Goal: Communication & Community: Connect with others

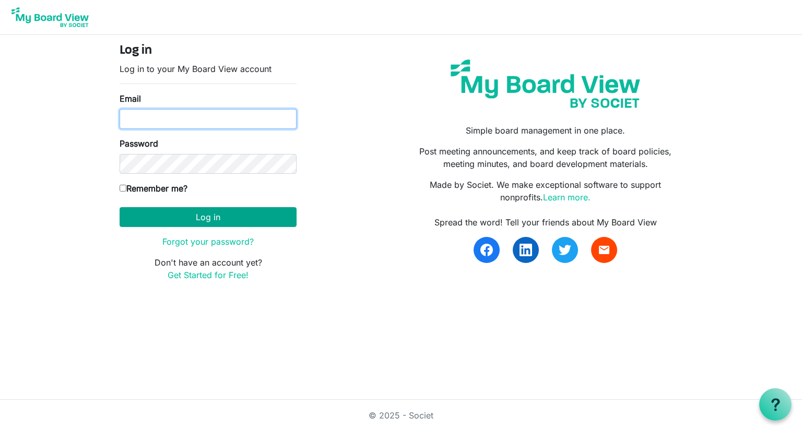
type input "[PERSON_NAME][EMAIL_ADDRESS][PERSON_NAME][DOMAIN_NAME]"
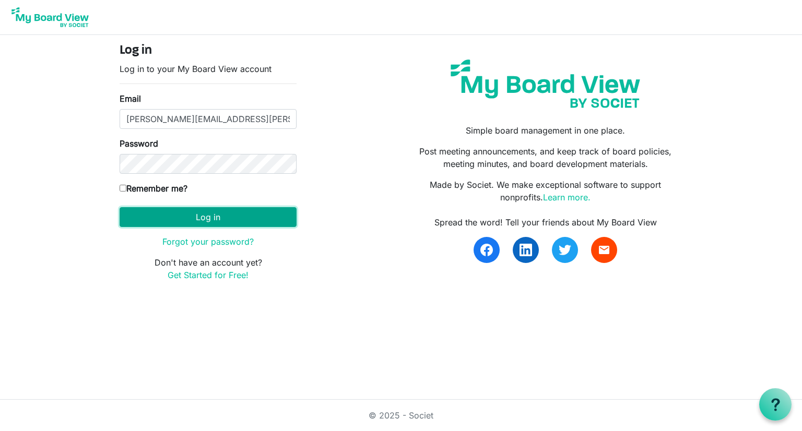
click at [211, 221] on button "Log in" at bounding box center [208, 217] width 177 height 20
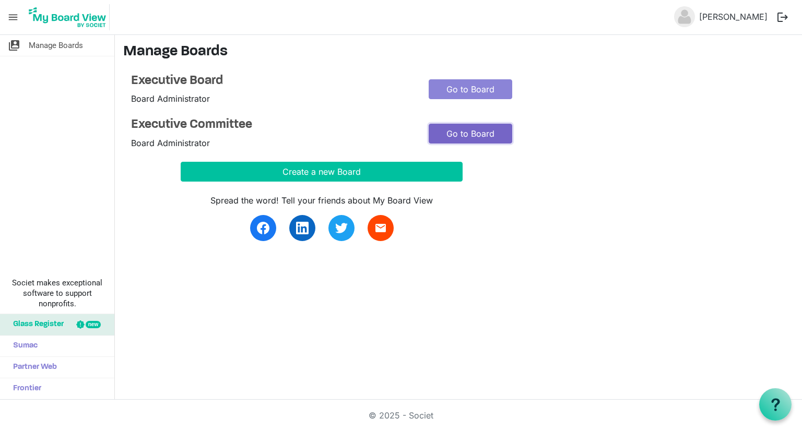
click at [477, 133] on link "Go to Board" at bounding box center [471, 134] width 84 height 20
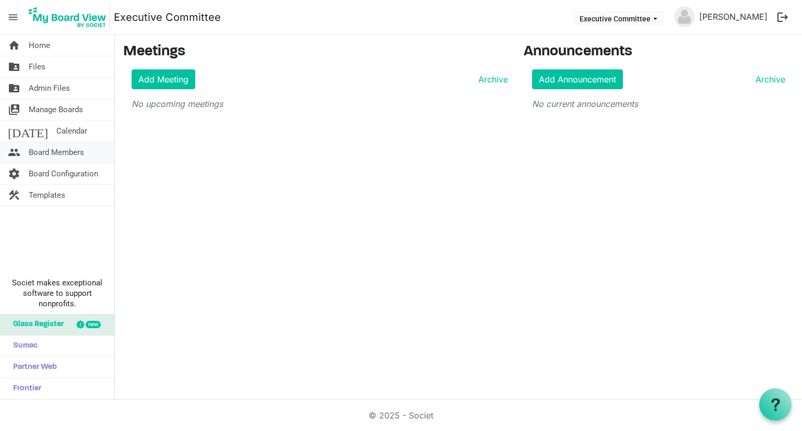
click at [52, 151] on span "Board Members" at bounding box center [56, 152] width 55 height 21
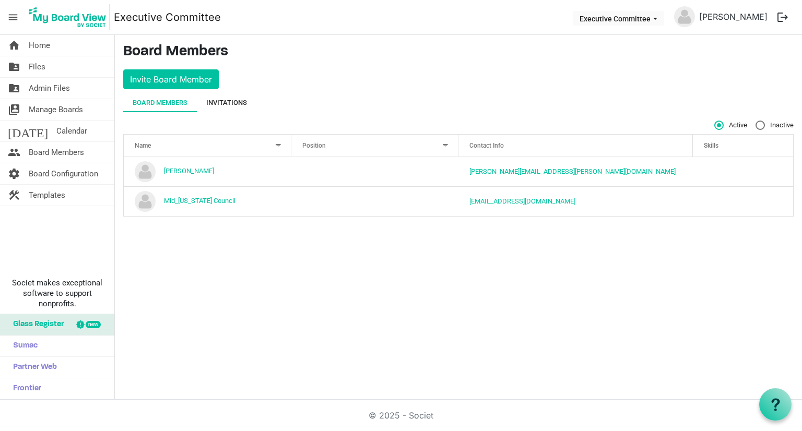
click at [214, 101] on div "Invitations" at bounding box center [226, 103] width 41 height 10
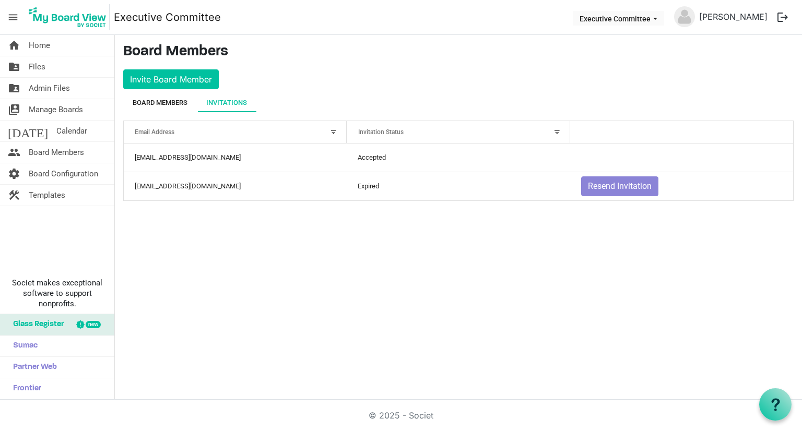
click at [176, 101] on div "Board Members" at bounding box center [160, 103] width 55 height 10
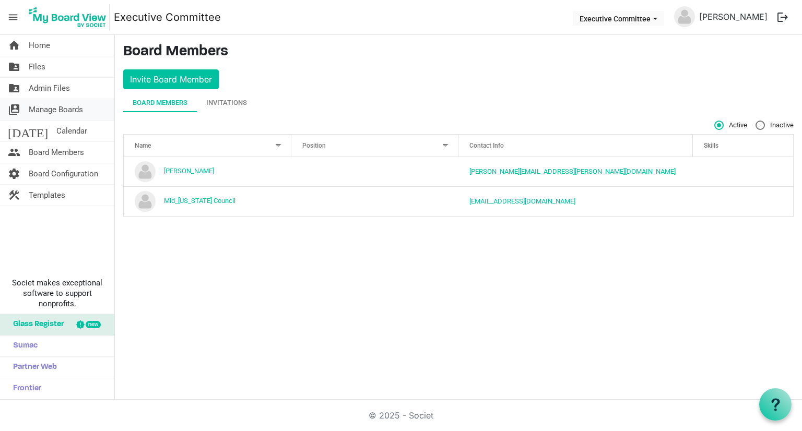
click at [69, 105] on span "Manage Boards" at bounding box center [56, 109] width 54 height 21
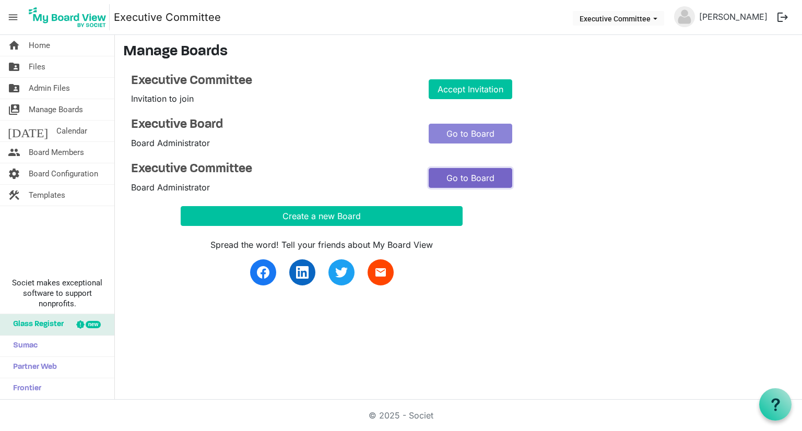
click at [488, 176] on link "Go to Board" at bounding box center [471, 178] width 84 height 20
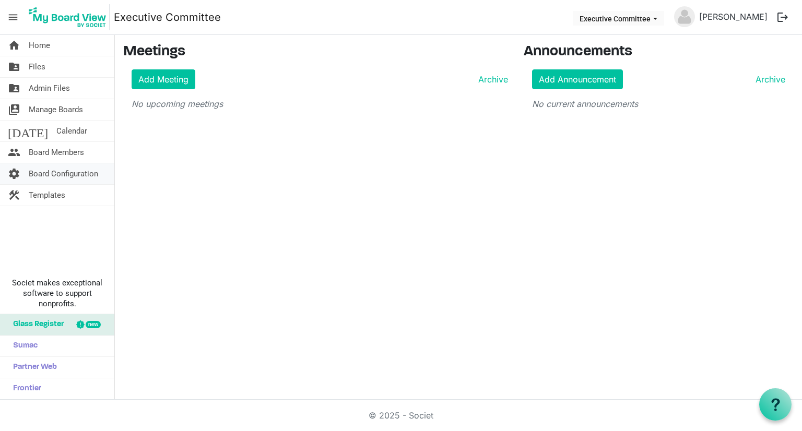
click at [81, 175] on span "Board Configuration" at bounding box center [63, 173] width 69 height 21
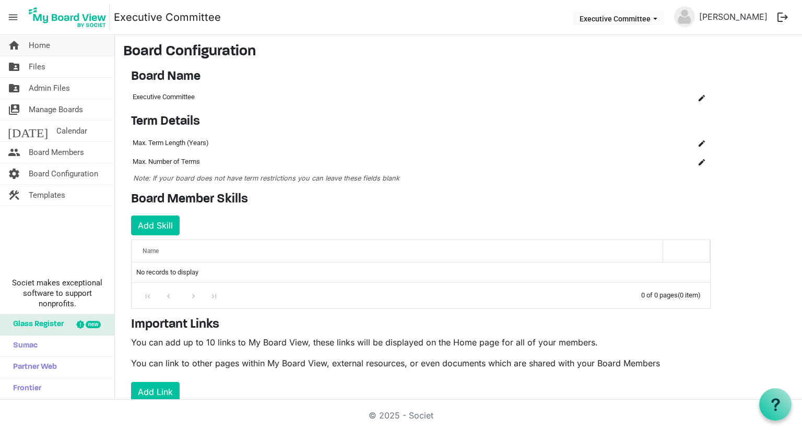
click at [52, 44] on link "home Home" at bounding box center [57, 45] width 114 height 21
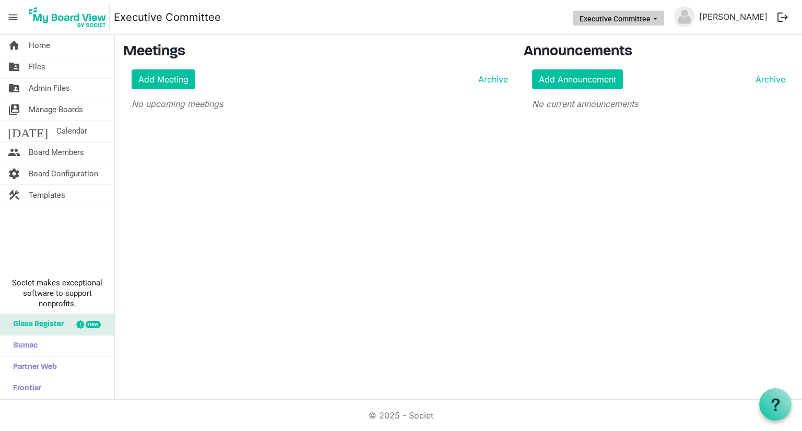
click at [660, 20] on span "Executive Committee dropdownbutton" at bounding box center [655, 19] width 9 height 4
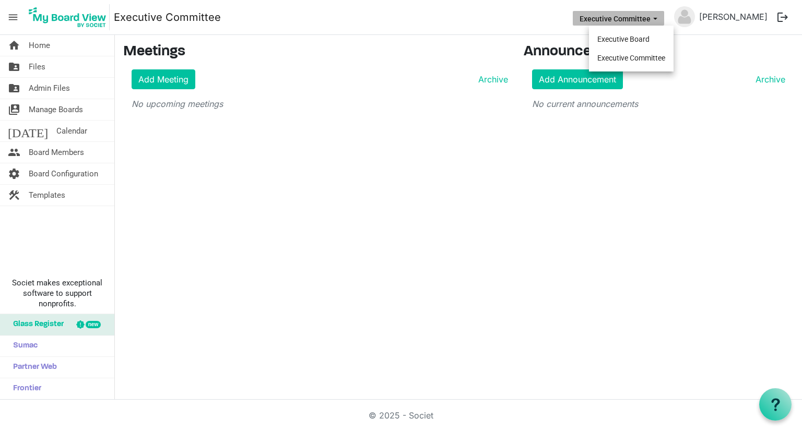
click at [16, 19] on span "menu" at bounding box center [13, 17] width 20 height 20
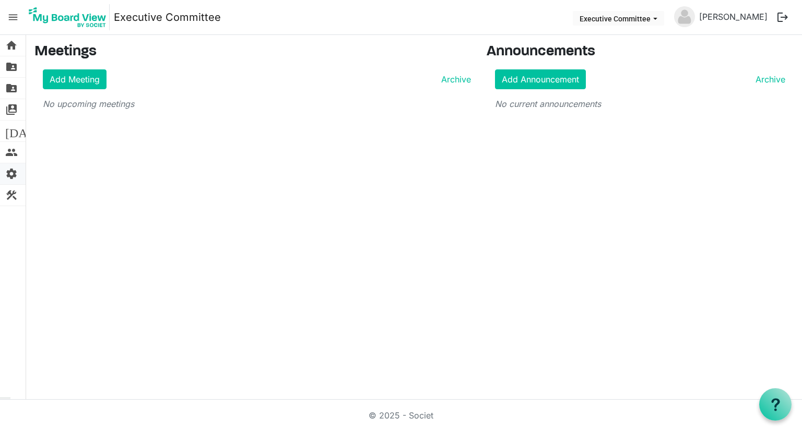
click at [9, 170] on span "settings" at bounding box center [11, 173] width 13 height 21
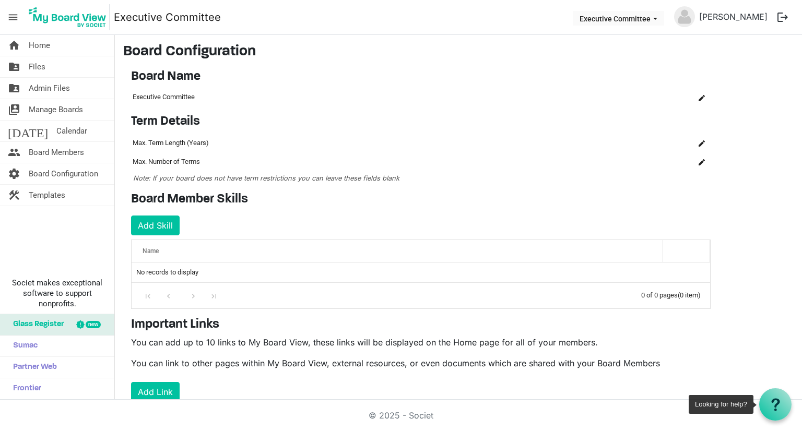
click at [784, 408] on div at bounding box center [775, 404] width 32 height 32
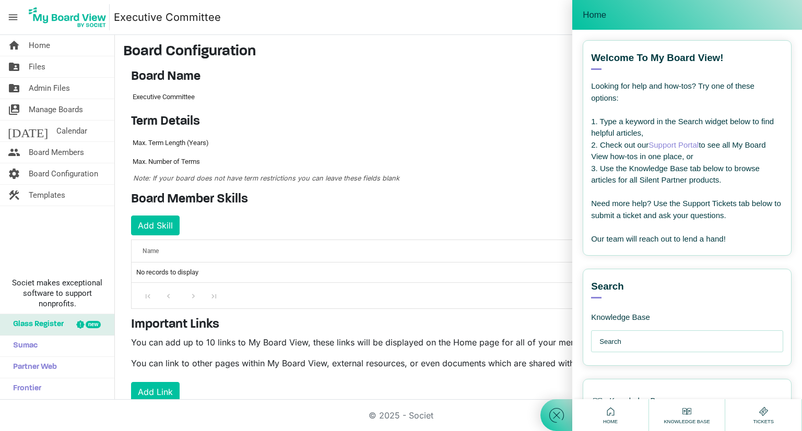
click at [650, 340] on input "text" at bounding box center [689, 342] width 181 height 21
click at [649, 346] on input "delete" at bounding box center [689, 342] width 181 height 21
type input "delete board"
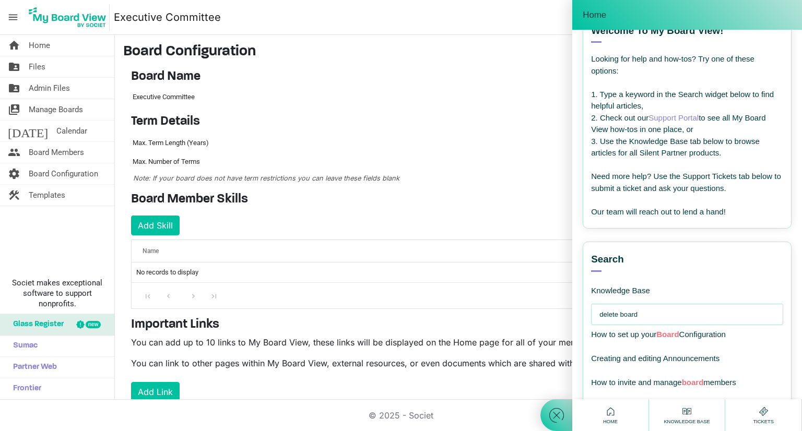
scroll to position [104, 0]
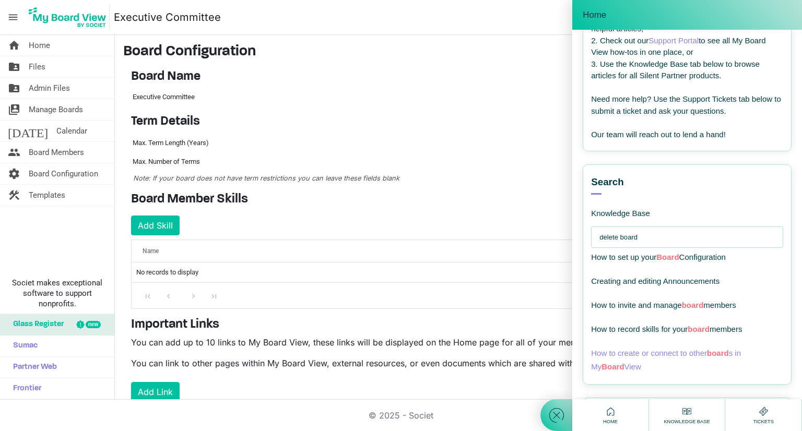
click at [696, 352] on span "How to create or connect to other board s in My Board View" at bounding box center [666, 360] width 150 height 22
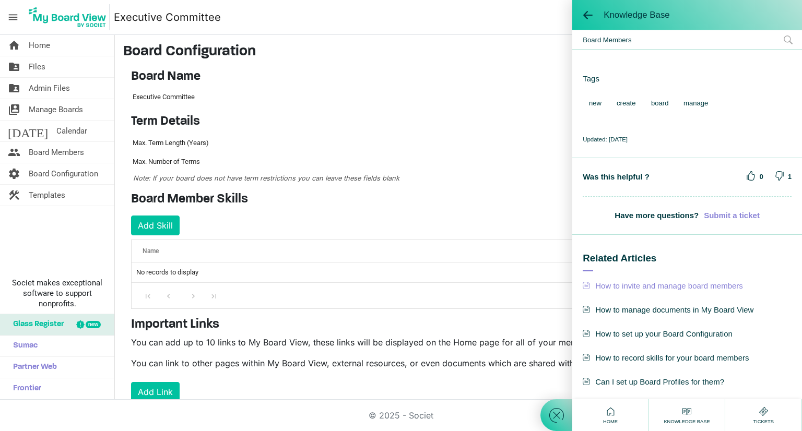
scroll to position [806, 0]
click at [686, 102] on span "manage" at bounding box center [695, 104] width 37 height 16
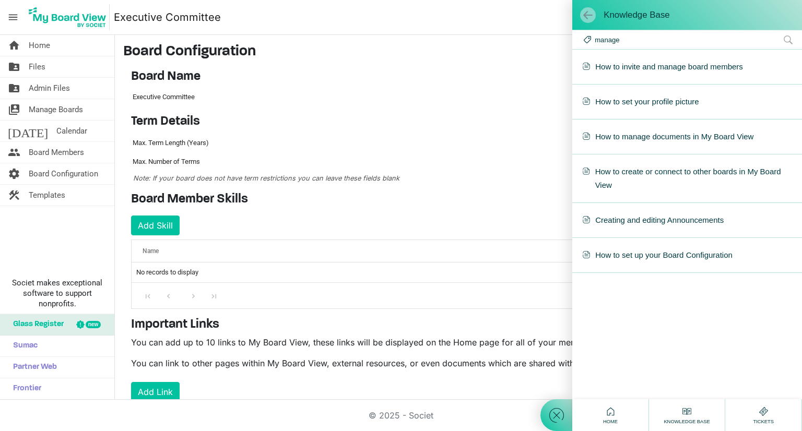
click at [587, 17] on span at bounding box center [588, 15] width 10 height 10
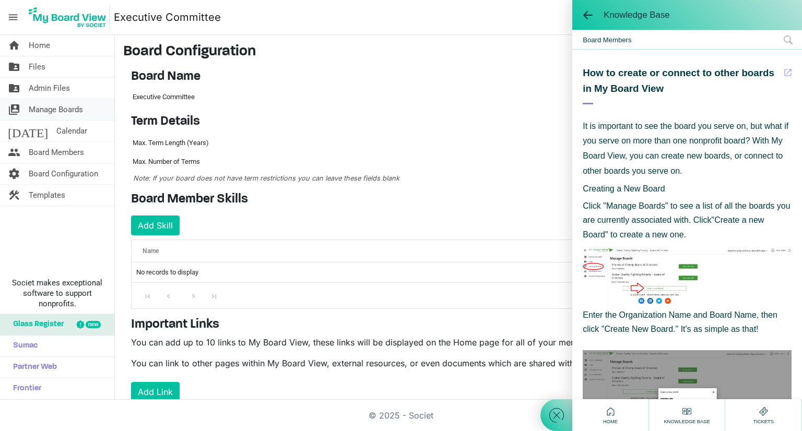
click at [54, 113] on span "Manage Boards" at bounding box center [56, 109] width 54 height 21
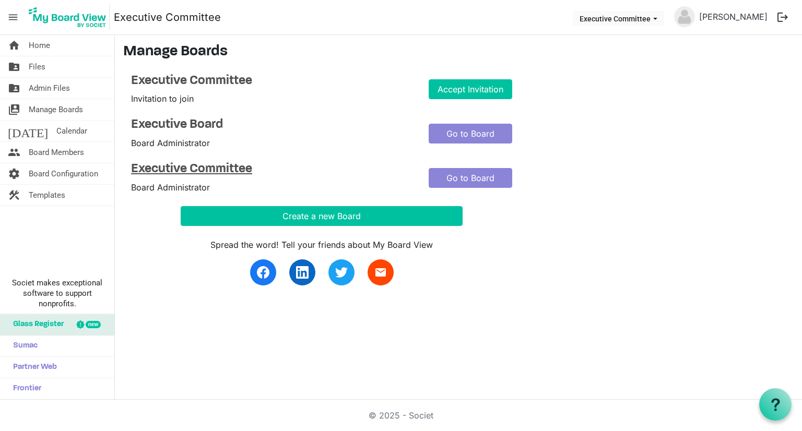
click at [219, 170] on h4 "Executive Committee" at bounding box center [272, 169] width 282 height 15
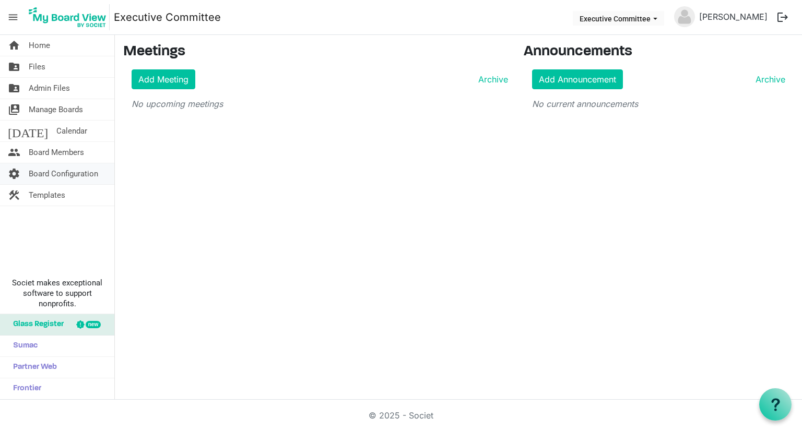
click at [44, 172] on span "Board Configuration" at bounding box center [63, 173] width 69 height 21
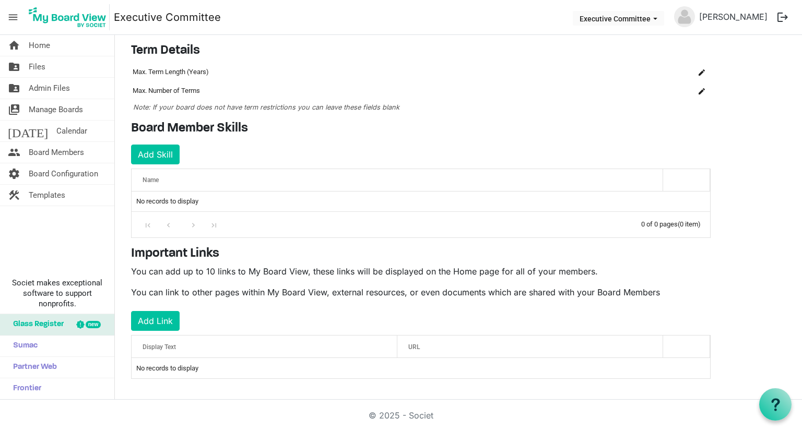
scroll to position [74, 0]
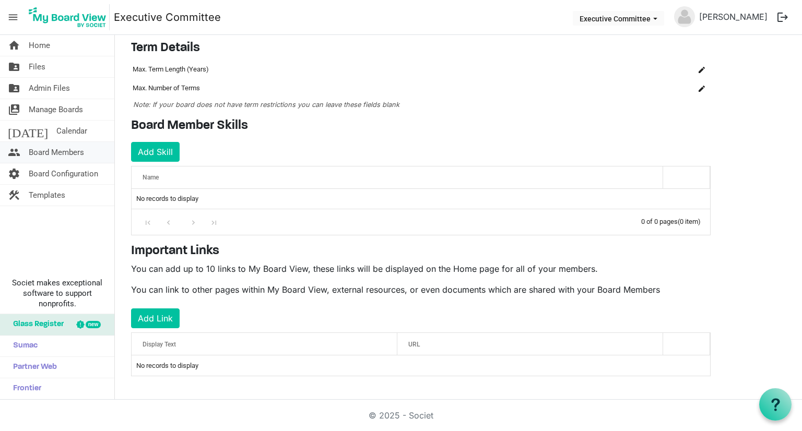
click at [62, 158] on span "Board Members" at bounding box center [56, 152] width 55 height 21
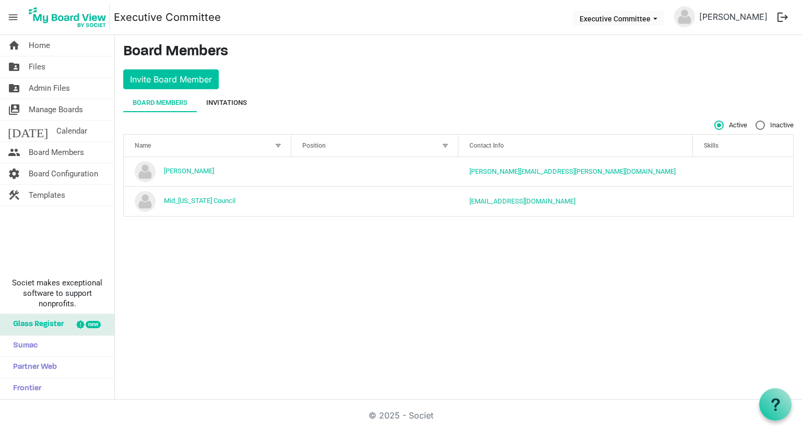
click at [224, 103] on div "Invitations" at bounding box center [226, 103] width 41 height 10
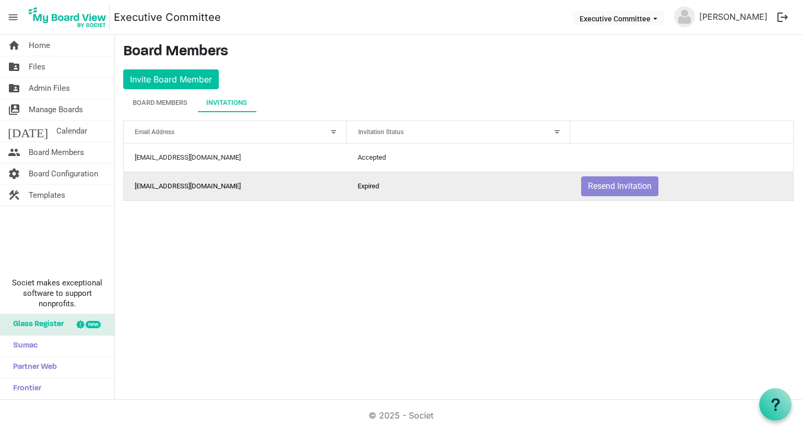
click at [167, 186] on td "matt.hill@scouting.org" at bounding box center [235, 186] width 223 height 29
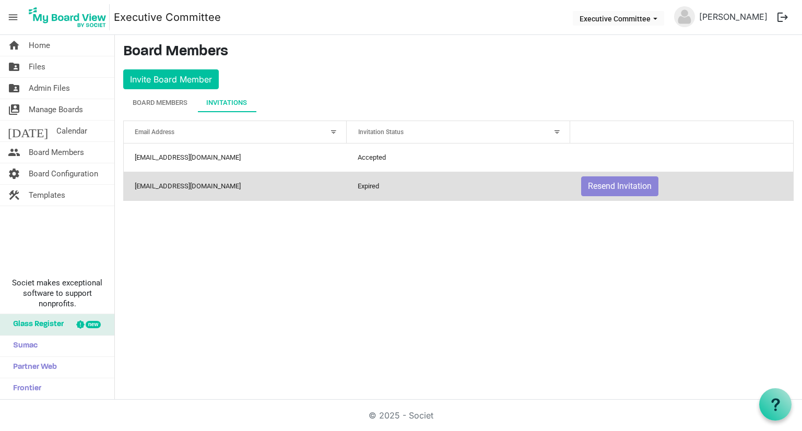
drag, startPoint x: 167, startPoint y: 186, endPoint x: 522, endPoint y: 250, distance: 360.7
click at [522, 250] on div "home Home folder_shared Files folder_shared Admin Files switch_account Manage B…" at bounding box center [401, 217] width 802 height 365
click at [773, 412] on div at bounding box center [775, 404] width 32 height 32
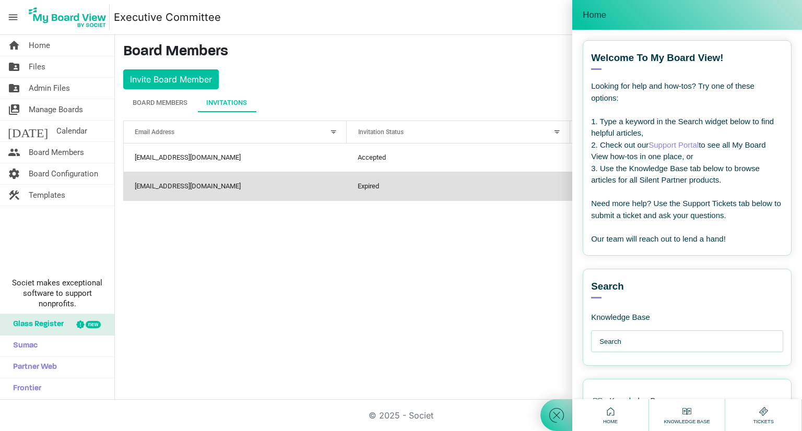
click at [685, 344] on input "text" at bounding box center [689, 342] width 181 height 21
type input "remove board"
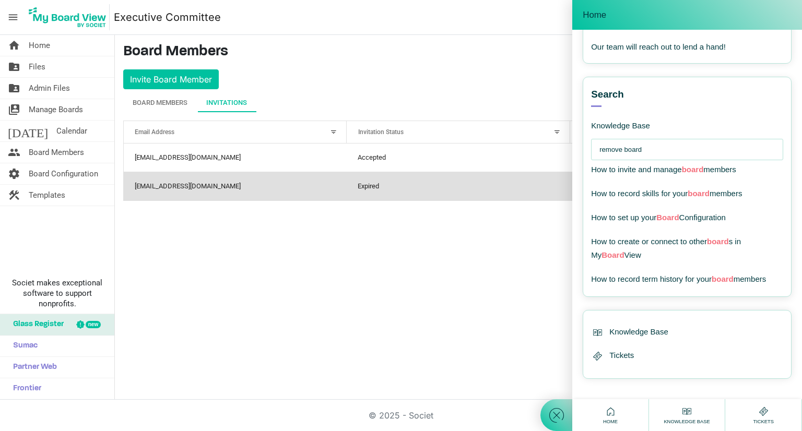
scroll to position [194, 0]
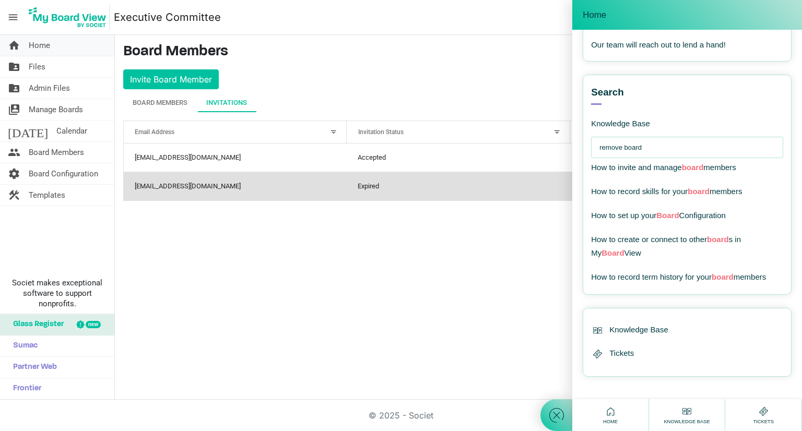
click at [31, 46] on span "Home" at bounding box center [39, 45] width 21 height 21
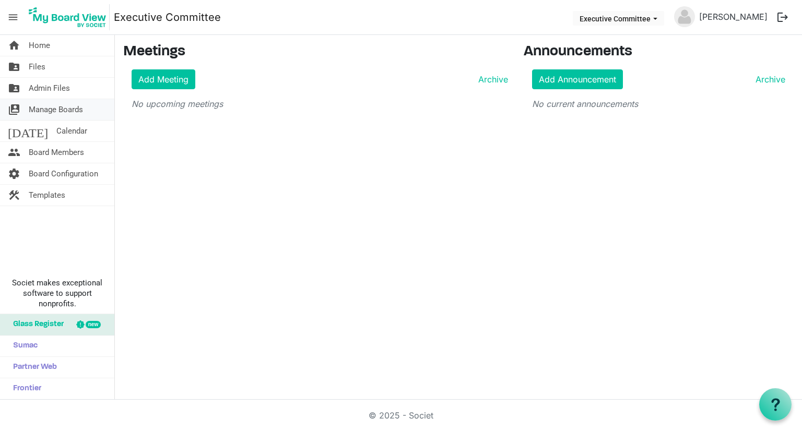
click at [51, 111] on span "Manage Boards" at bounding box center [56, 109] width 54 height 21
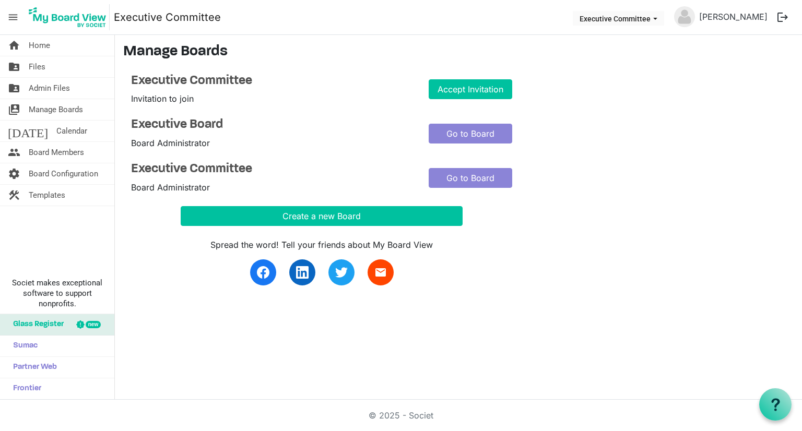
drag, startPoint x: 182, startPoint y: 188, endPoint x: 168, endPoint y: 187, distance: 14.7
click at [168, 187] on span "Board Administrator" at bounding box center [170, 187] width 79 height 10
click at [456, 176] on link "Go to Board" at bounding box center [471, 178] width 84 height 20
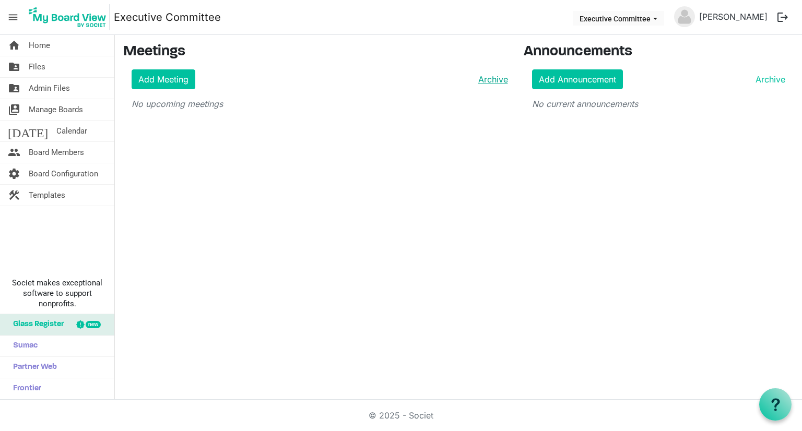
click at [491, 77] on link "Archive" at bounding box center [491, 79] width 34 height 13
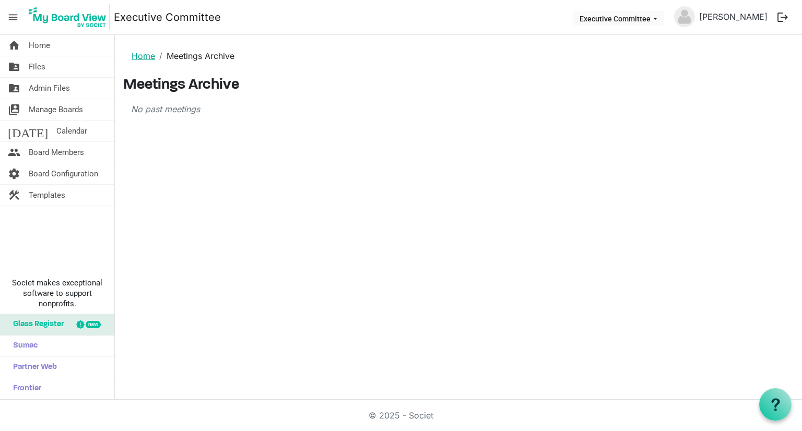
click at [149, 51] on link "Home" at bounding box center [143, 56] width 23 height 10
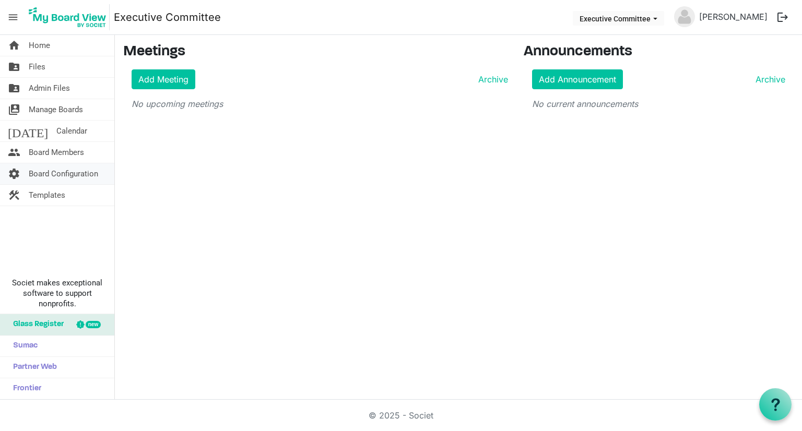
click at [74, 176] on span "Board Configuration" at bounding box center [63, 173] width 69 height 21
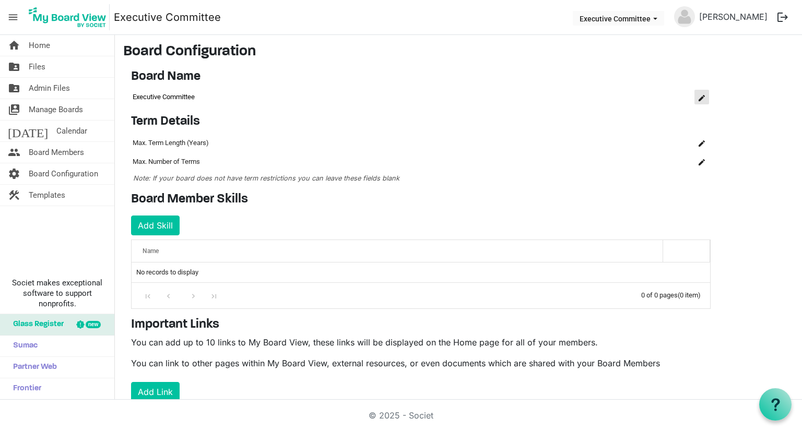
click at [701, 98] on span "is Command column column header" at bounding box center [702, 98] width 6 height 6
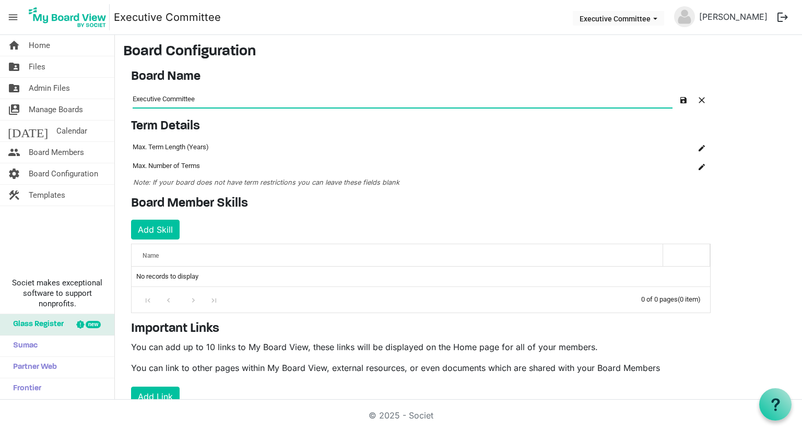
click at [562, 100] on input "Executive Committee" at bounding box center [403, 98] width 540 height 17
drag, startPoint x: 295, startPoint y: 100, endPoint x: 117, endPoint y: 98, distance: 177.6
click at [117, 98] on main "Board Configuration Board Name OK OK Cancel Name board-name-grid_header_table E…" at bounding box center [458, 257] width 687 height 444
type input "old do not use"
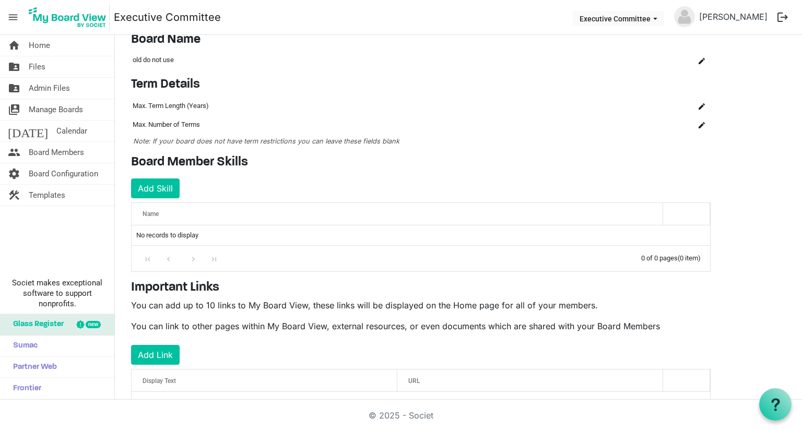
scroll to position [74, 0]
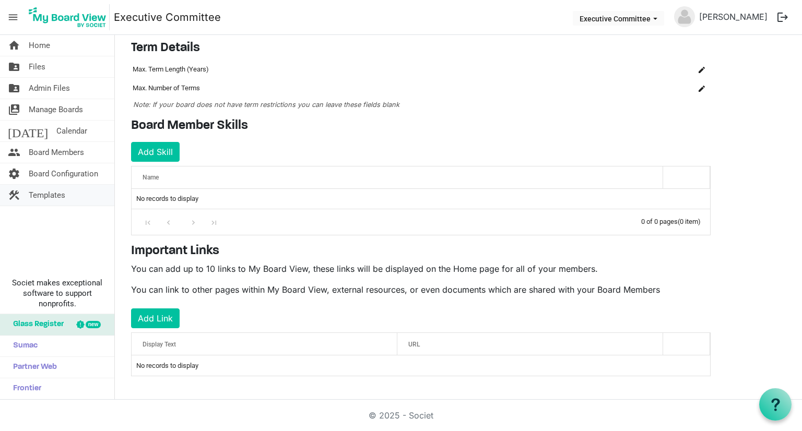
click at [32, 197] on span "Templates" at bounding box center [47, 195] width 37 height 21
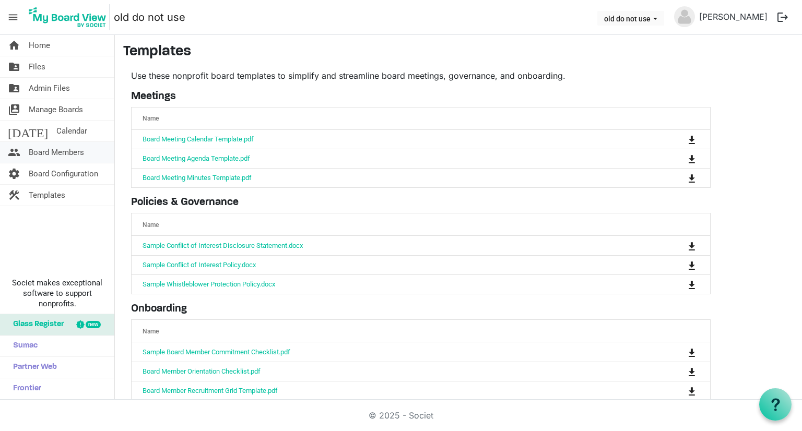
click at [50, 155] on span "Board Members" at bounding box center [56, 152] width 55 height 21
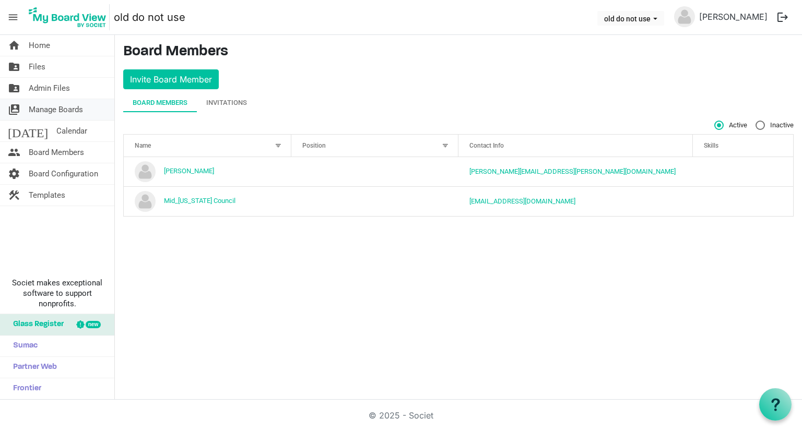
click at [58, 110] on span "Manage Boards" at bounding box center [56, 109] width 54 height 21
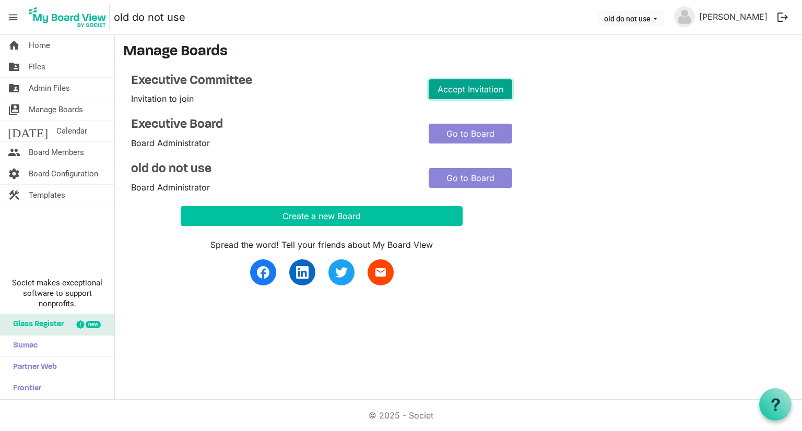
click at [453, 83] on link "Accept Invitation" at bounding box center [471, 89] width 84 height 20
click at [456, 89] on link "Accept Invitation" at bounding box center [471, 89] width 84 height 20
click at [195, 82] on h4 "Executive Committee" at bounding box center [272, 81] width 282 height 15
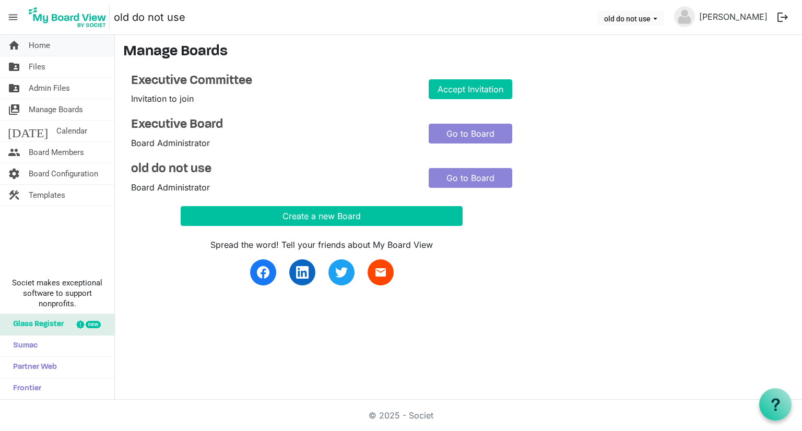
click at [42, 49] on span "Home" at bounding box center [39, 45] width 21 height 21
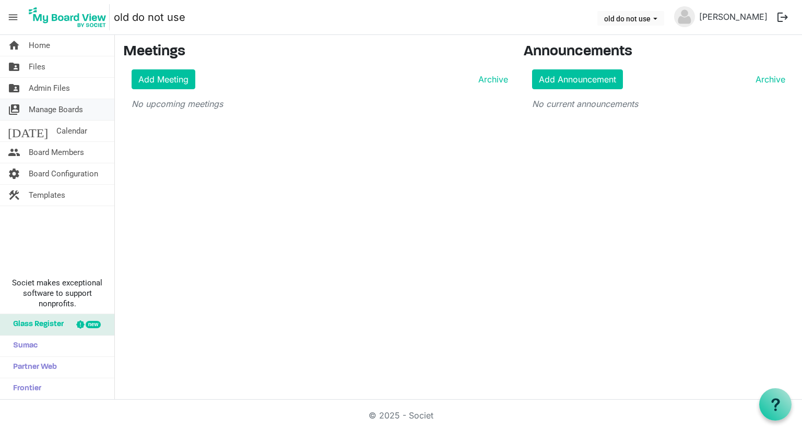
click at [63, 114] on span "Manage Boards" at bounding box center [56, 109] width 54 height 21
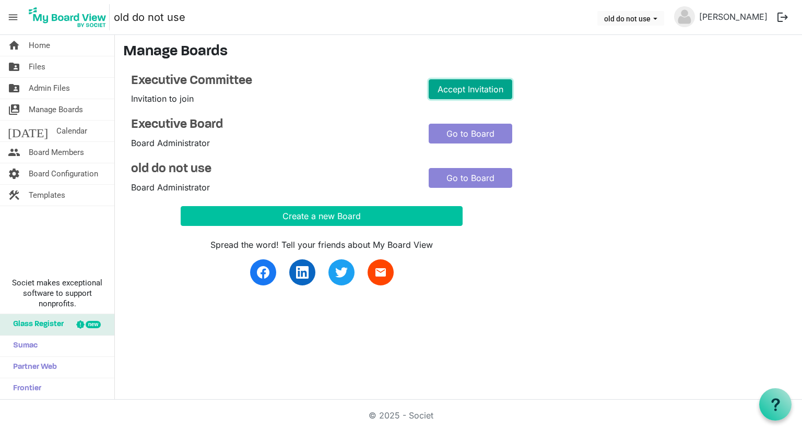
click at [484, 91] on link "Accept Invitation" at bounding box center [471, 89] width 84 height 20
click at [485, 92] on link "Accept Invitation" at bounding box center [471, 89] width 84 height 20
click at [25, 44] on link "home Home" at bounding box center [57, 45] width 114 height 21
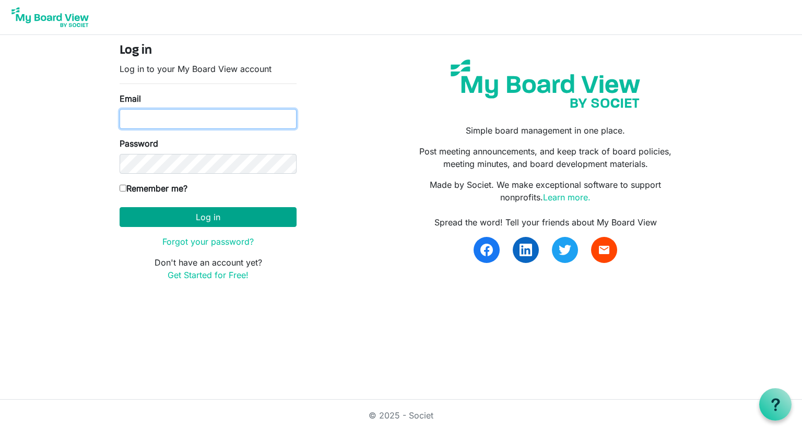
type input "Josh.williams@scouting.org"
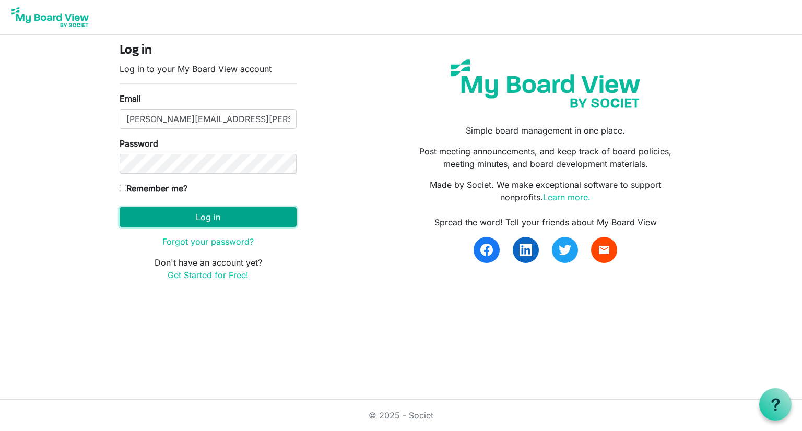
click at [238, 222] on button "Log in" at bounding box center [208, 217] width 177 height 20
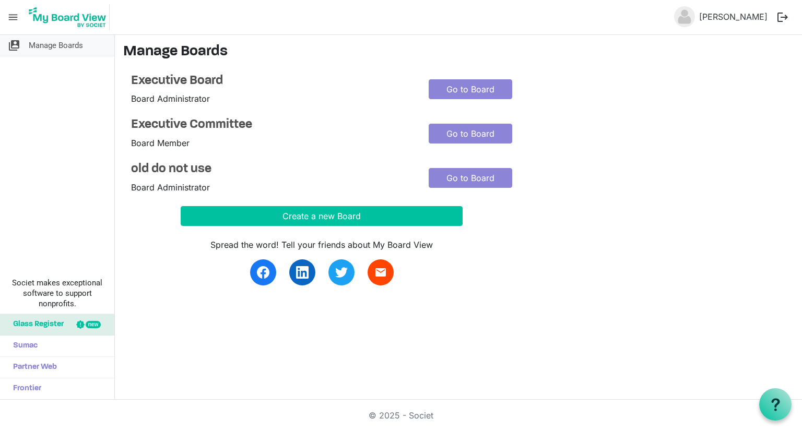
click at [19, 46] on span "switch_account" at bounding box center [14, 45] width 13 height 21
click at [777, 408] on icon at bounding box center [775, 404] width 13 height 13
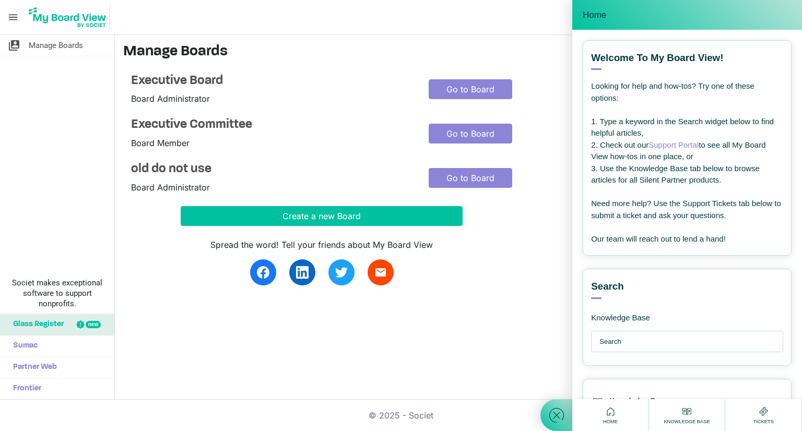
click at [666, 144] on link "Support Portal" at bounding box center [674, 144] width 50 height 9
click at [487, 178] on link "Go to Board" at bounding box center [471, 178] width 84 height 20
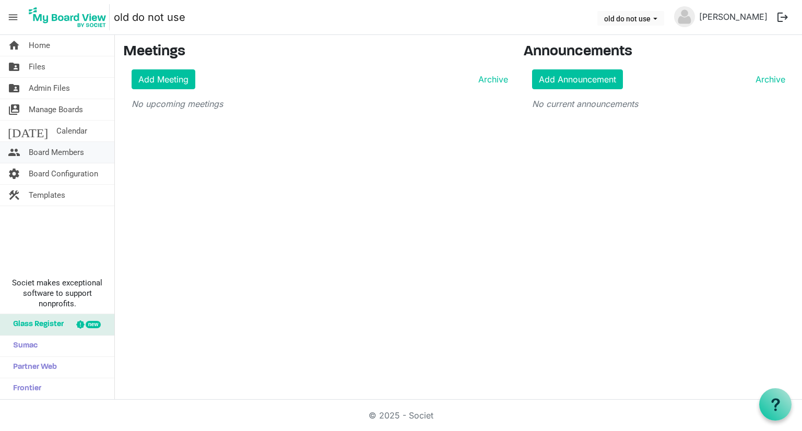
click at [73, 152] on span "Board Members" at bounding box center [56, 152] width 55 height 21
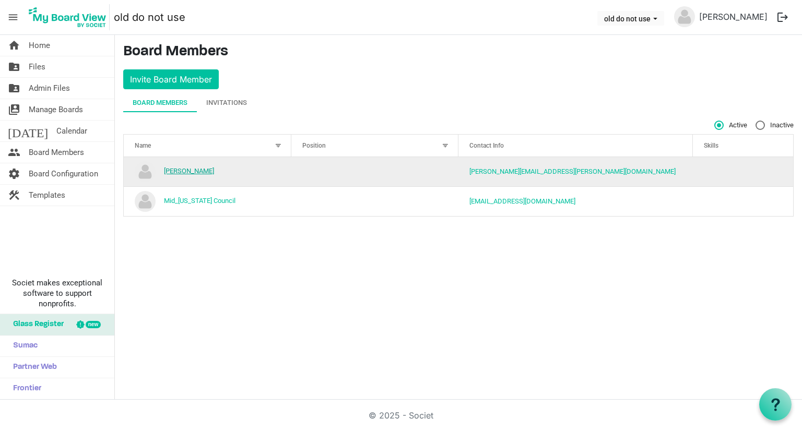
click at [195, 171] on link "[PERSON_NAME]" at bounding box center [189, 171] width 50 height 8
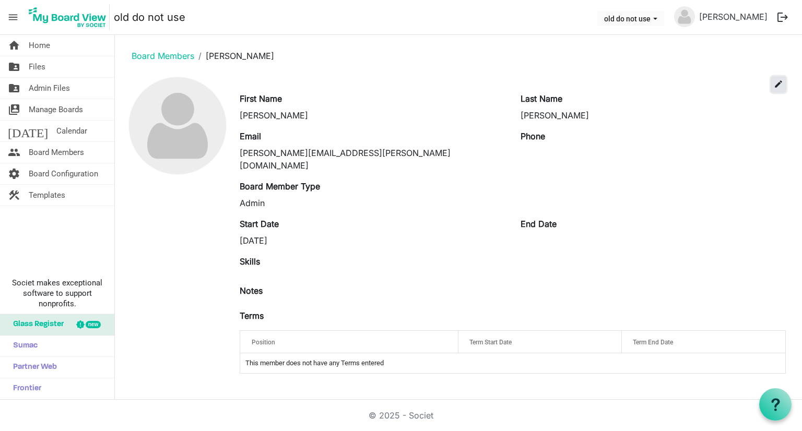
click at [778, 81] on span "edit" at bounding box center [778, 83] width 9 height 9
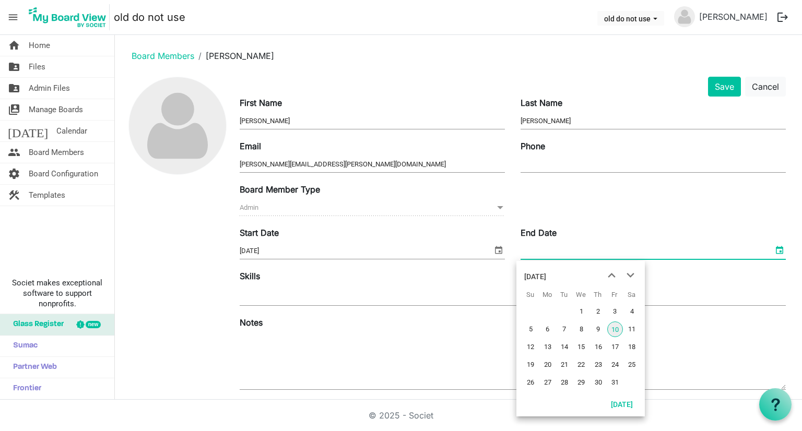
click at [773, 252] on span "select" at bounding box center [779, 250] width 13 height 14
click at [554, 328] on span "6" at bounding box center [548, 330] width 16 height 16
type input "10/6/2025"
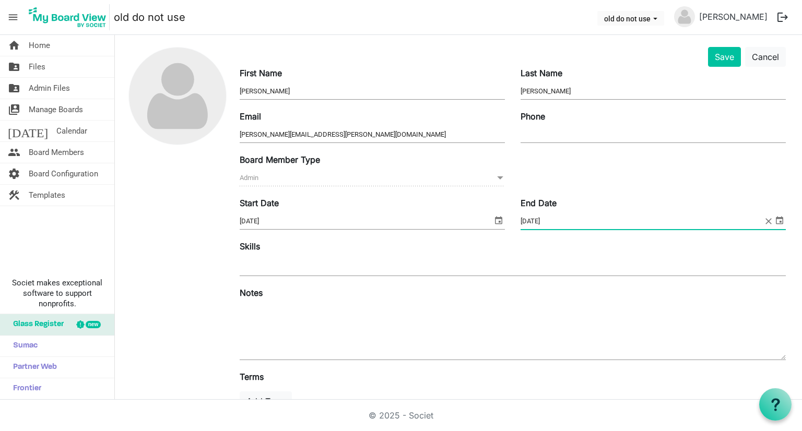
scroll to position [4, 0]
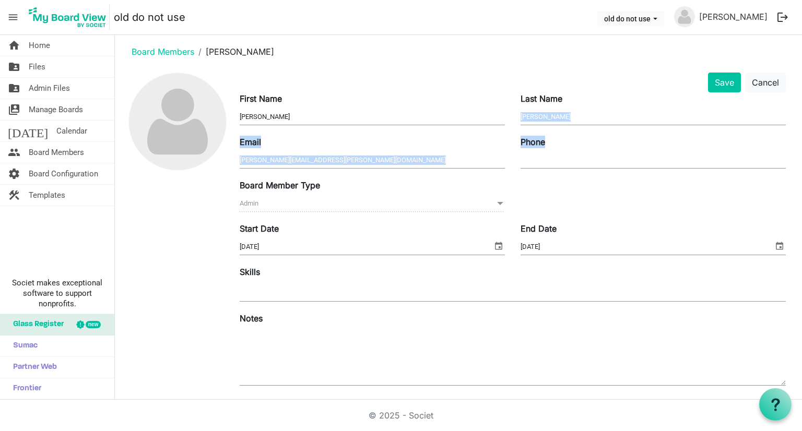
drag, startPoint x: 715, startPoint y: 92, endPoint x: 737, endPoint y: 110, distance: 27.9
click at [729, 123] on div "Last Name Williams" at bounding box center [653, 109] width 281 height 35
drag, startPoint x: 758, startPoint y: 78, endPoint x: 443, endPoint y: 67, distance: 315.6
click at [758, 79] on button "Cancel" at bounding box center [765, 83] width 41 height 20
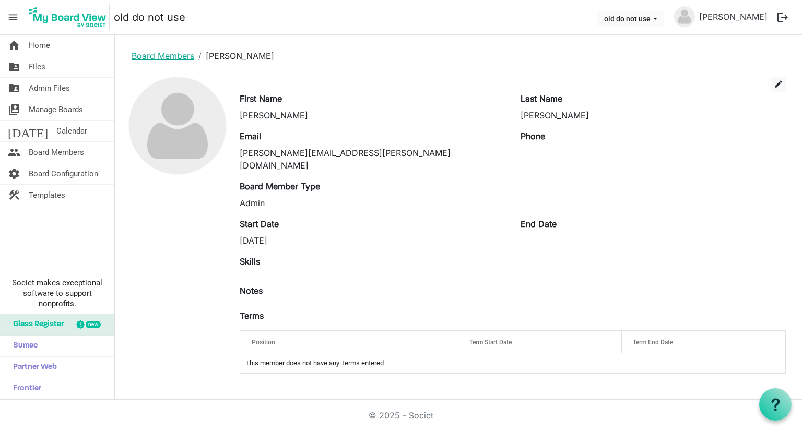
click at [185, 59] on link "Board Members" at bounding box center [163, 56] width 63 height 10
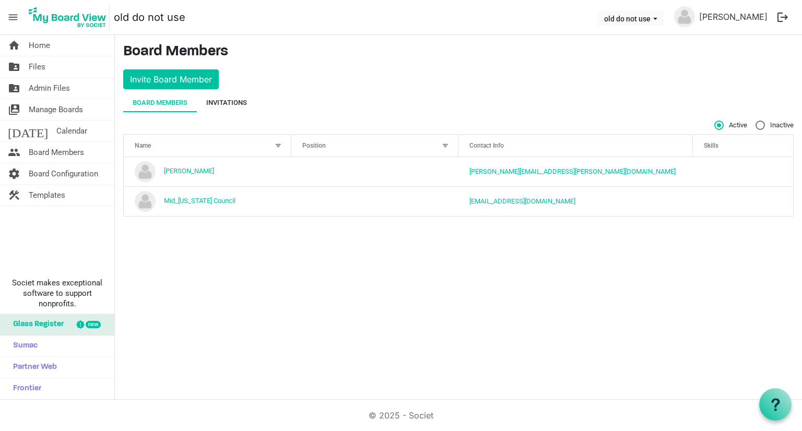
click at [221, 101] on div "Invitations" at bounding box center [226, 103] width 41 height 10
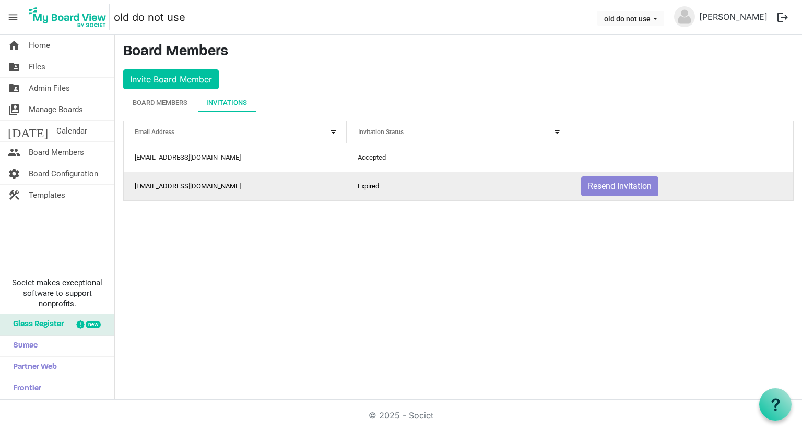
click at [287, 186] on td "matt.hill@scouting.org" at bounding box center [235, 186] width 223 height 29
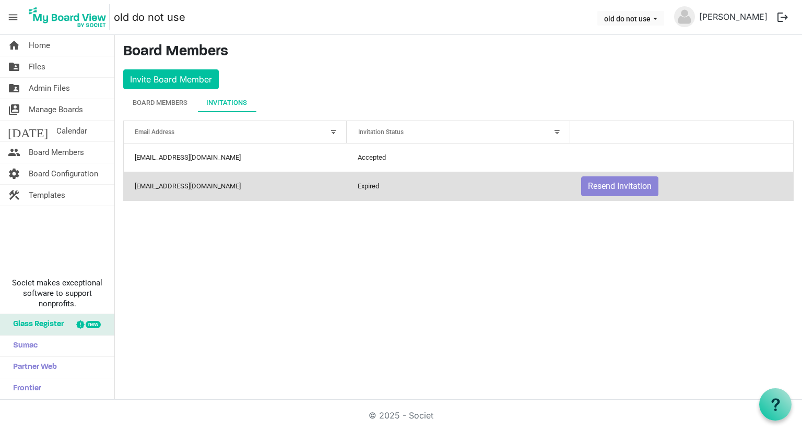
click at [207, 183] on td "matt.hill@scouting.org" at bounding box center [235, 186] width 223 height 29
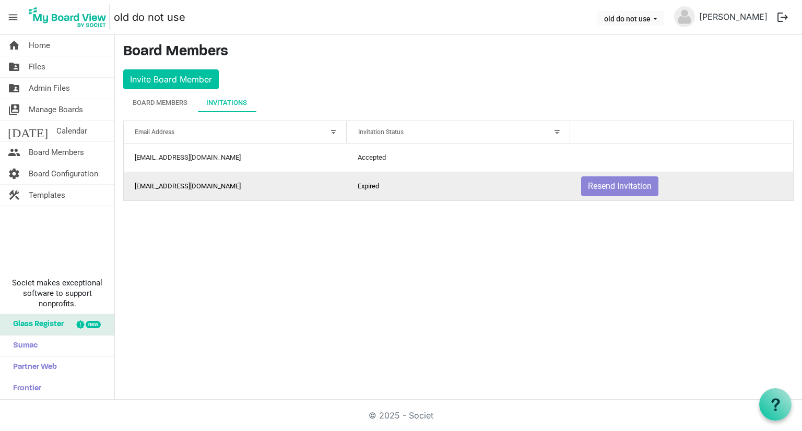
click at [205, 183] on td "matt.hill@scouting.org" at bounding box center [235, 186] width 223 height 29
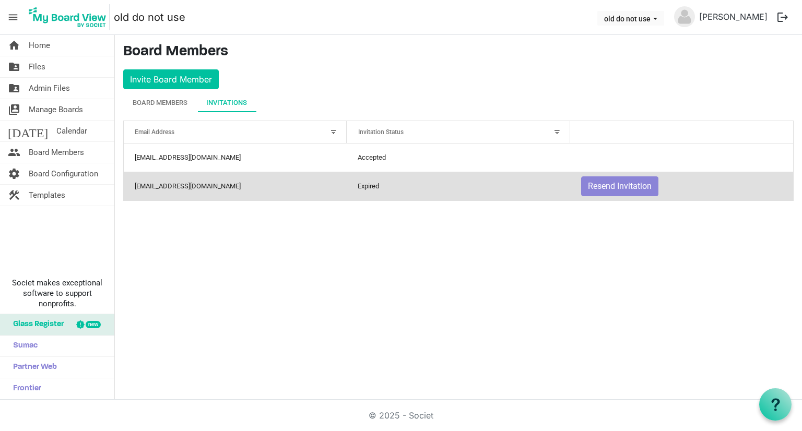
click at [194, 187] on td "matt.hill@scouting.org" at bounding box center [235, 186] width 223 height 29
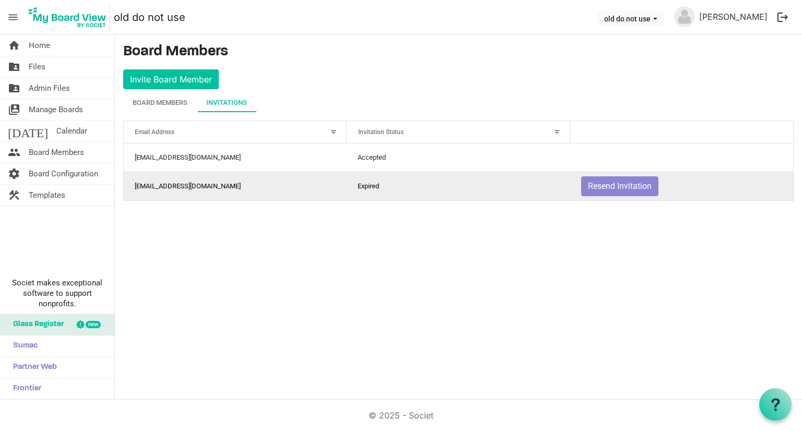
click at [191, 189] on td "matt.hill@scouting.org" at bounding box center [235, 186] width 223 height 29
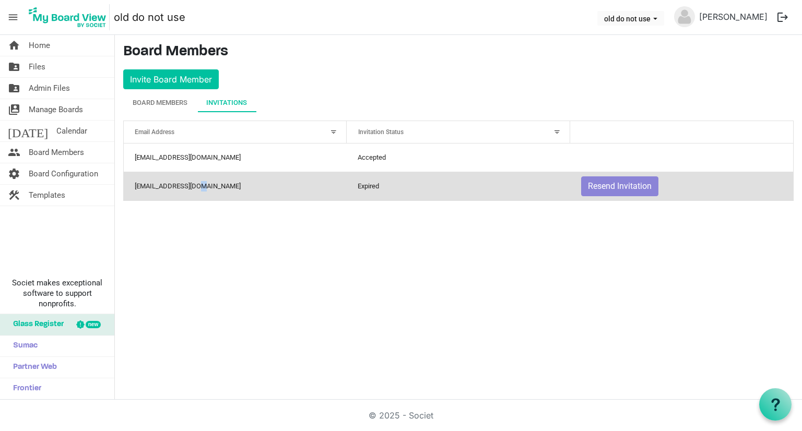
click at [191, 189] on td "matt.hill@scouting.org" at bounding box center [235, 186] width 223 height 29
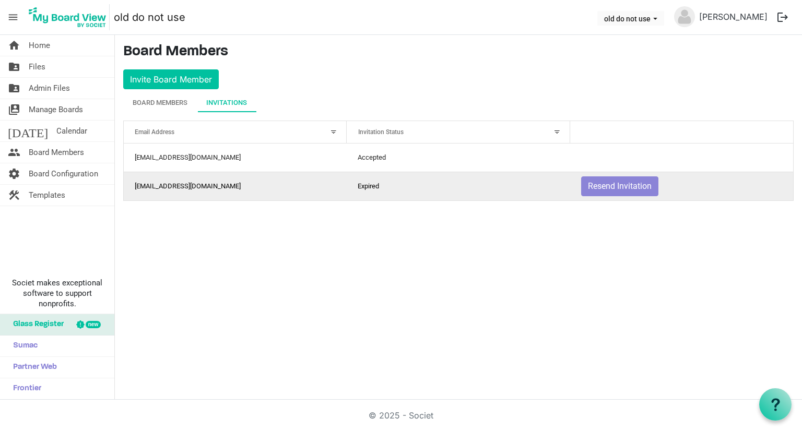
click at [267, 196] on td "matt.hill@scouting.org" at bounding box center [235, 186] width 223 height 29
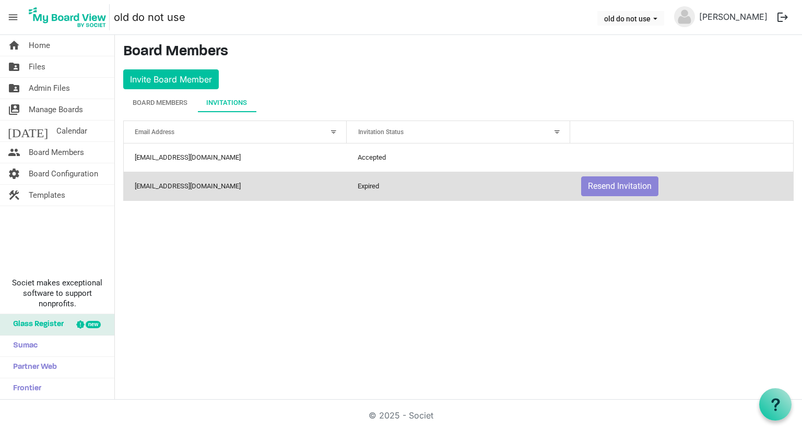
click at [393, 191] on td "Expired" at bounding box center [458, 186] width 223 height 29
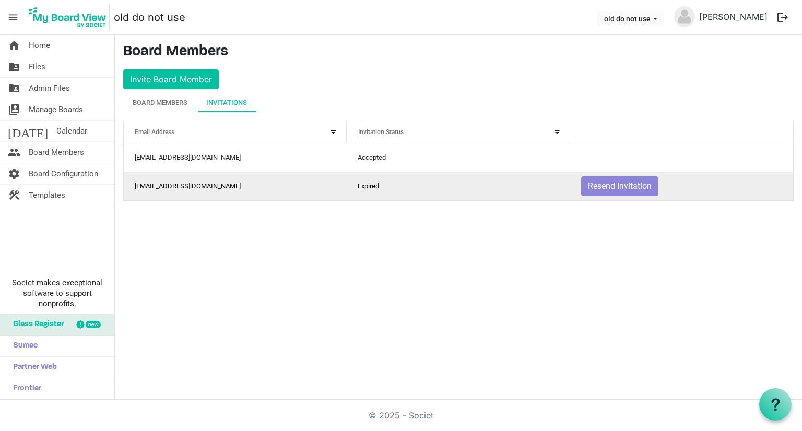
click at [375, 187] on td "Expired" at bounding box center [458, 186] width 223 height 29
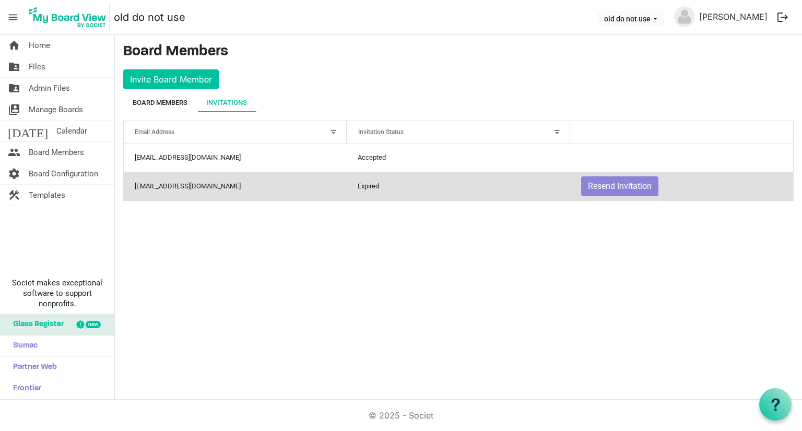
click at [181, 99] on div "Board Members" at bounding box center [160, 103] width 55 height 10
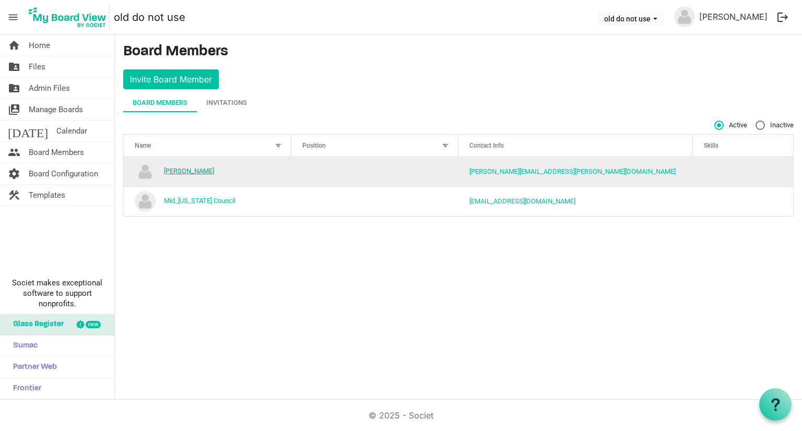
click at [192, 171] on link "[PERSON_NAME]" at bounding box center [189, 171] width 50 height 8
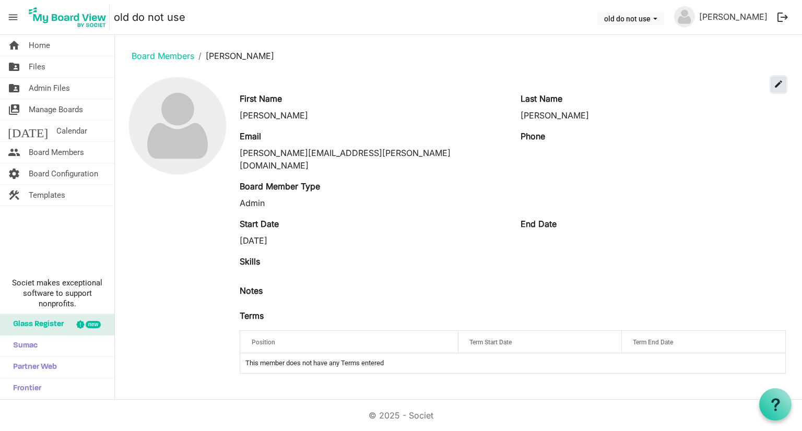
click at [785, 87] on button "edit" at bounding box center [778, 85] width 15 height 16
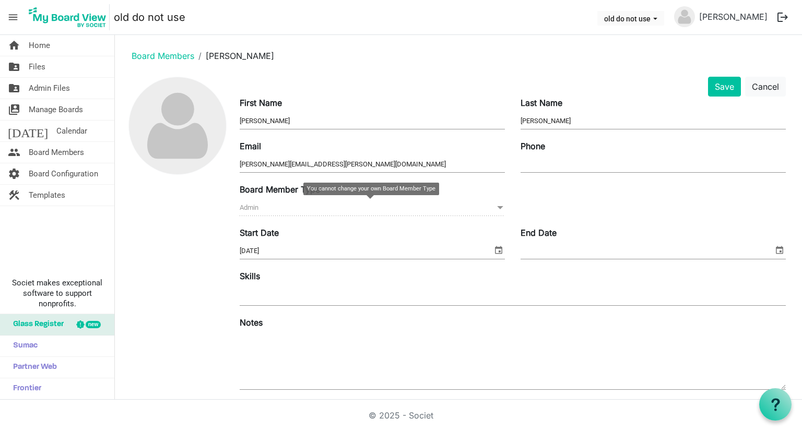
click at [489, 209] on span "Admin Admin" at bounding box center [372, 208] width 265 height 16
click at [496, 208] on span at bounding box center [500, 207] width 9 height 11
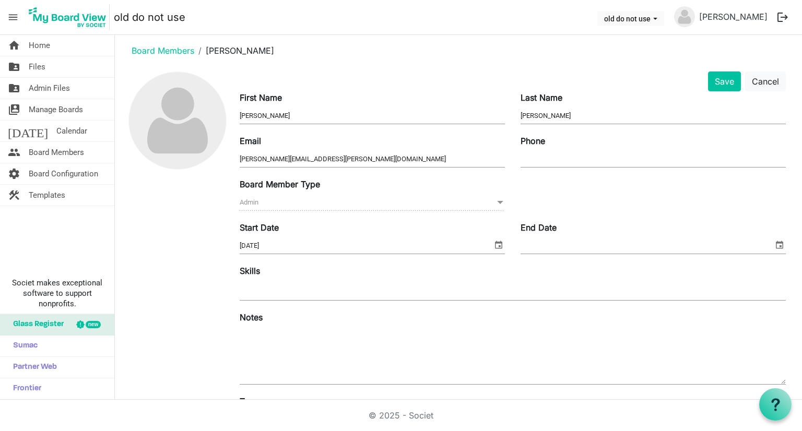
scroll to position [4, 0]
click at [613, 247] on input "End Date" at bounding box center [647, 247] width 253 height 16
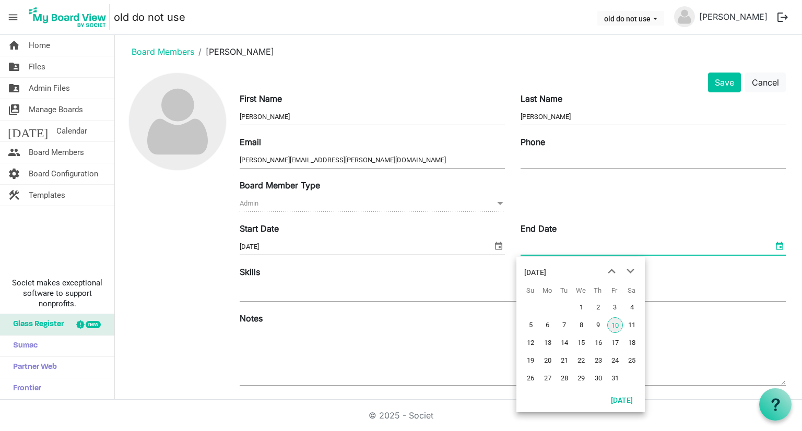
click at [774, 247] on span "select" at bounding box center [779, 246] width 13 height 14
click at [567, 324] on span "7" at bounding box center [565, 325] width 16 height 16
type input "10/7/2025"
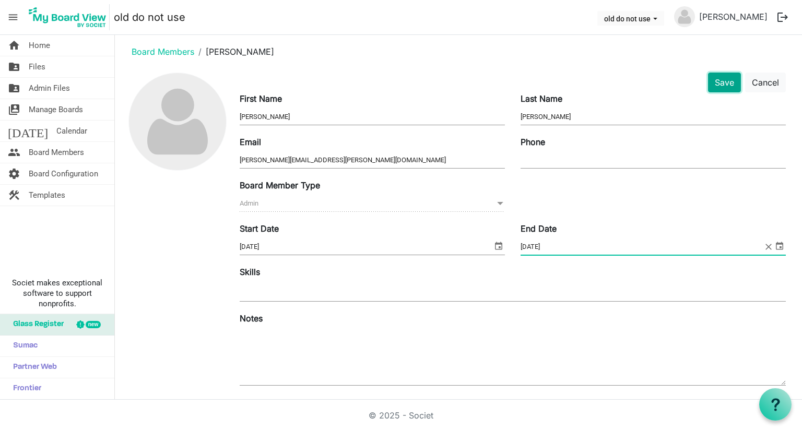
click at [716, 84] on button "Save" at bounding box center [724, 83] width 33 height 20
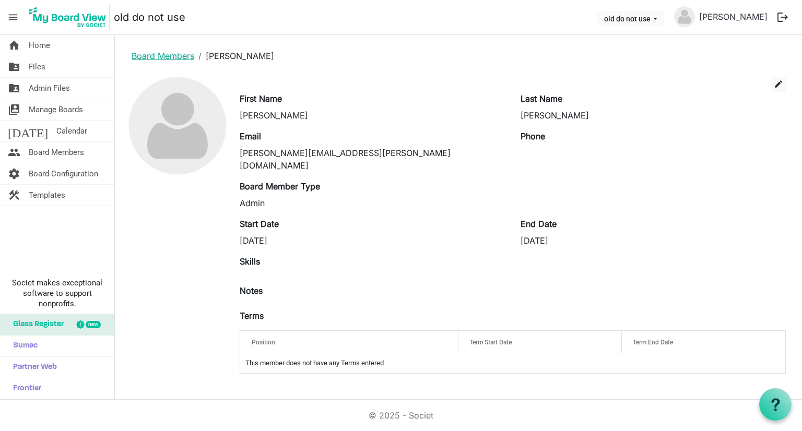
click at [169, 52] on link "Board Members" at bounding box center [163, 56] width 63 height 10
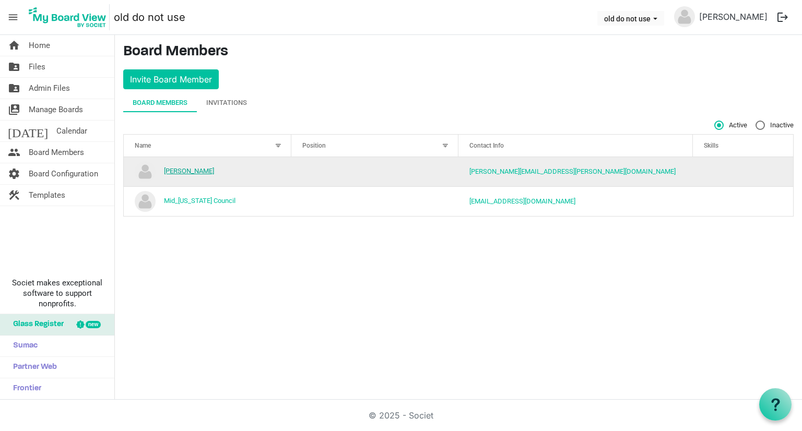
click at [182, 167] on link "[PERSON_NAME]" at bounding box center [189, 171] width 50 height 8
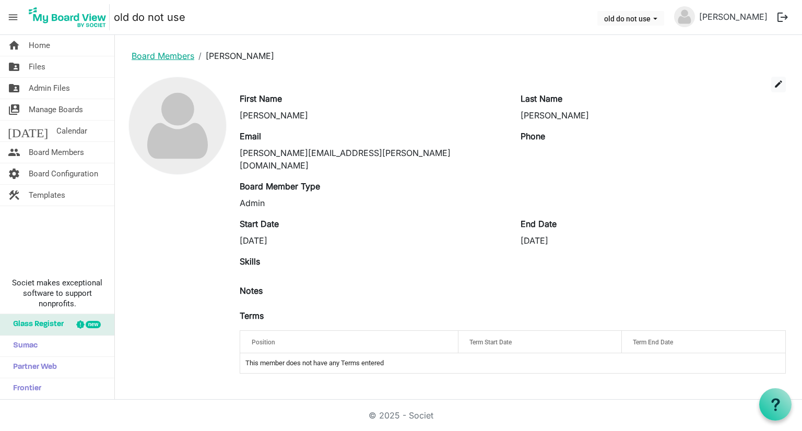
click at [178, 58] on link "Board Members" at bounding box center [163, 56] width 63 height 10
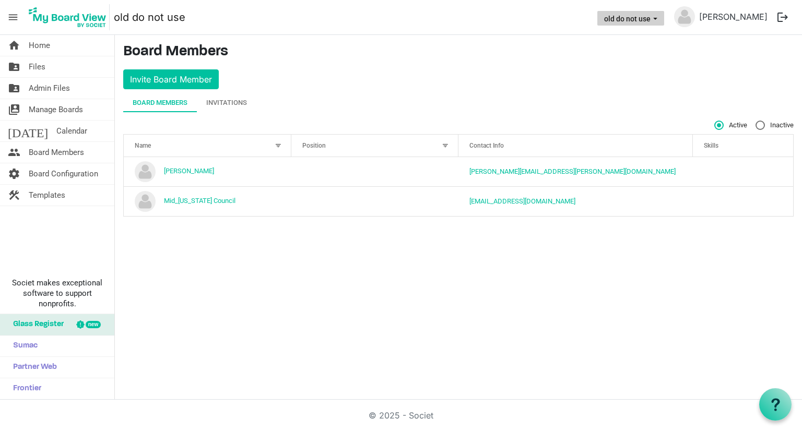
click at [662, 21] on button "old do not use" at bounding box center [630, 18] width 67 height 15
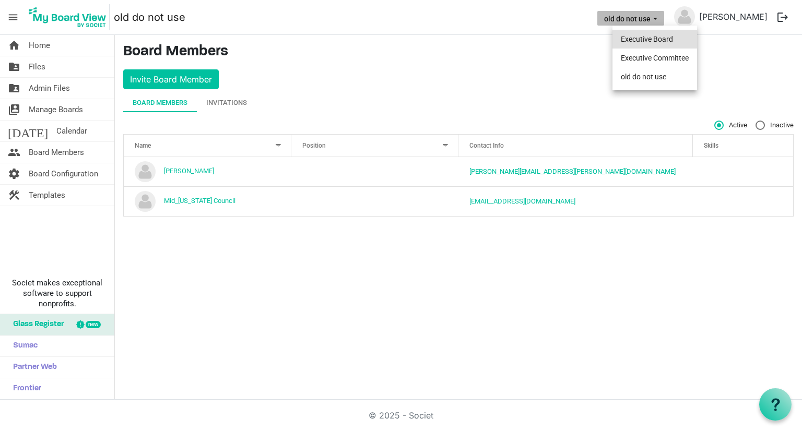
click at [663, 40] on li "Executive Board" at bounding box center [655, 39] width 85 height 19
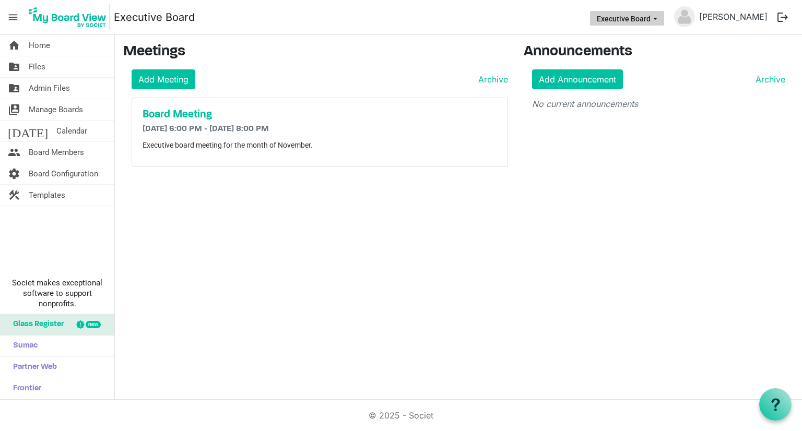
click at [660, 19] on button "Executive Board" at bounding box center [627, 18] width 74 height 15
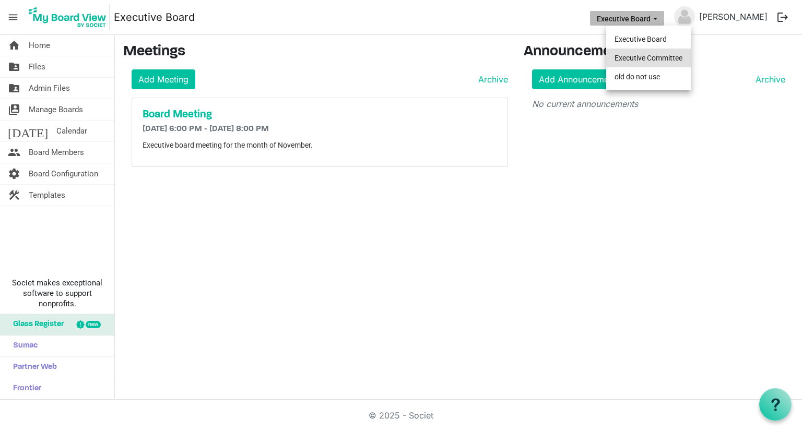
click at [664, 57] on li "Executive Committee" at bounding box center [648, 58] width 85 height 19
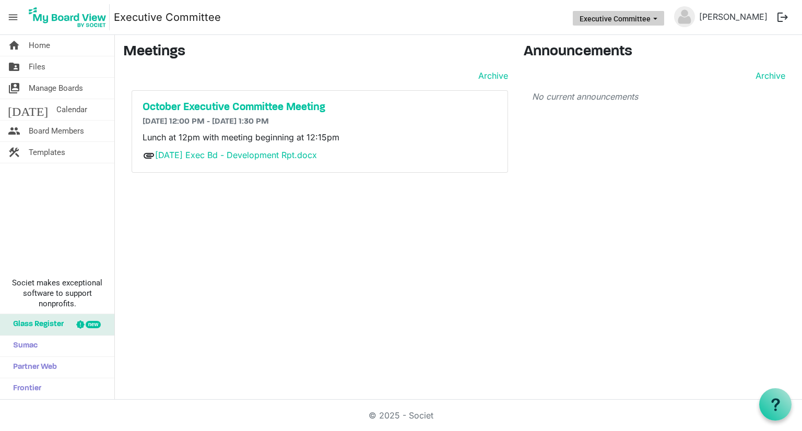
click at [639, 13] on button "Executive Committee" at bounding box center [618, 18] width 91 height 15
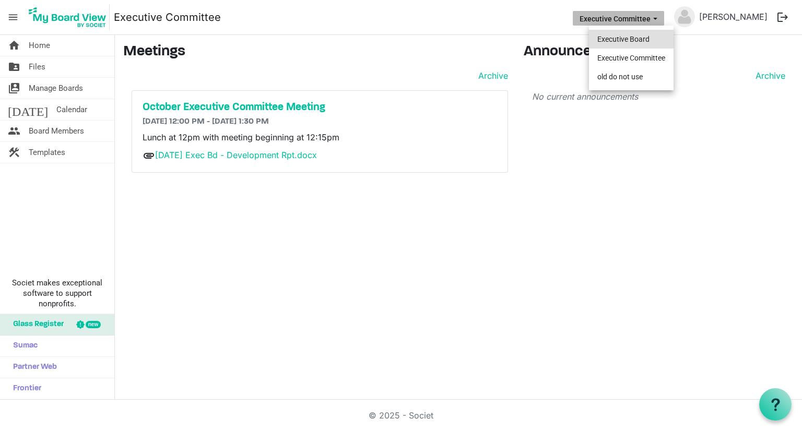
click at [628, 36] on li "Executive Board" at bounding box center [631, 39] width 85 height 19
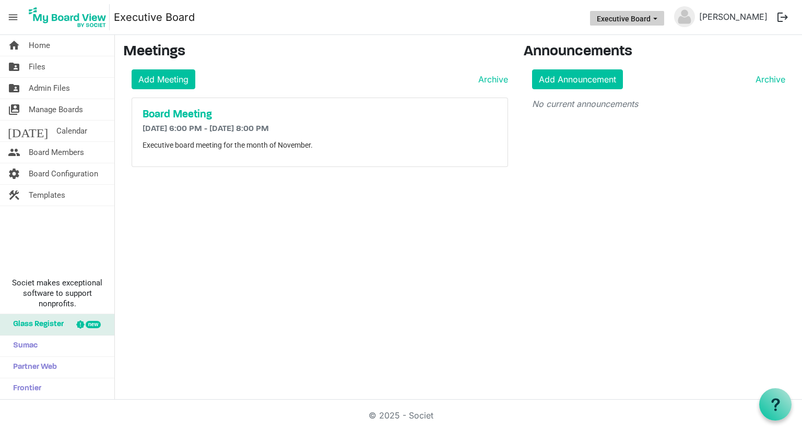
click at [638, 11] on button "Executive Board" at bounding box center [627, 18] width 74 height 15
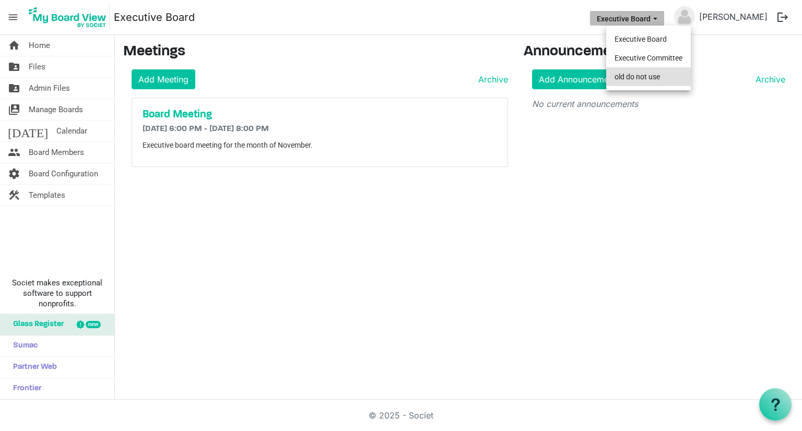
click at [644, 83] on li "old do not use" at bounding box center [648, 76] width 85 height 19
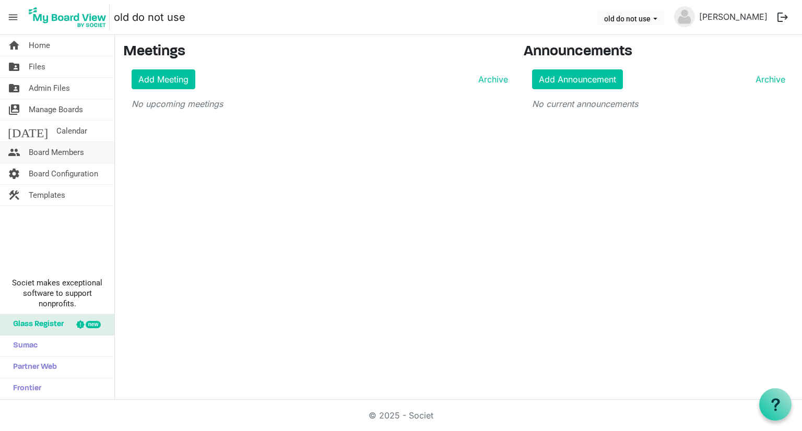
click at [70, 157] on span "Board Members" at bounding box center [56, 152] width 55 height 21
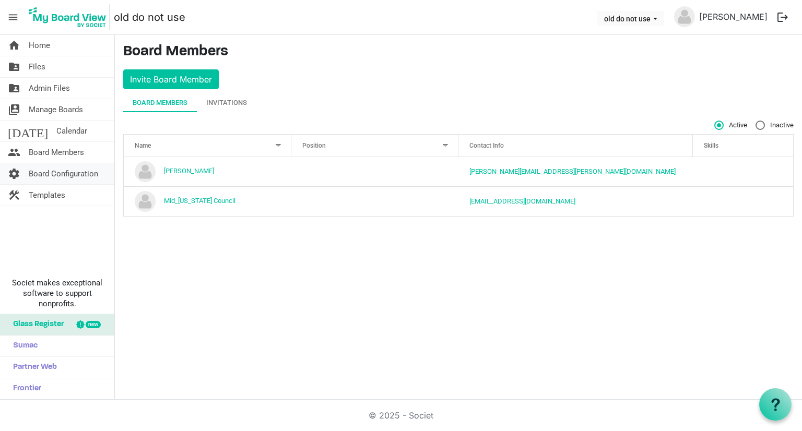
click at [63, 172] on span "Board Configuration" at bounding box center [63, 173] width 69 height 21
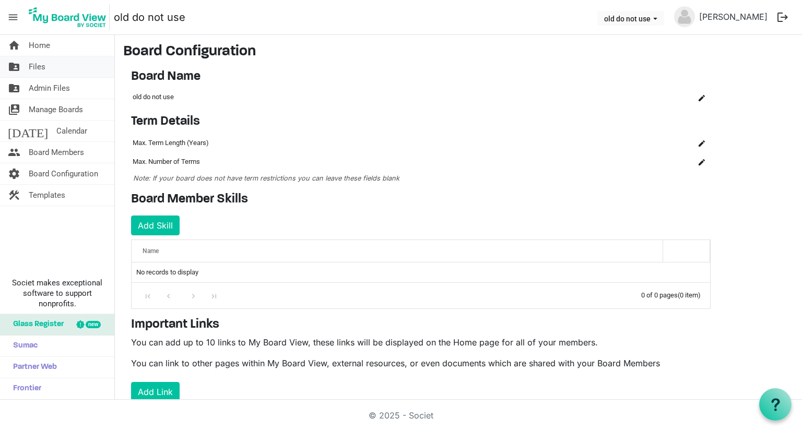
click at [43, 70] on span "Files" at bounding box center [37, 66] width 17 height 21
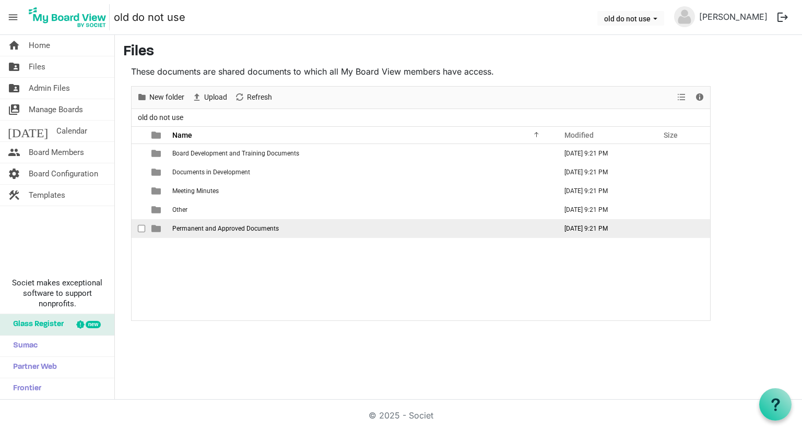
click at [233, 226] on span "Permanent and Approved Documents" at bounding box center [225, 228] width 107 height 7
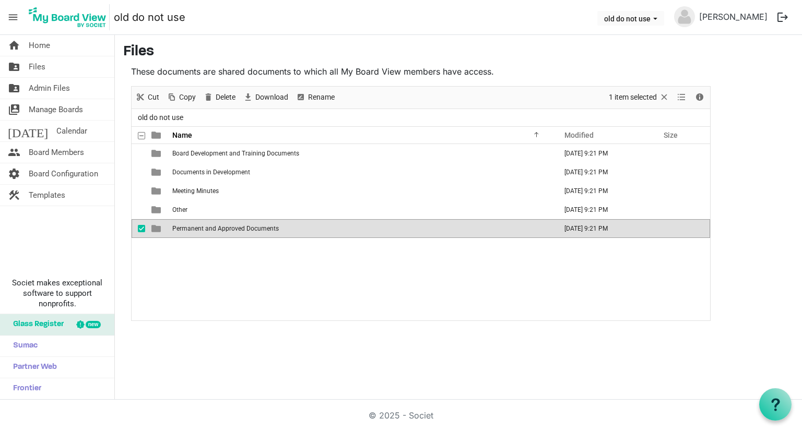
click at [233, 226] on span "Permanent and Approved Documents" at bounding box center [225, 228] width 107 height 7
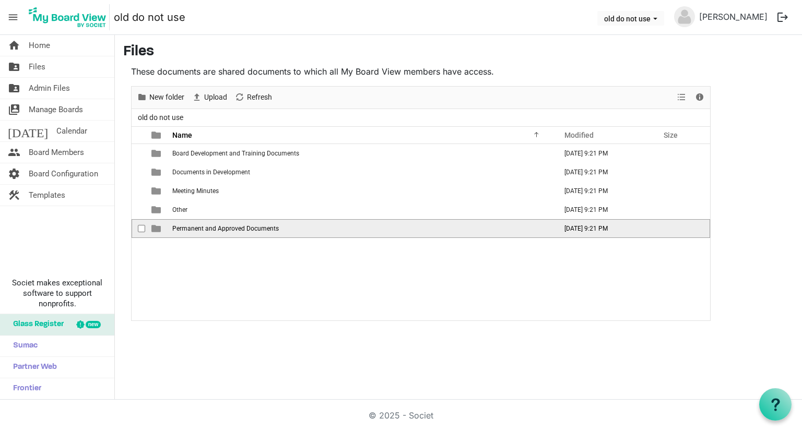
click at [233, 226] on span "Permanent and Approved Documents" at bounding box center [225, 228] width 107 height 7
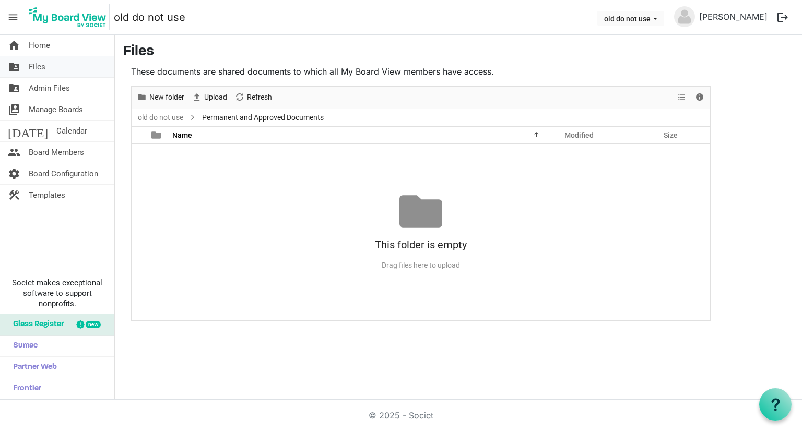
click at [37, 65] on span "Files" at bounding box center [37, 66] width 17 height 21
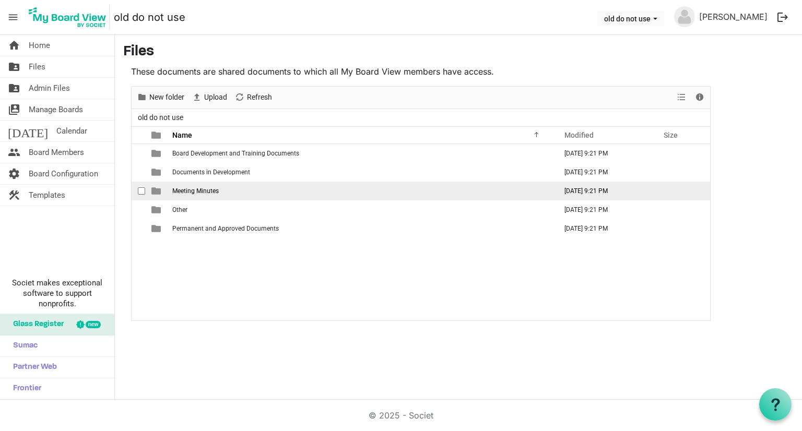
click at [185, 191] on span "Meeting Minutes" at bounding box center [195, 190] width 46 height 7
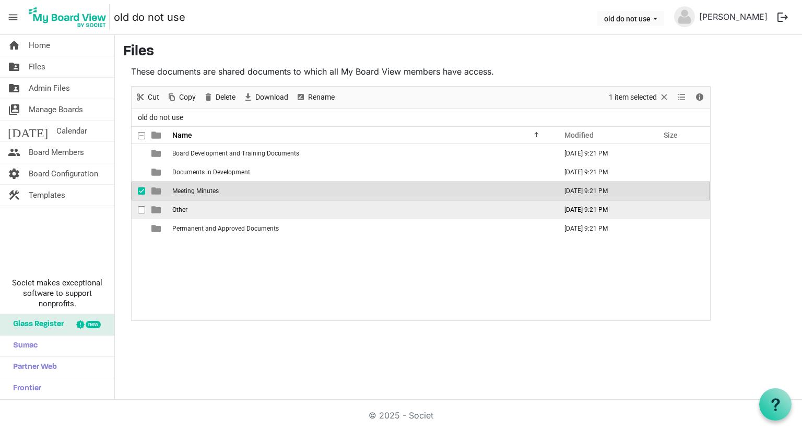
click at [180, 205] on td "Other" at bounding box center [361, 210] width 384 height 19
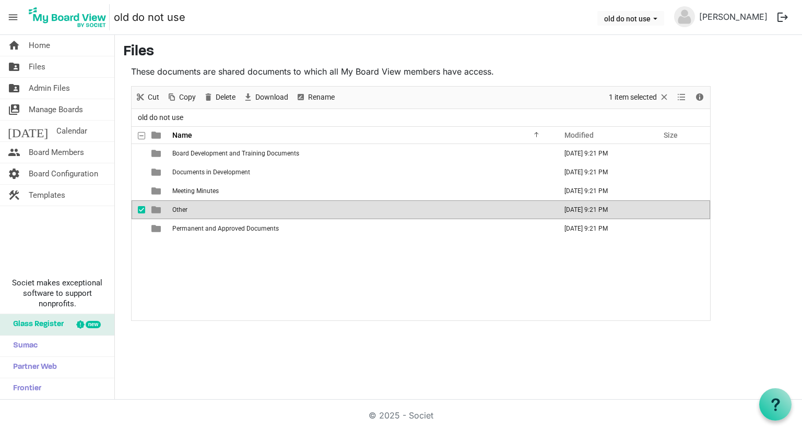
click at [180, 205] on td "Other" at bounding box center [361, 210] width 384 height 19
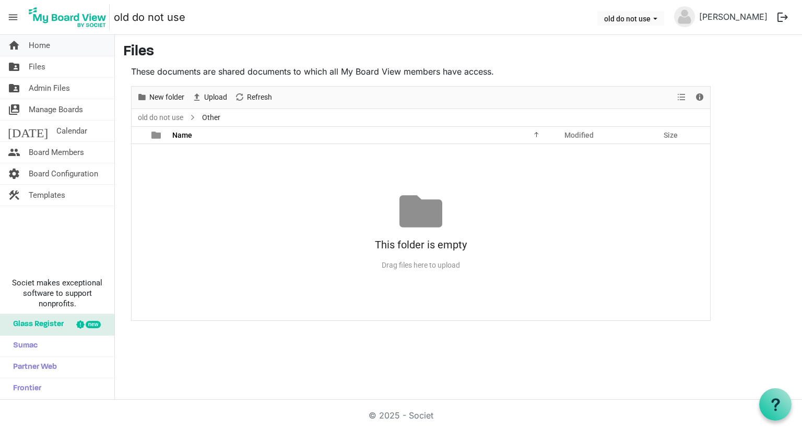
click at [44, 48] on span "Home" at bounding box center [39, 45] width 21 height 21
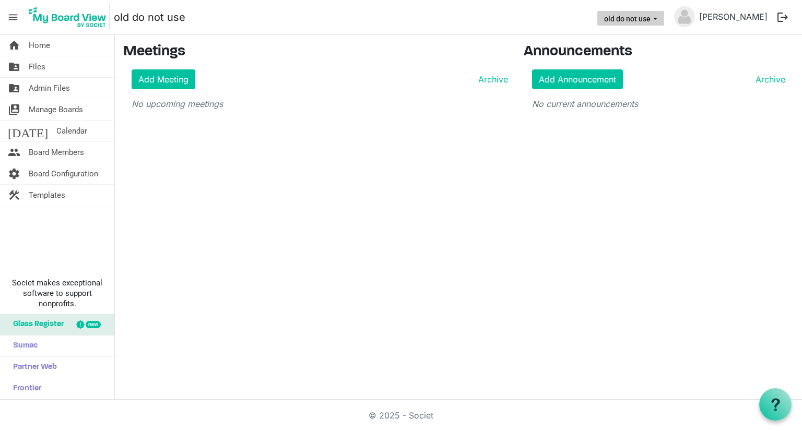
click at [651, 22] on button "old do not use" at bounding box center [630, 18] width 67 height 15
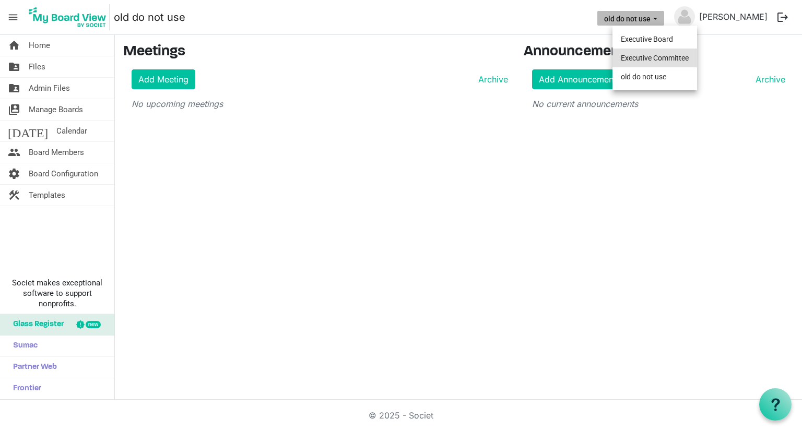
click at [652, 55] on li "Executive Committee" at bounding box center [655, 58] width 85 height 19
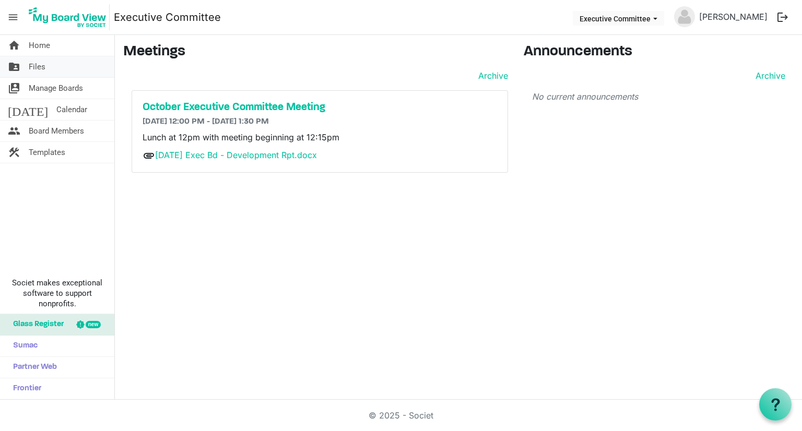
click at [42, 63] on span "Files" at bounding box center [37, 66] width 17 height 21
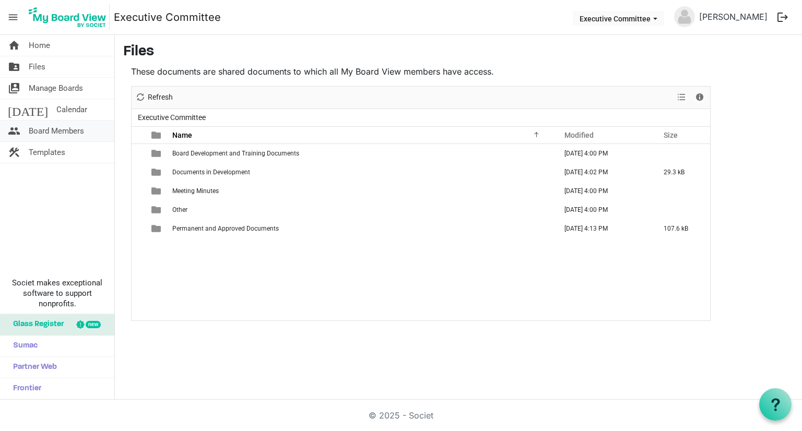
click at [52, 131] on span "Board Members" at bounding box center [56, 131] width 55 height 21
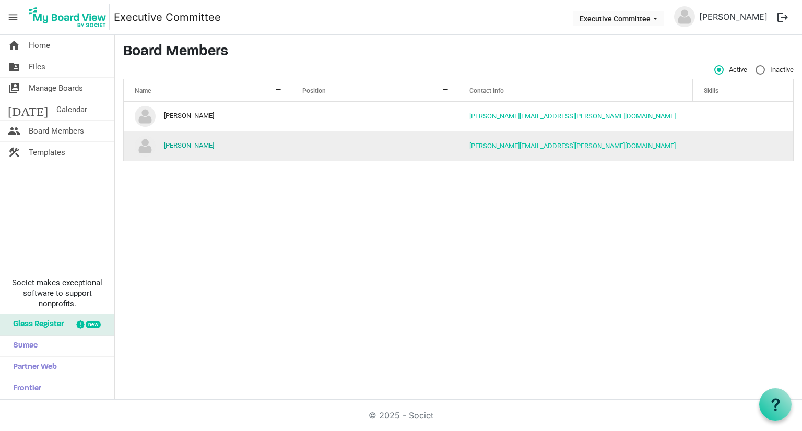
click at [186, 146] on link "[PERSON_NAME]" at bounding box center [189, 146] width 50 height 8
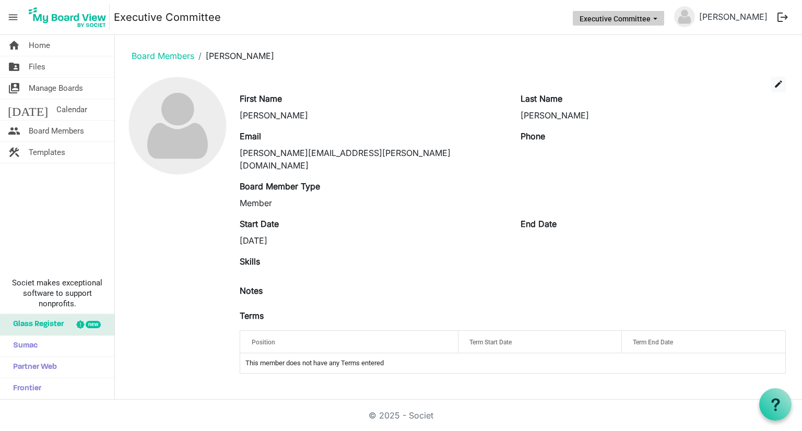
click at [664, 19] on button "Executive Committee" at bounding box center [618, 18] width 91 height 15
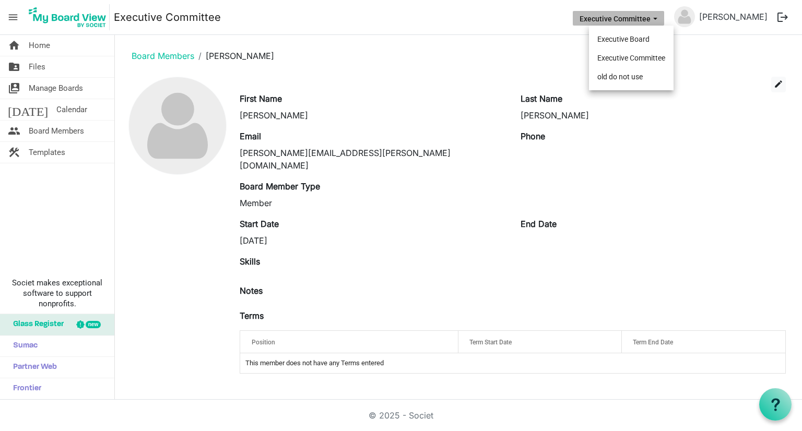
click at [659, 19] on button "Executive Committee" at bounding box center [618, 18] width 91 height 15
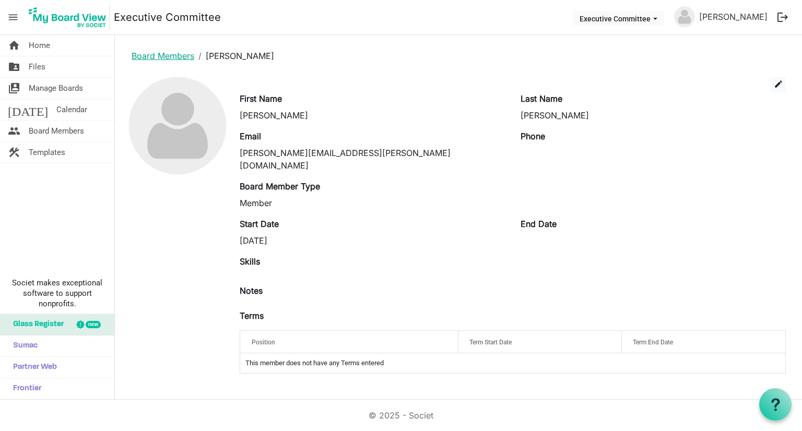
click at [142, 55] on link "Board Members" at bounding box center [163, 56] width 63 height 10
click at [160, 53] on link "Board Members" at bounding box center [163, 56] width 63 height 10
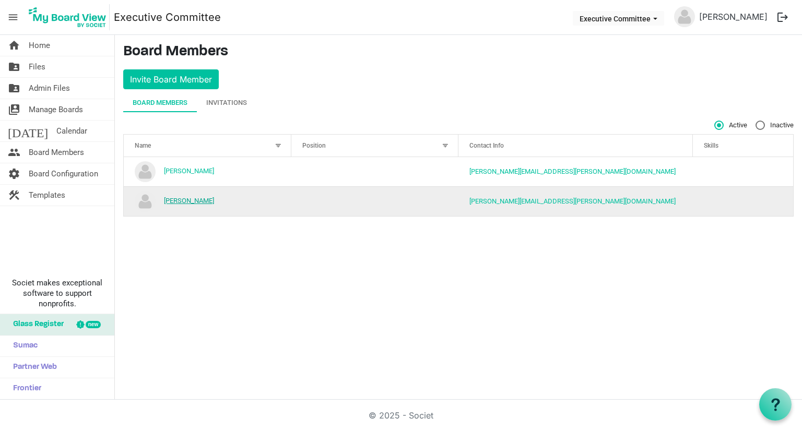
click at [183, 199] on link "[PERSON_NAME]" at bounding box center [189, 201] width 50 height 8
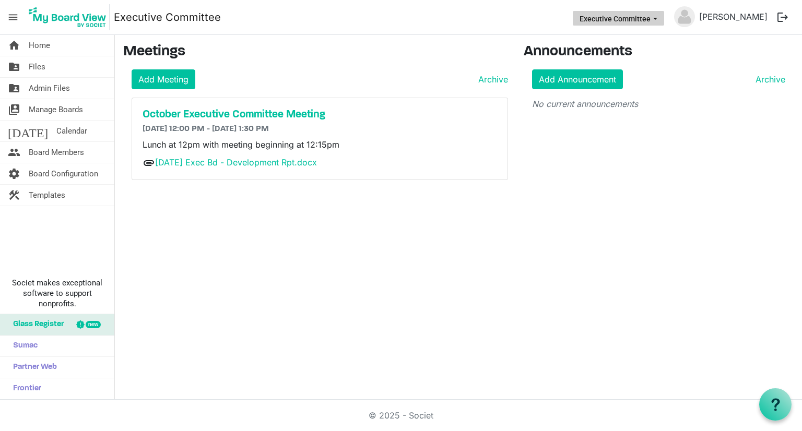
click at [660, 21] on button "Executive Committee" at bounding box center [618, 18] width 91 height 15
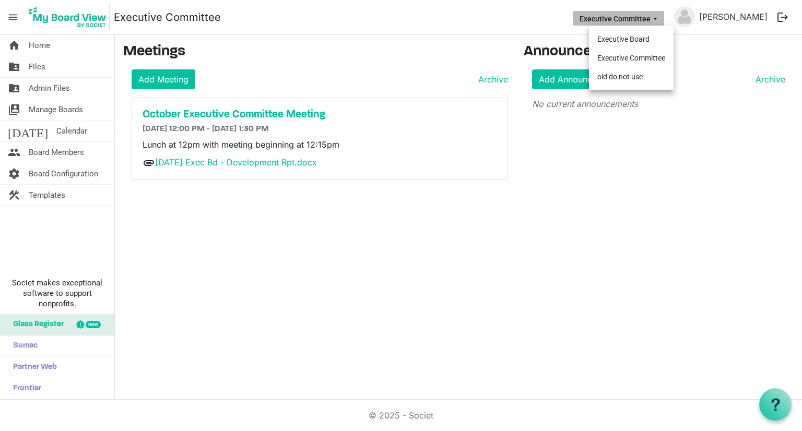
click at [660, 21] on button "Executive Committee" at bounding box center [618, 18] width 91 height 15
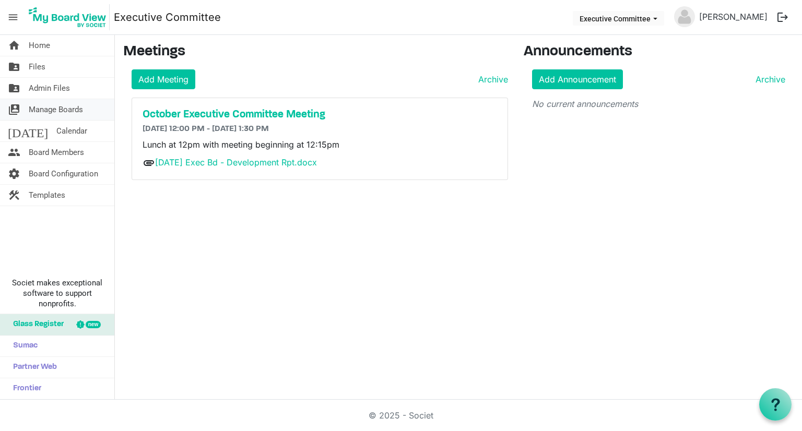
click at [48, 109] on span "Manage Boards" at bounding box center [56, 109] width 54 height 21
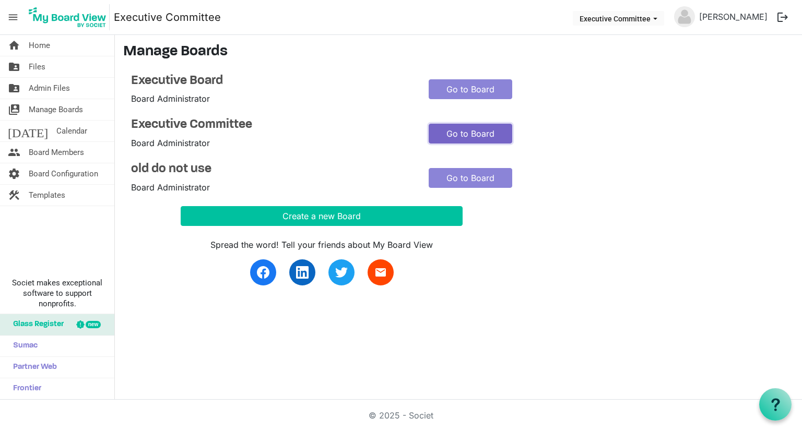
click at [472, 128] on link "Go to Board" at bounding box center [471, 134] width 84 height 20
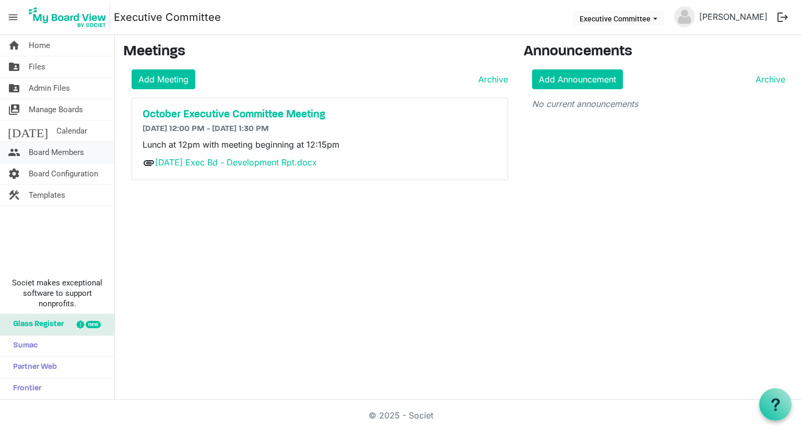
click at [48, 155] on span "Board Members" at bounding box center [56, 152] width 55 height 21
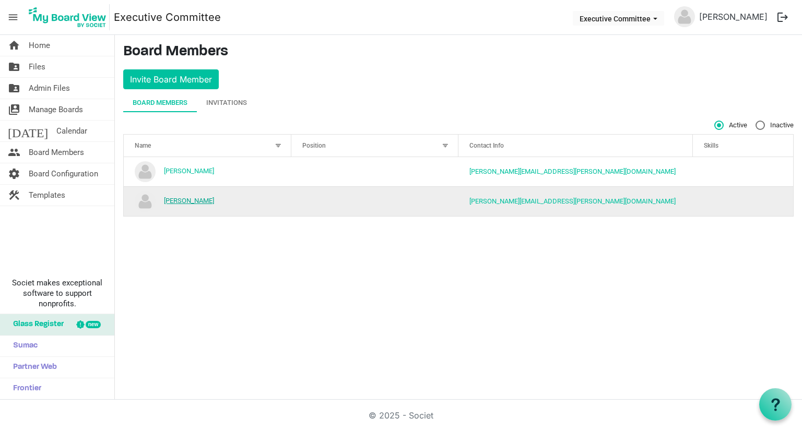
click at [180, 201] on link "[PERSON_NAME]" at bounding box center [189, 201] width 50 height 8
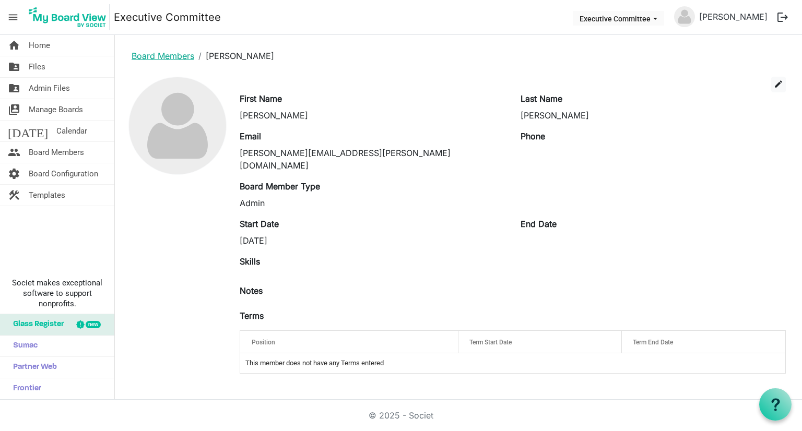
click at [165, 54] on link "Board Members" at bounding box center [163, 56] width 63 height 10
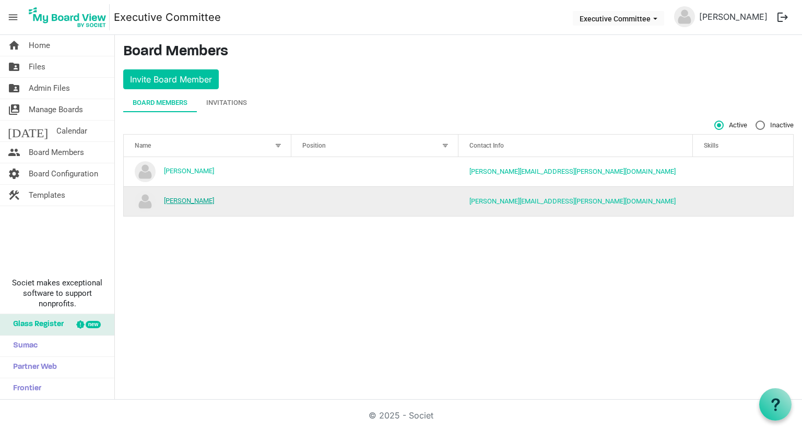
click at [184, 199] on link "[PERSON_NAME]" at bounding box center [189, 201] width 50 height 8
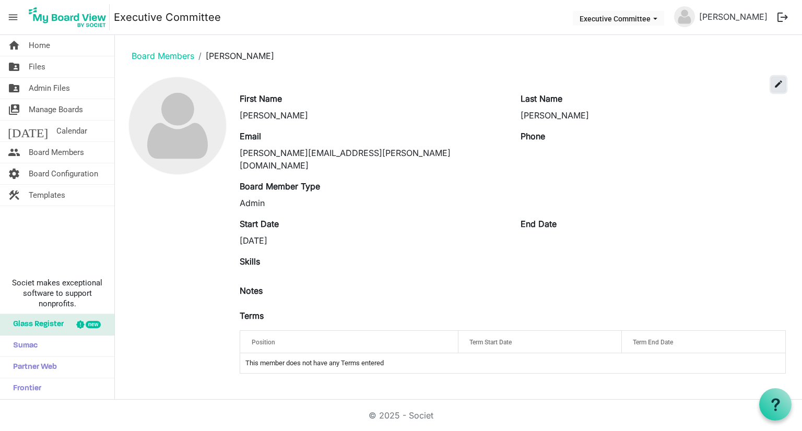
click at [783, 86] on button "edit" at bounding box center [778, 85] width 15 height 16
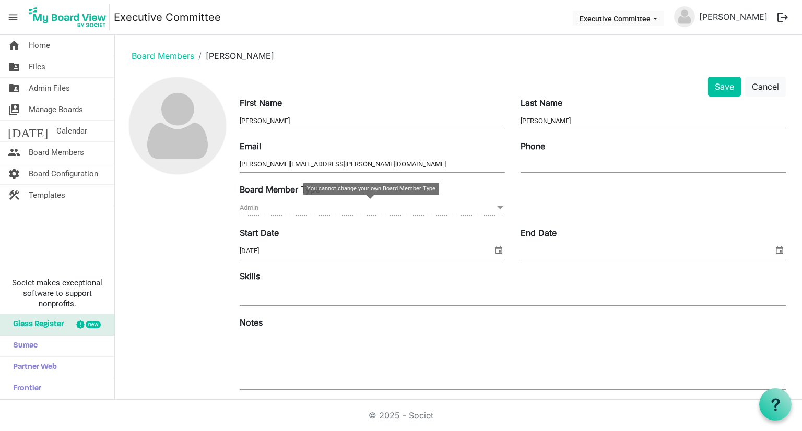
click at [496, 210] on span at bounding box center [500, 207] width 9 height 11
click at [770, 83] on button "Cancel" at bounding box center [765, 87] width 41 height 20
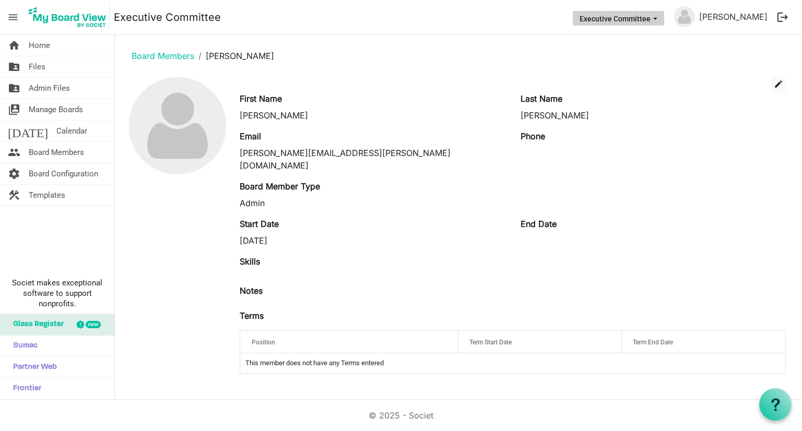
click at [654, 15] on button "Executive Committee" at bounding box center [618, 18] width 91 height 15
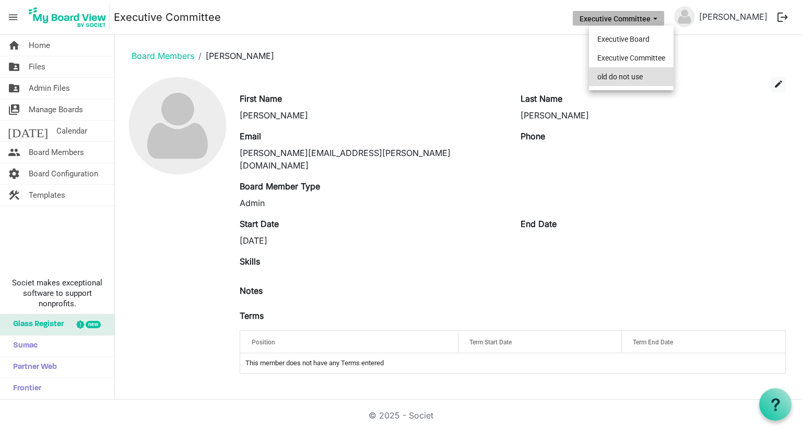
click at [635, 74] on li "old do not use" at bounding box center [631, 76] width 85 height 19
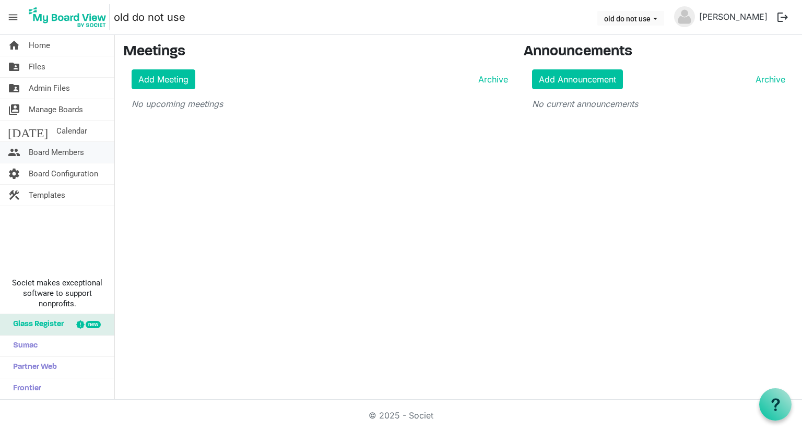
click at [31, 157] on span "Board Members" at bounding box center [56, 152] width 55 height 21
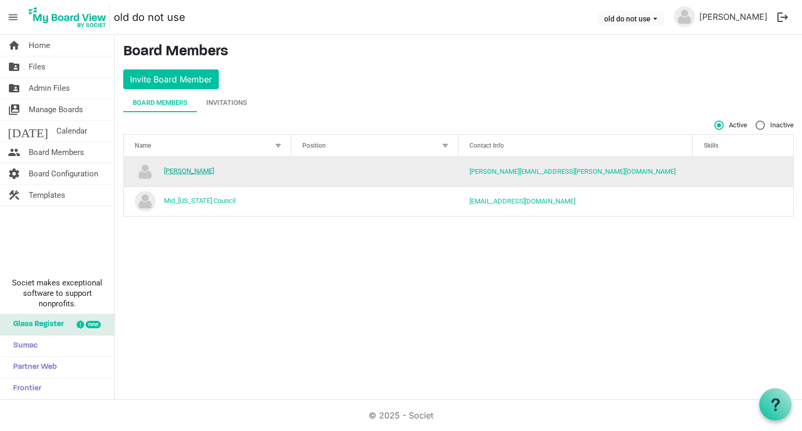
click at [178, 168] on link "[PERSON_NAME]" at bounding box center [189, 171] width 50 height 8
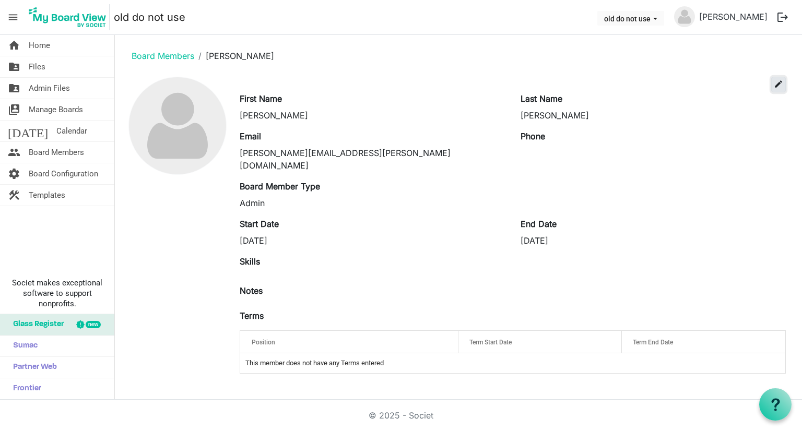
click at [784, 84] on button "edit" at bounding box center [778, 85] width 15 height 16
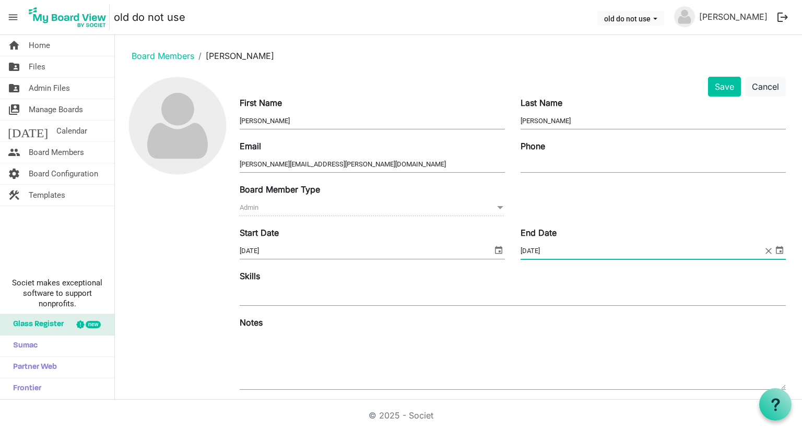
drag, startPoint x: 679, startPoint y: 252, endPoint x: 476, endPoint y: 251, distance: 203.6
click at [476, 251] on div "Start Date [DATE] End Date [DATE]" at bounding box center [513, 248] width 562 height 43
click at [719, 92] on button "Save" at bounding box center [724, 87] width 33 height 20
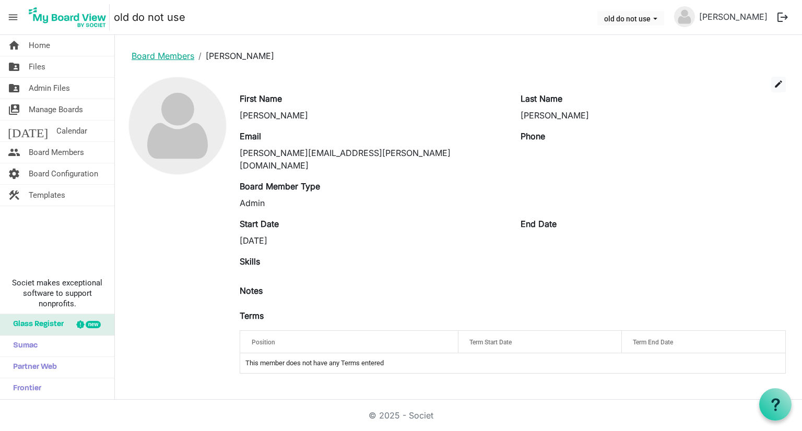
click at [144, 55] on link "Board Members" at bounding box center [163, 56] width 63 height 10
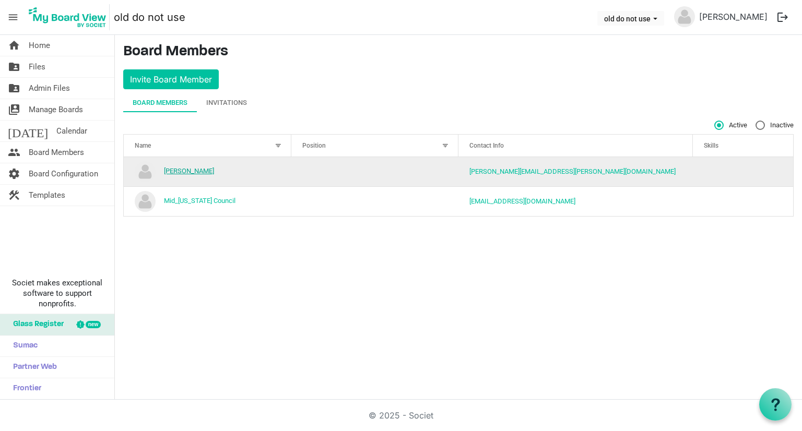
click at [200, 168] on link "[PERSON_NAME]" at bounding box center [189, 171] width 50 height 8
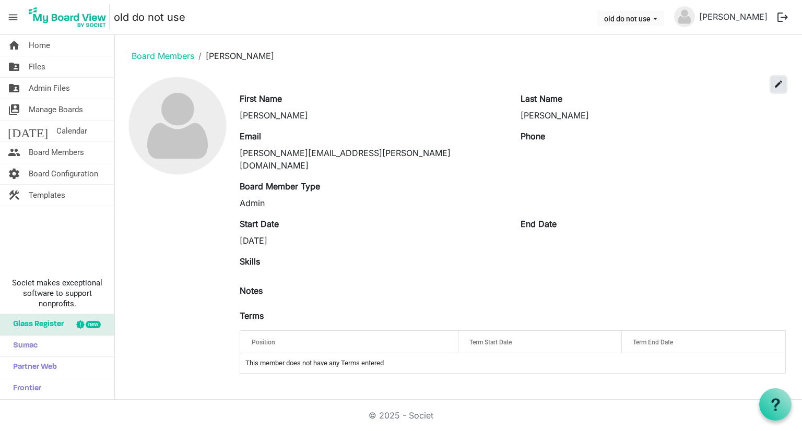
click at [779, 80] on span "edit" at bounding box center [778, 83] width 9 height 9
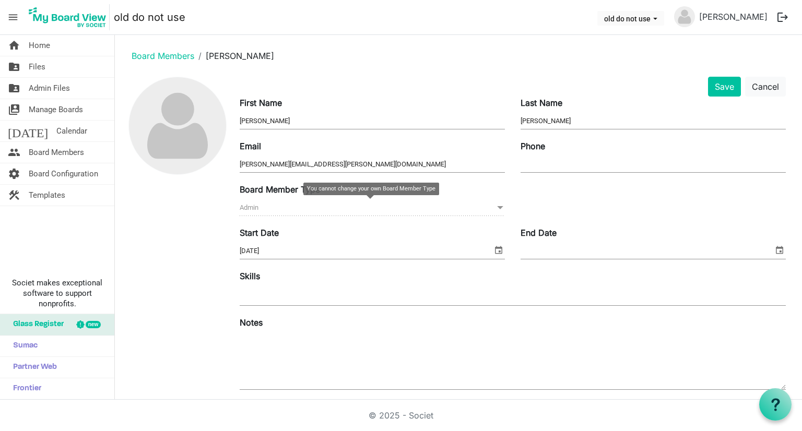
click at [348, 208] on span "Admin Admin" at bounding box center [372, 208] width 265 height 16
click at [453, 215] on span "Admin Admin" at bounding box center [372, 208] width 265 height 16
click at [771, 84] on button "Cancel" at bounding box center [765, 87] width 41 height 20
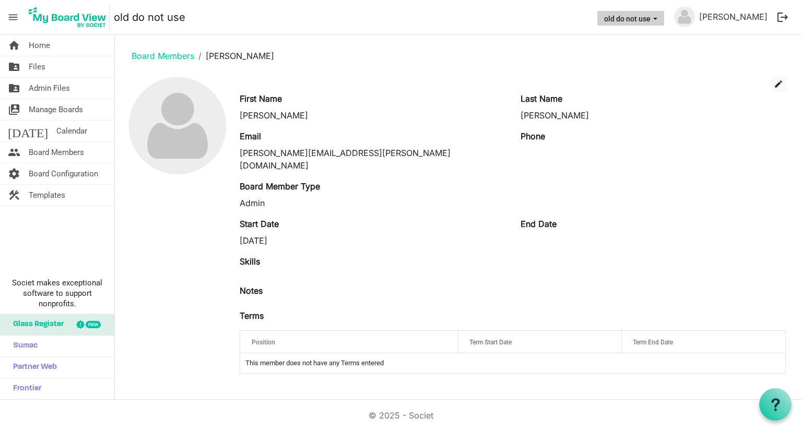
click at [627, 18] on button "old do not use" at bounding box center [630, 18] width 67 height 15
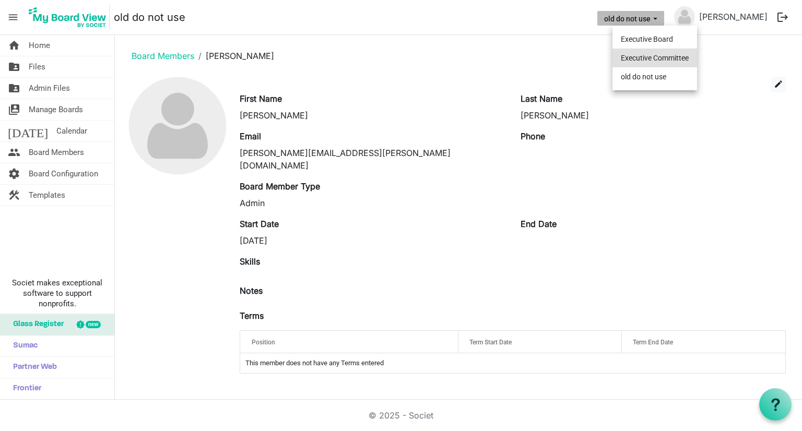
click at [666, 62] on li "Executive Committee" at bounding box center [655, 58] width 85 height 19
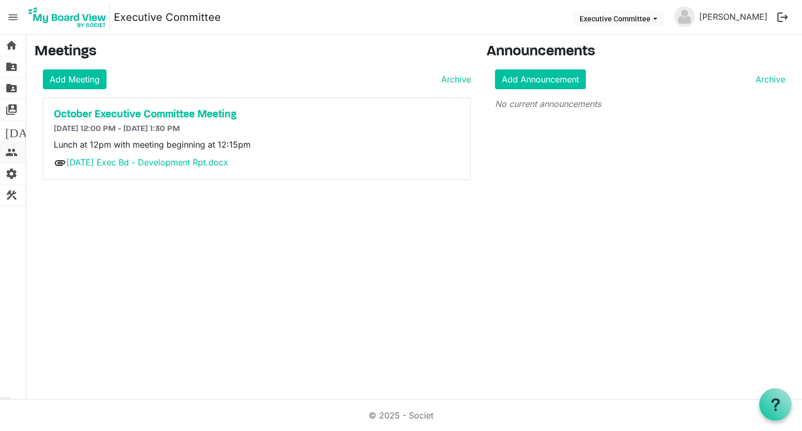
click at [10, 151] on span "people" at bounding box center [11, 152] width 13 height 21
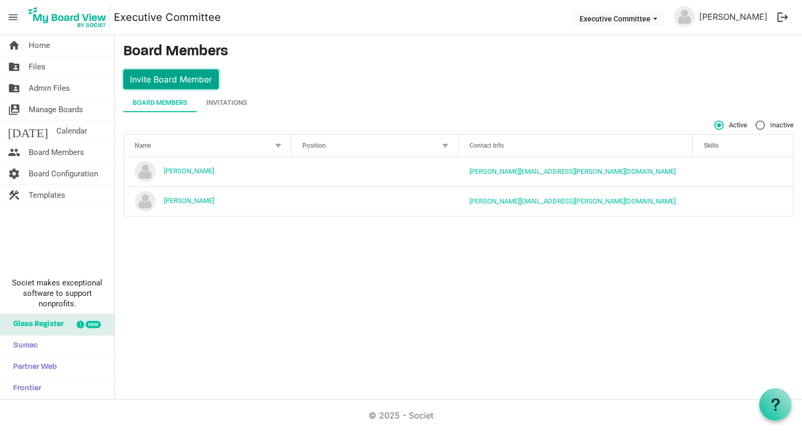
click at [196, 72] on button "Invite Board Member" at bounding box center [171, 79] width 96 height 20
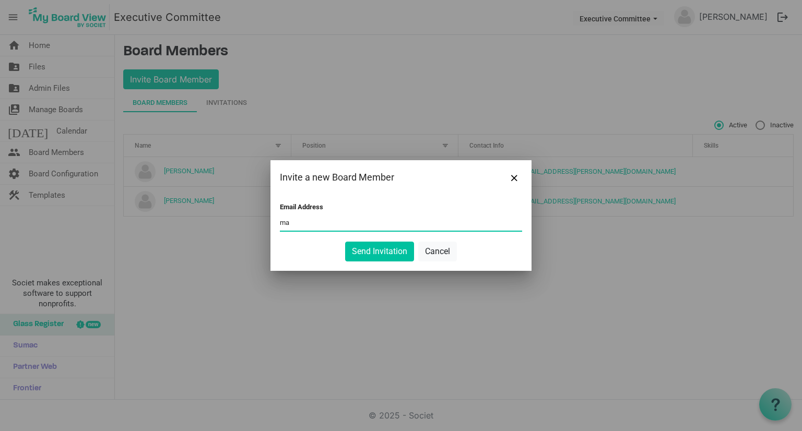
type input "[EMAIL_ADDRESS][DOMAIN_NAME]"
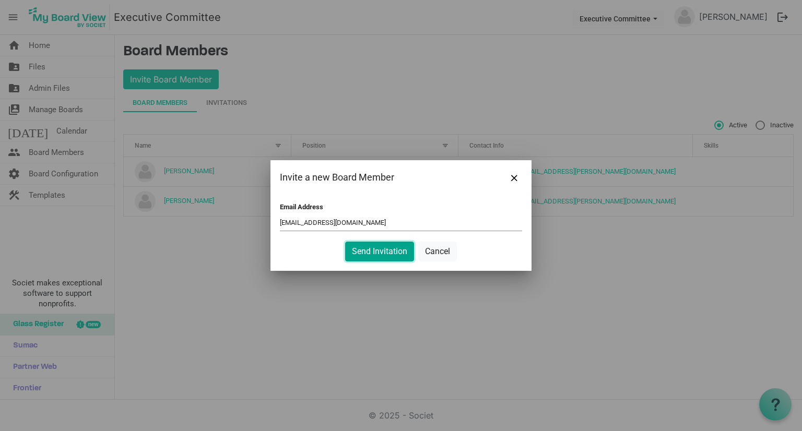
click at [390, 251] on button "Send Invitation" at bounding box center [379, 252] width 69 height 20
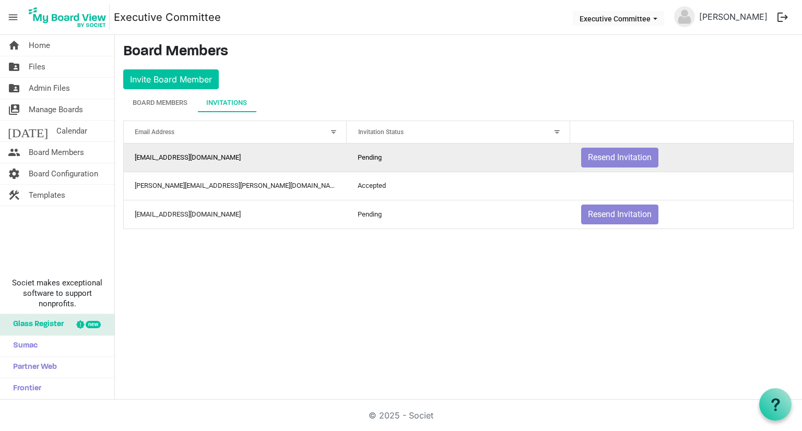
click at [170, 159] on td "[EMAIL_ADDRESS][DOMAIN_NAME]" at bounding box center [235, 158] width 223 height 28
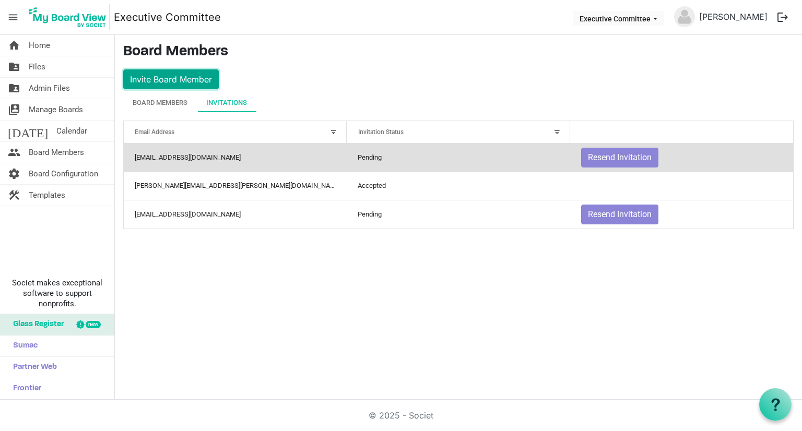
click at [191, 73] on button "Invite Board Member" at bounding box center [171, 79] width 96 height 20
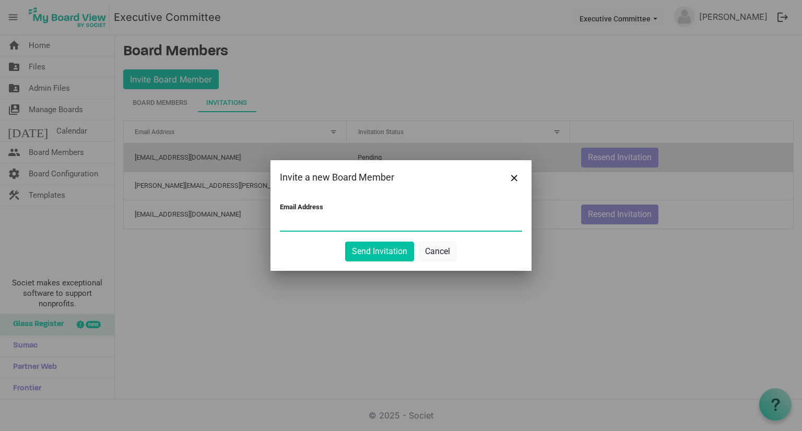
paste input "[EMAIL_ADDRESS][DOMAIN_NAME]"
type input "[EMAIL_ADDRESS][DOMAIN_NAME]"
click at [386, 250] on button "Send Invitation" at bounding box center [379, 252] width 69 height 20
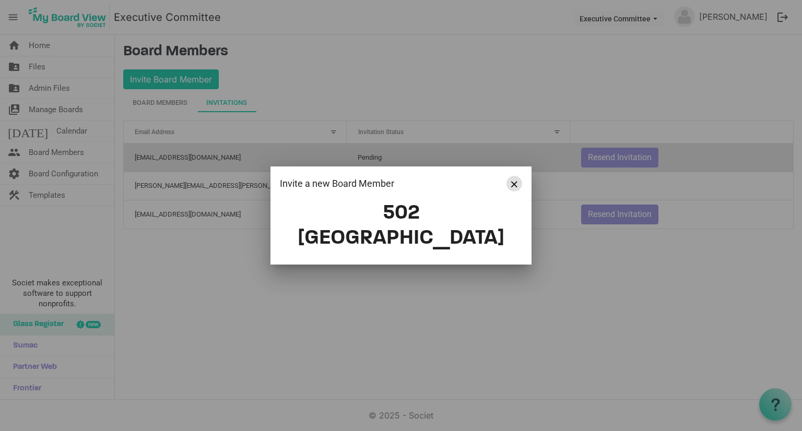
drag, startPoint x: 516, startPoint y: 197, endPoint x: 452, endPoint y: 63, distance: 148.1
click at [516, 187] on span "Close" at bounding box center [514, 184] width 6 height 6
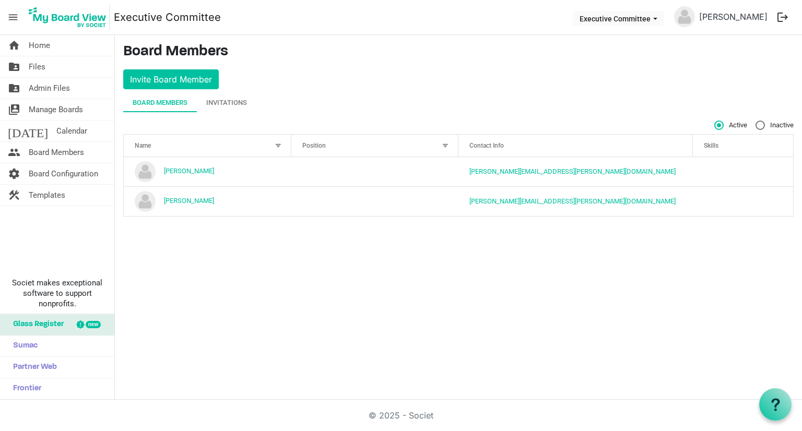
click at [172, 100] on div "Board Members" at bounding box center [160, 103] width 55 height 10
click at [225, 101] on div "Invitations" at bounding box center [226, 103] width 41 height 10
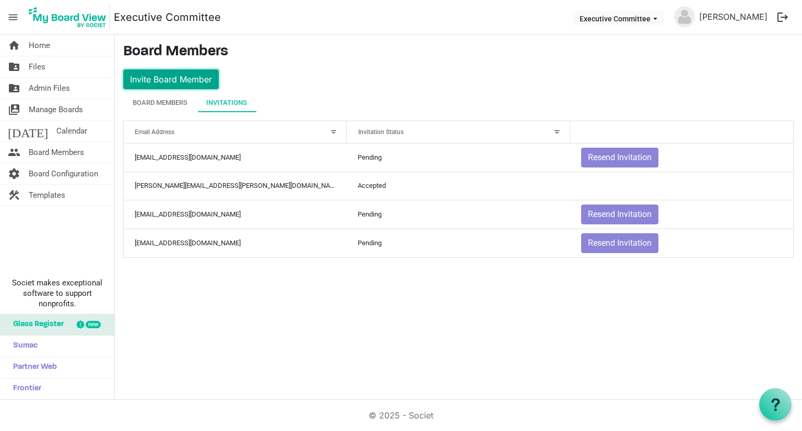
click at [194, 79] on button "Invite Board Member" at bounding box center [171, 79] width 96 height 20
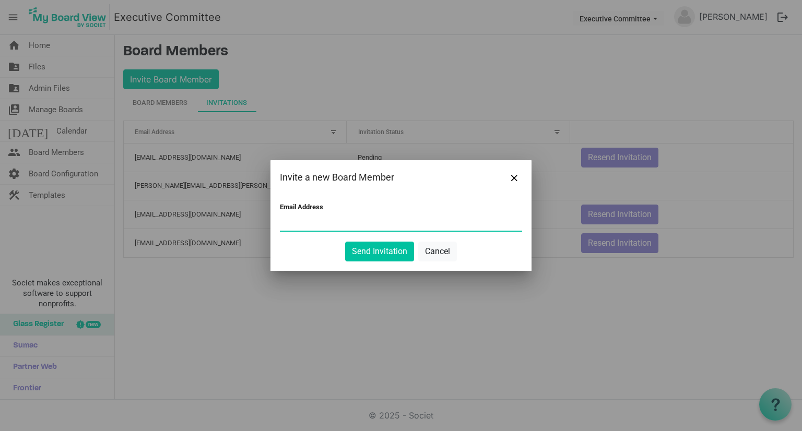
click at [331, 217] on input "Email Address" at bounding box center [401, 223] width 242 height 16
paste input "[EMAIL_ADDRESS][PERSON_NAME][DOMAIN_NAME]"
type input "[EMAIL_ADDRESS][PERSON_NAME][DOMAIN_NAME]"
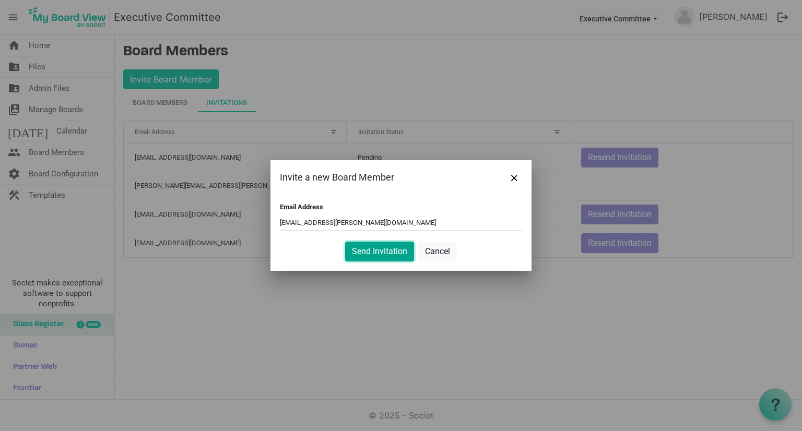
click at [382, 251] on button "Send Invitation" at bounding box center [379, 252] width 69 height 20
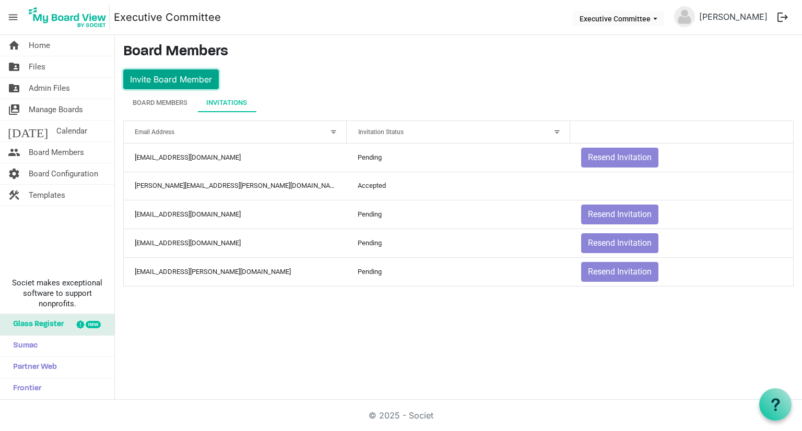
click at [169, 77] on button "Invite Board Member" at bounding box center [171, 79] width 96 height 20
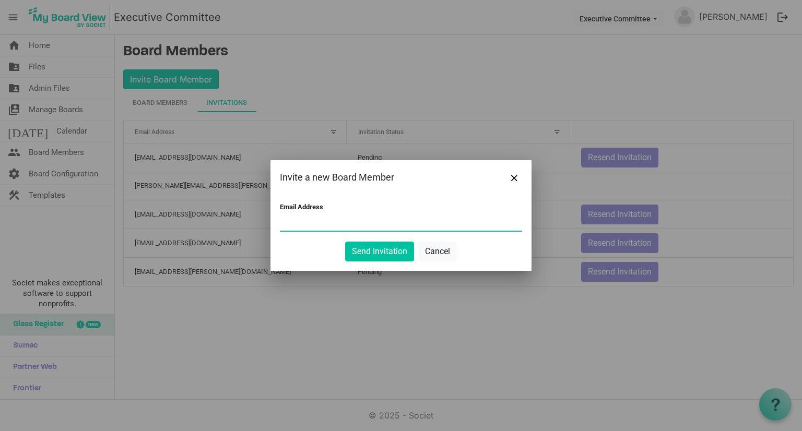
paste input "[PERSON_NAME][EMAIL_ADDRESS][DOMAIN_NAME]"
type input "[PERSON_NAME][EMAIL_ADDRESS][DOMAIN_NAME]"
click at [388, 252] on button "Send Invitation" at bounding box center [379, 252] width 69 height 20
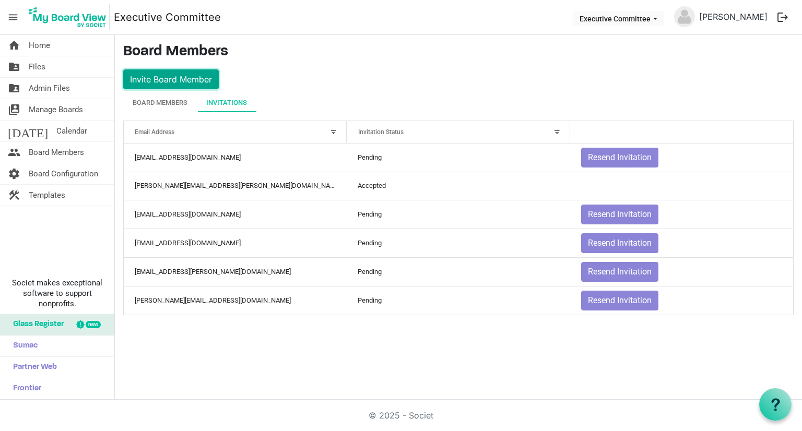
click at [184, 69] on button "Invite Board Member" at bounding box center [171, 79] width 96 height 20
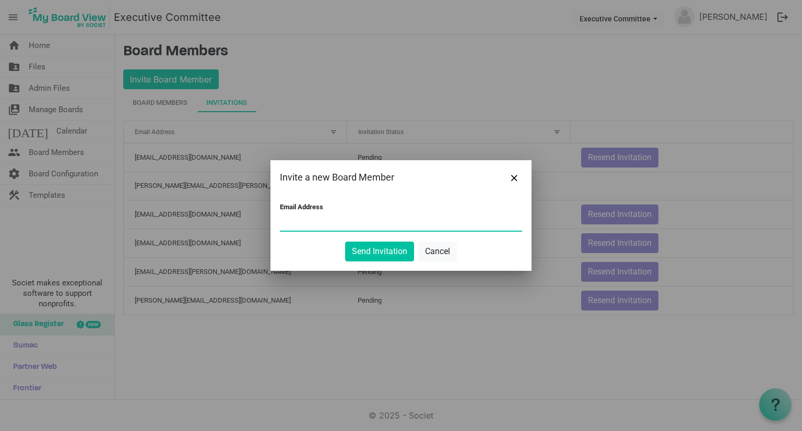
paste input "[EMAIL_ADDRESS][DOMAIN_NAME]"
type input "[EMAIL_ADDRESS][DOMAIN_NAME]"
click at [354, 245] on button "Send Invitation" at bounding box center [379, 252] width 69 height 20
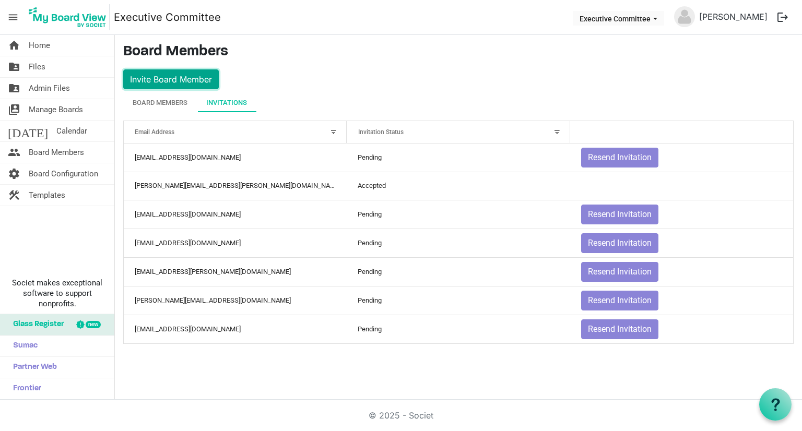
click at [173, 80] on button "Invite Board Member" at bounding box center [171, 79] width 96 height 20
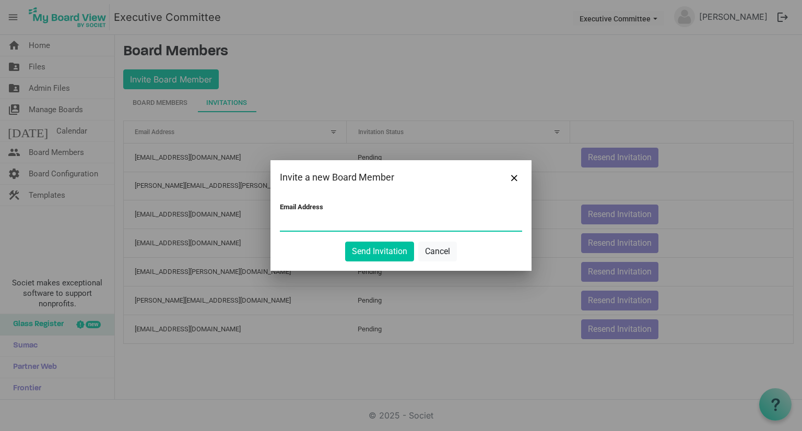
paste input "[EMAIL_ADDRESS][DOMAIN_NAME]"
type input "[EMAIL_ADDRESS][DOMAIN_NAME]"
click at [380, 247] on button "Send Invitation" at bounding box center [379, 252] width 69 height 20
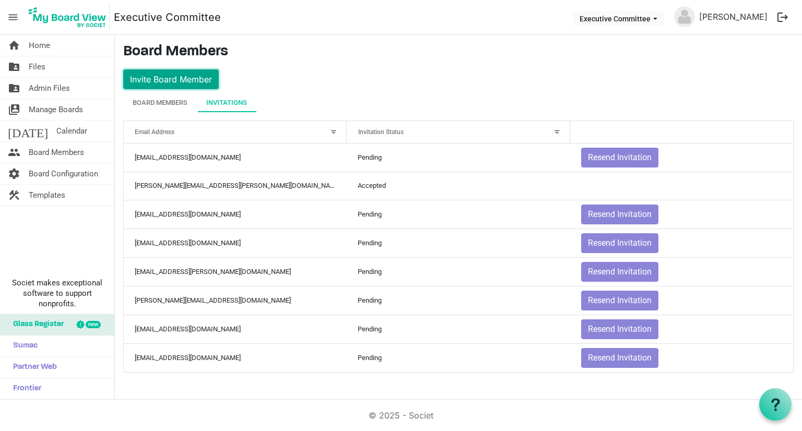
click at [167, 77] on button "Invite Board Member" at bounding box center [171, 79] width 96 height 20
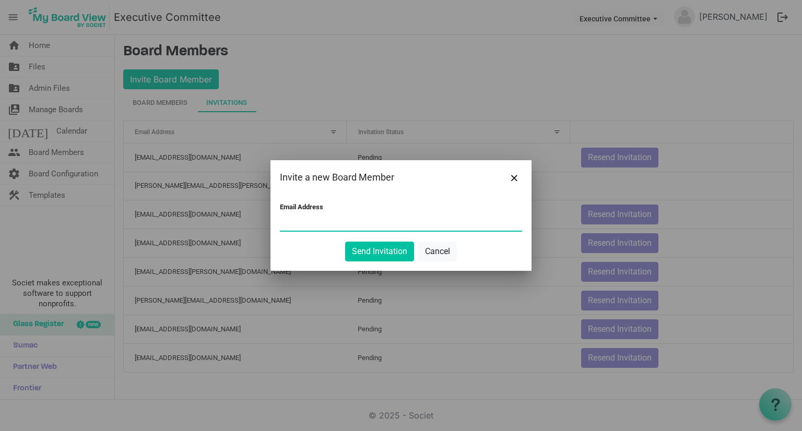
paste input "[EMAIL_ADDRESS][DOMAIN_NAME]"
type input "[EMAIL_ADDRESS][DOMAIN_NAME]"
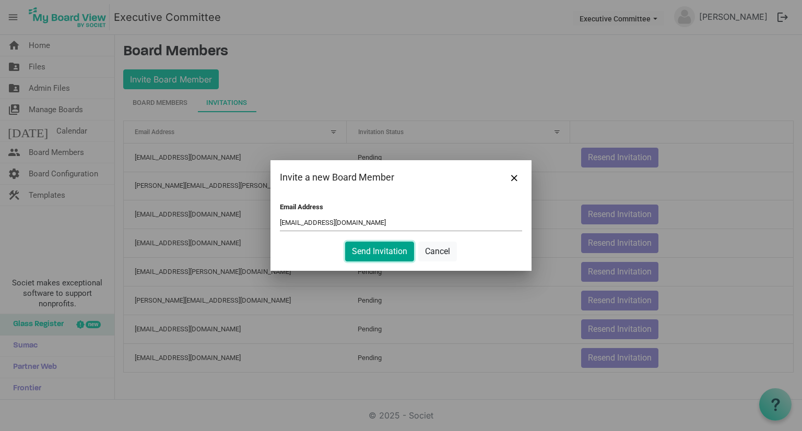
click at [378, 253] on button "Send Invitation" at bounding box center [379, 252] width 69 height 20
click at [381, 250] on button "Send Invitation" at bounding box center [379, 252] width 69 height 20
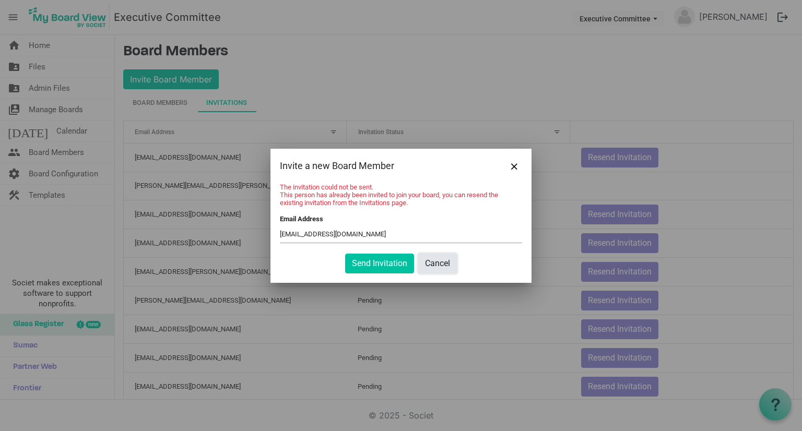
click at [445, 266] on button "Cancel" at bounding box center [437, 264] width 39 height 20
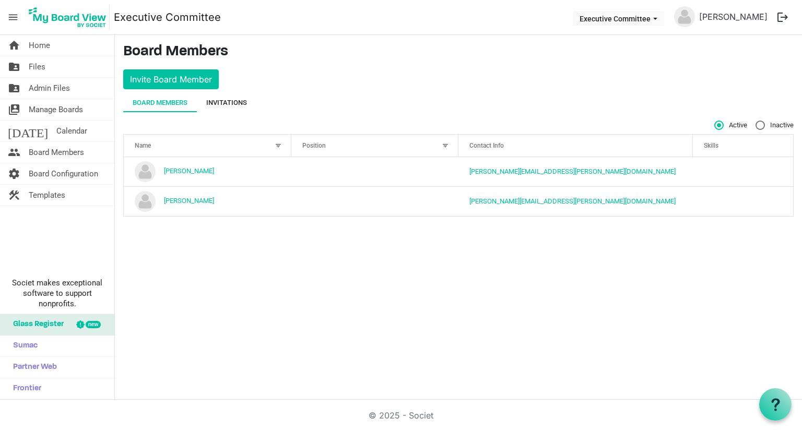
click at [220, 103] on div "Invitations" at bounding box center [226, 103] width 41 height 10
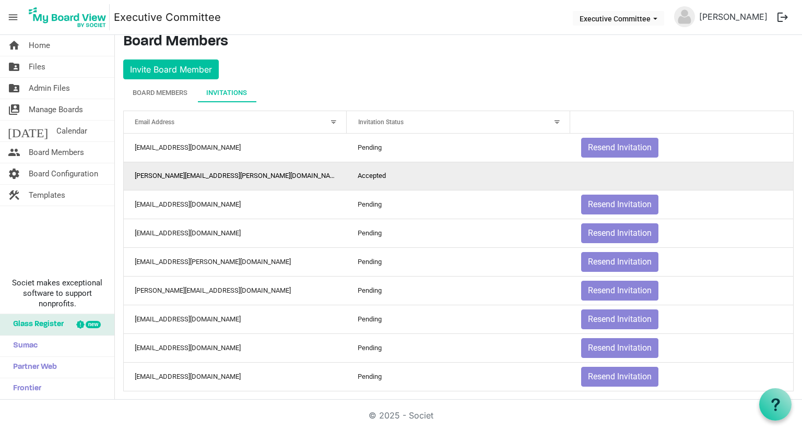
scroll to position [15, 0]
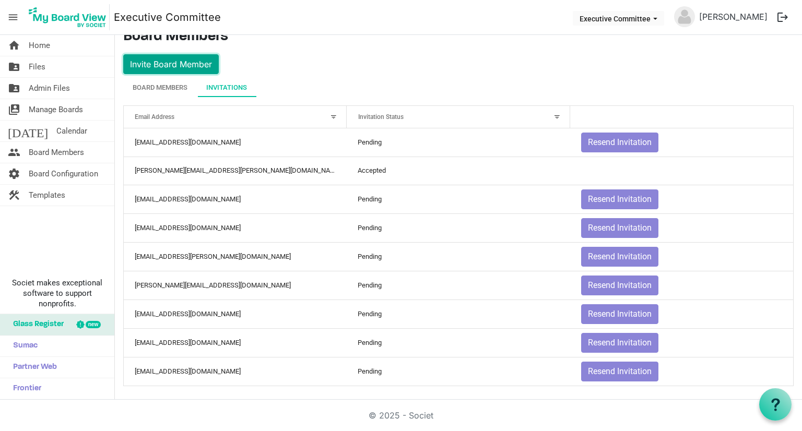
click at [159, 65] on button "Invite Board Member" at bounding box center [171, 64] width 96 height 20
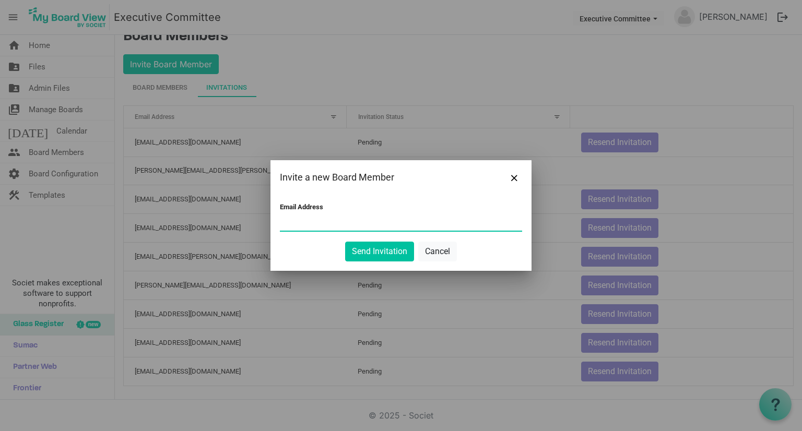
paste input "[EMAIL_ADDRESS][DOMAIN_NAME]"
type input "[EMAIL_ADDRESS][DOMAIN_NAME]"
click at [369, 246] on button "Send Invitation" at bounding box center [379, 252] width 69 height 20
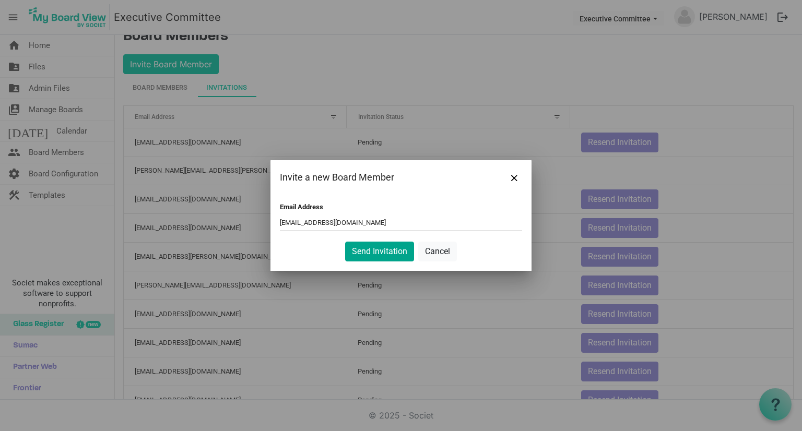
scroll to position [0, 0]
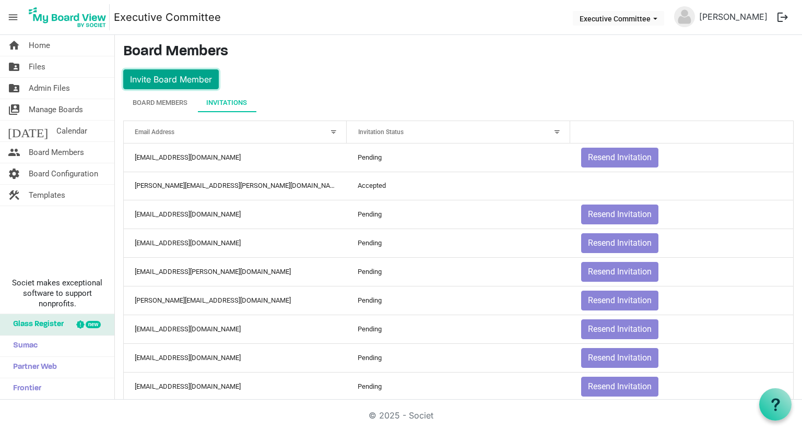
click at [183, 76] on button "Invite Board Member" at bounding box center [171, 79] width 96 height 20
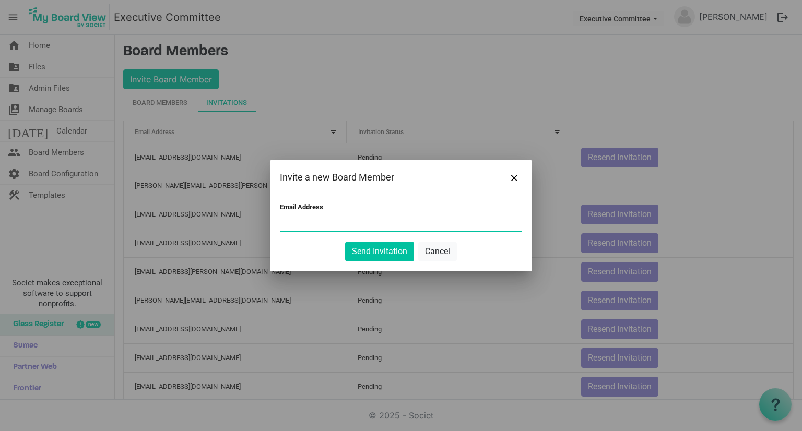
paste input "[EMAIL_ADDRESS][DOMAIN_NAME]"
type input "[EMAIL_ADDRESS][DOMAIN_NAME]"
click at [381, 252] on button "Send Invitation" at bounding box center [379, 252] width 69 height 20
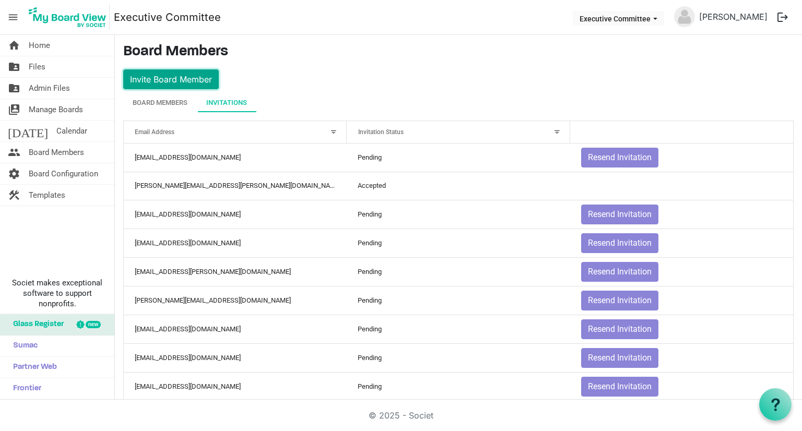
click at [165, 86] on button "Invite Board Member" at bounding box center [171, 79] width 96 height 20
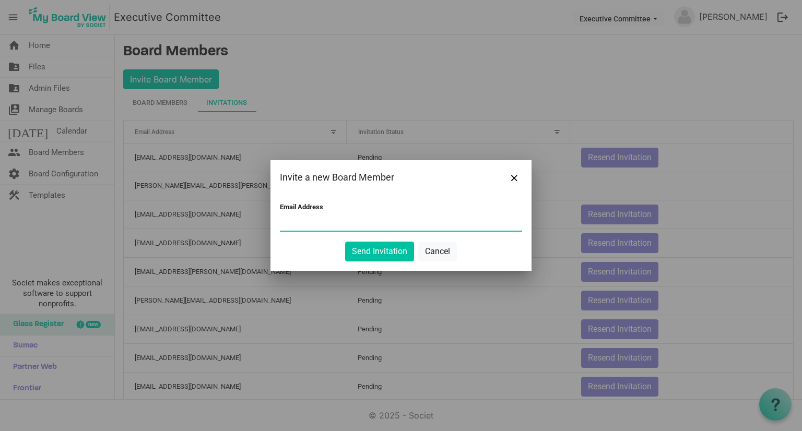
paste input "[EMAIL_ADDRESS][DOMAIN_NAME]"
type input "[EMAIL_ADDRESS][DOMAIN_NAME]"
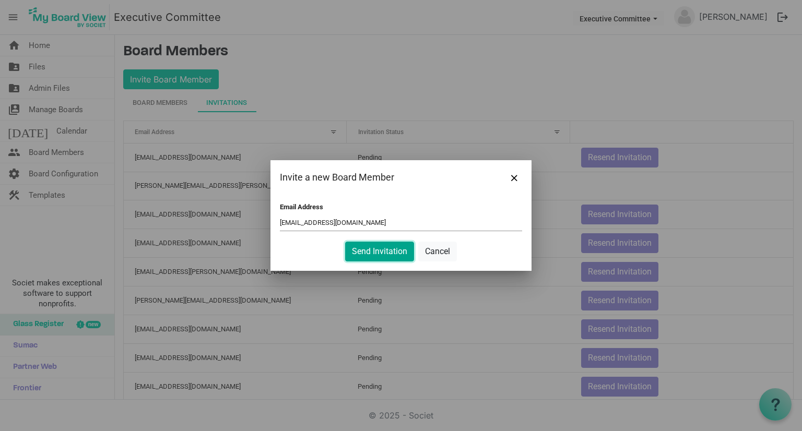
click at [373, 245] on button "Send Invitation" at bounding box center [379, 252] width 69 height 20
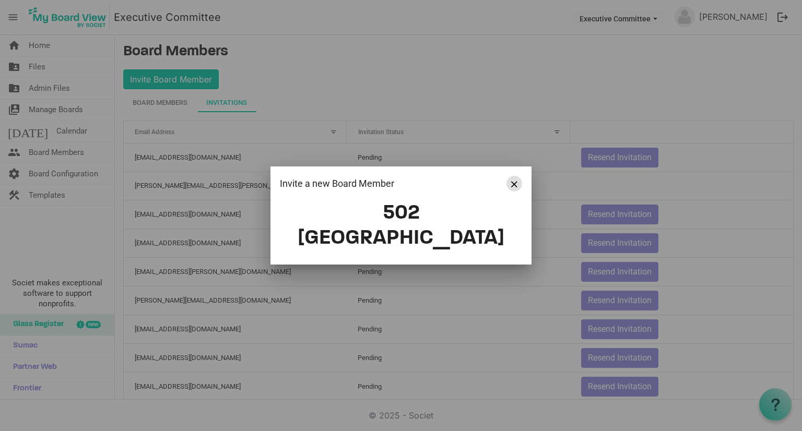
click at [515, 187] on span "Close" at bounding box center [514, 184] width 6 height 6
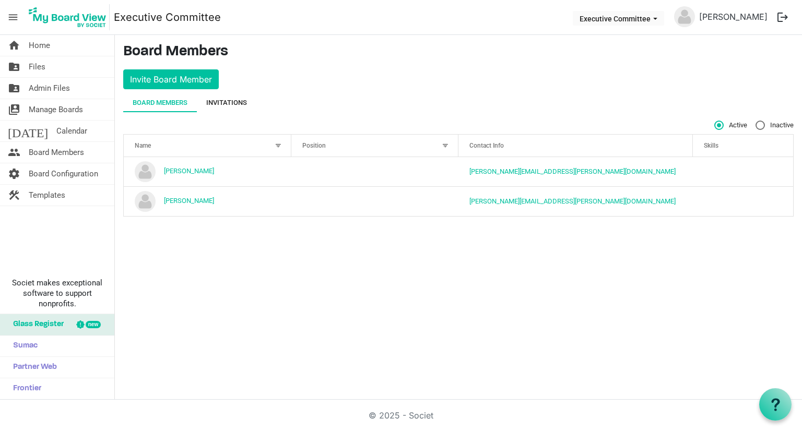
click at [225, 105] on div "Invitations" at bounding box center [226, 103] width 41 height 10
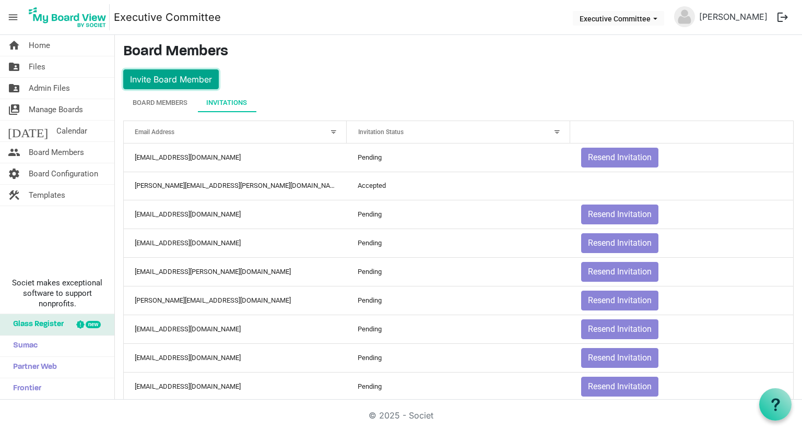
click at [184, 77] on button "Invite Board Member" at bounding box center [171, 79] width 96 height 20
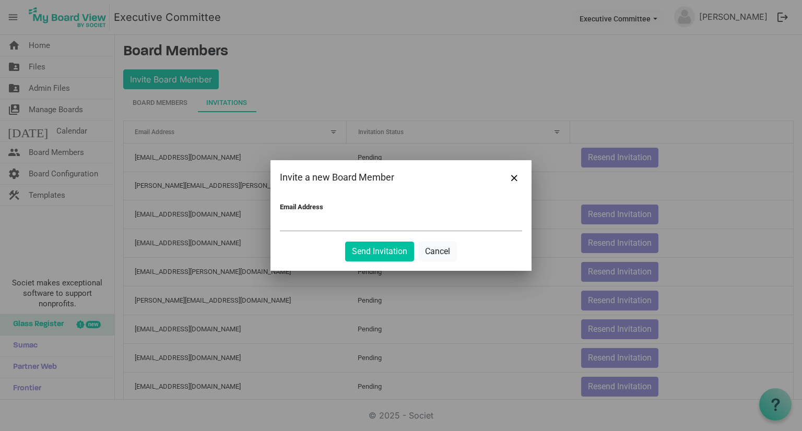
click at [287, 226] on input "Email Address" at bounding box center [401, 223] width 242 height 16
paste input "[PERSON_NAME][EMAIL_ADDRESS][PERSON_NAME][DOMAIN_NAME]"
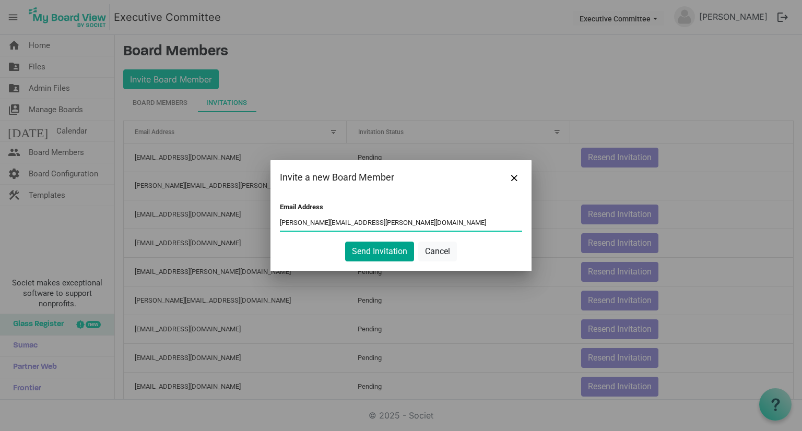
type input "[PERSON_NAME][EMAIL_ADDRESS][PERSON_NAME][DOMAIN_NAME]"
click at [378, 247] on button "Send Invitation" at bounding box center [379, 252] width 69 height 20
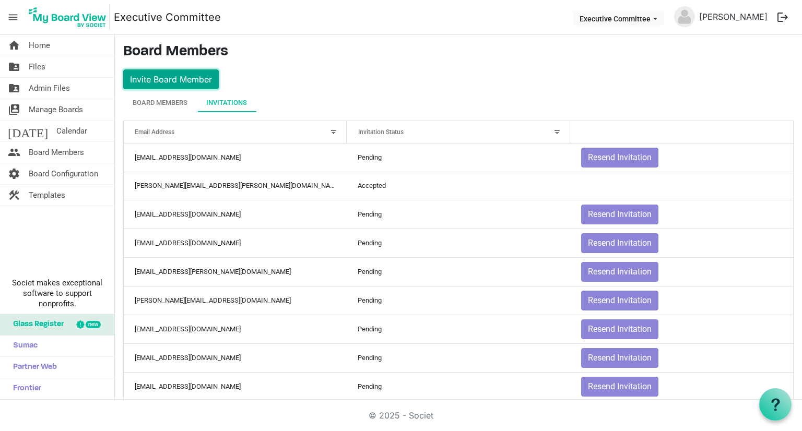
click at [163, 80] on button "Invite Board Member" at bounding box center [171, 79] width 96 height 20
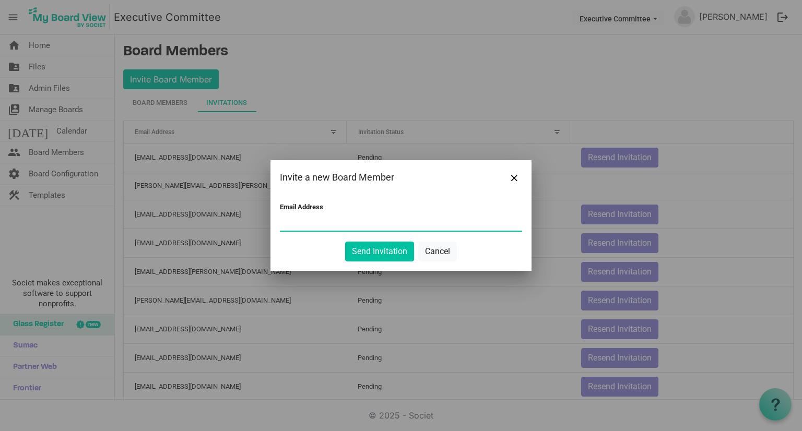
paste input "[EMAIL_ADDRESS][DOMAIN_NAME]"
type input "[EMAIL_ADDRESS][DOMAIN_NAME]"
click at [371, 248] on button "Send Invitation" at bounding box center [379, 252] width 69 height 20
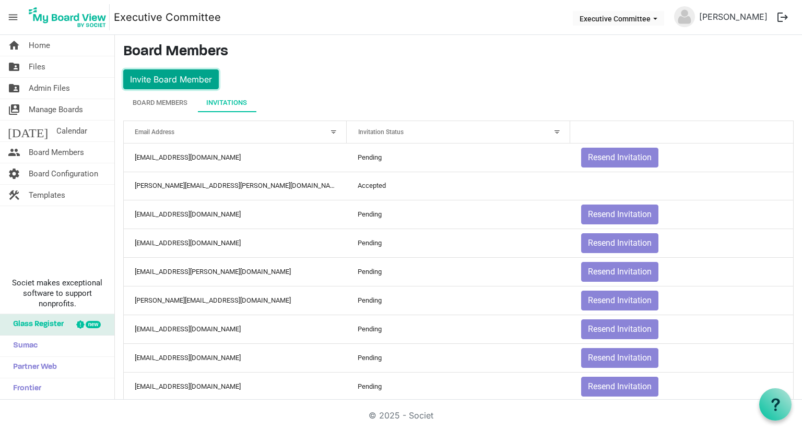
click at [180, 84] on button "Invite Board Member" at bounding box center [171, 79] width 96 height 20
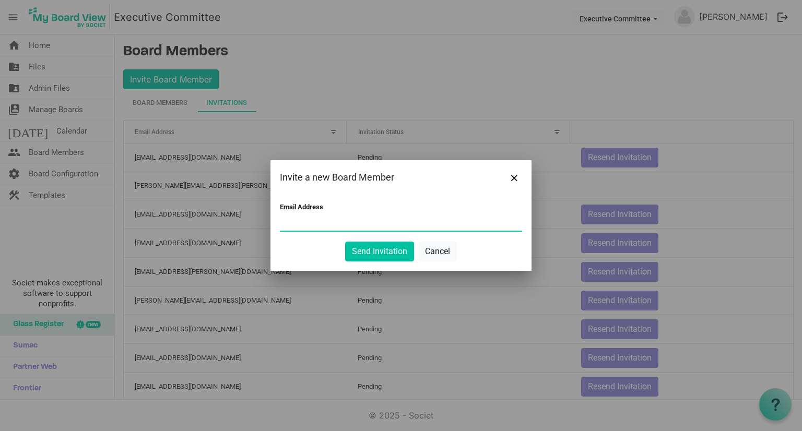
paste input "[EMAIL_ADDRESS][DOMAIN_NAME]"
type input "[EMAIL_ADDRESS][DOMAIN_NAME]"
click at [374, 244] on button "Send Invitation" at bounding box center [379, 252] width 69 height 20
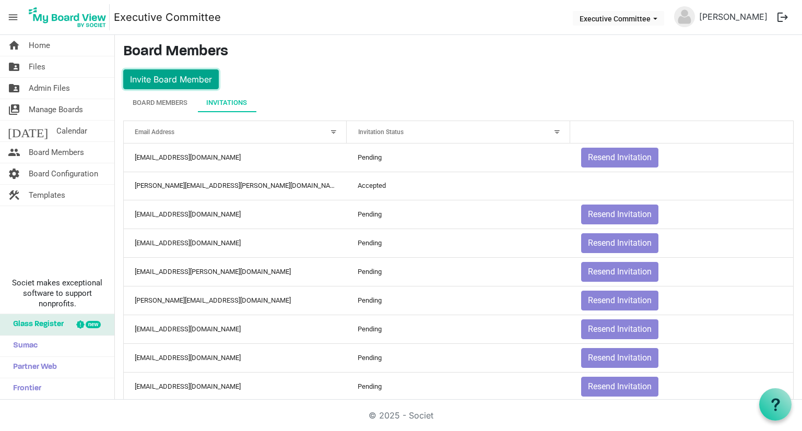
click at [183, 76] on button "Invite Board Member" at bounding box center [171, 79] width 96 height 20
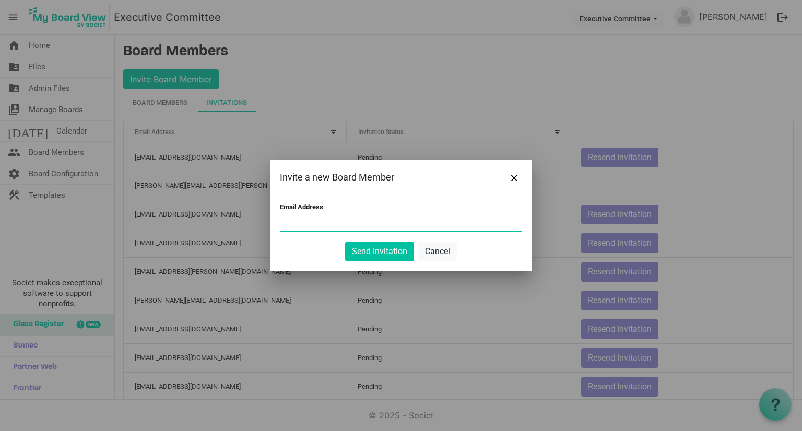
paste input "[PERSON_NAME][EMAIL_ADDRESS][DOMAIN_NAME]"
type input "[PERSON_NAME][EMAIL_ADDRESS][DOMAIN_NAME]"
click at [382, 249] on button "Send Invitation" at bounding box center [379, 252] width 69 height 20
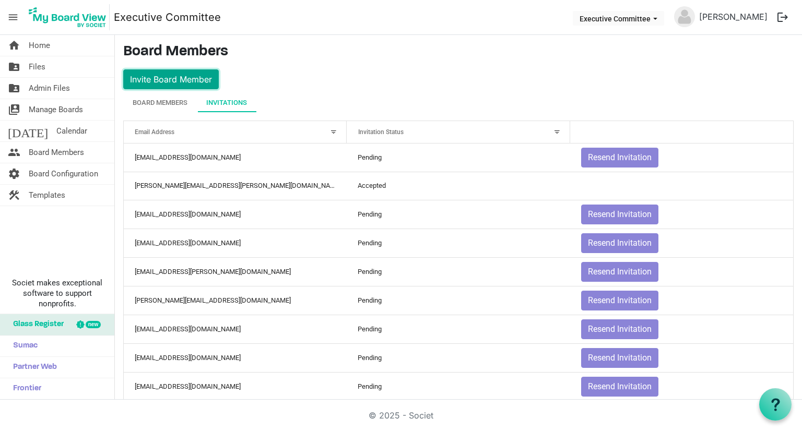
click at [145, 77] on button "Invite Board Member" at bounding box center [171, 79] width 96 height 20
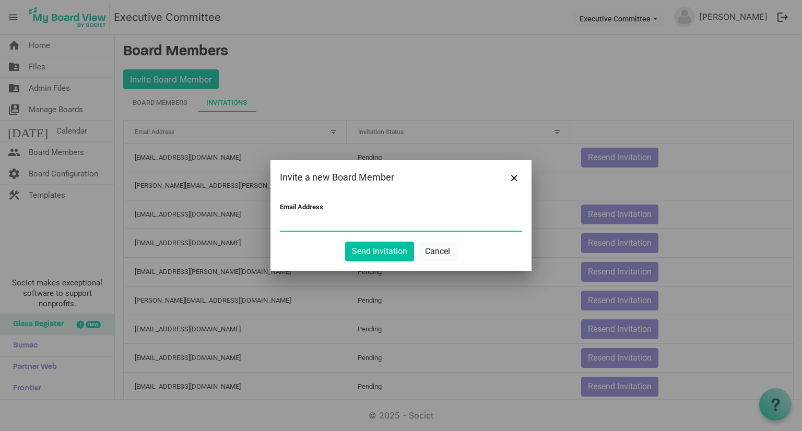
paste input "[PERSON_NAME][EMAIL_ADDRESS][PERSON_NAME][DOMAIN_NAME]"
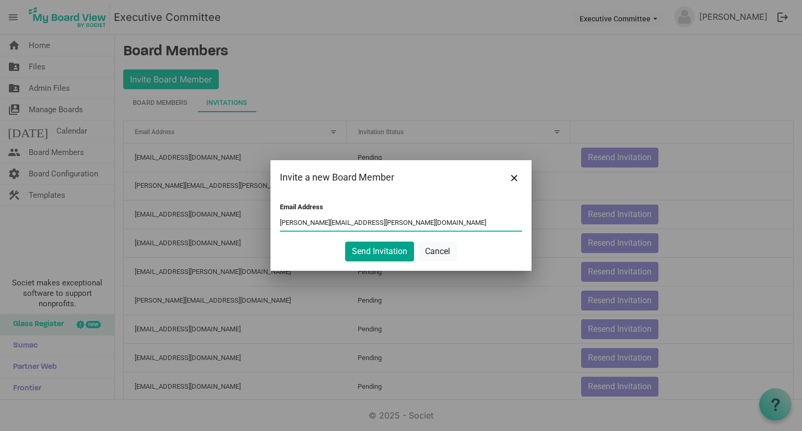
type input "[PERSON_NAME][EMAIL_ADDRESS][PERSON_NAME][DOMAIN_NAME]"
click at [384, 253] on button "Send Invitation" at bounding box center [379, 252] width 69 height 20
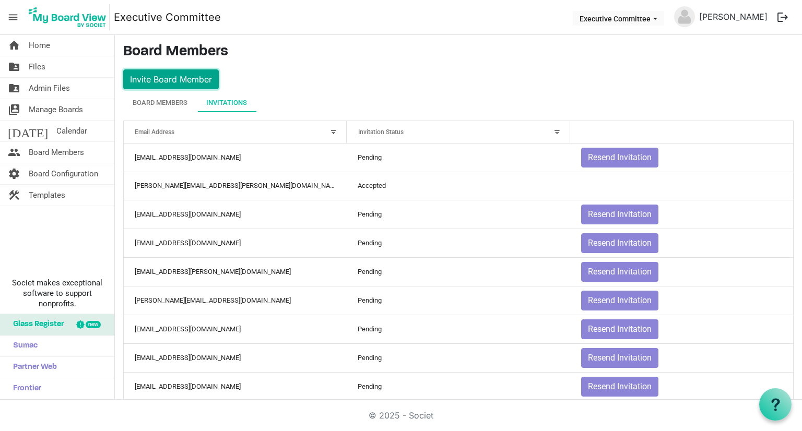
click at [182, 78] on button "Invite Board Member" at bounding box center [171, 79] width 96 height 20
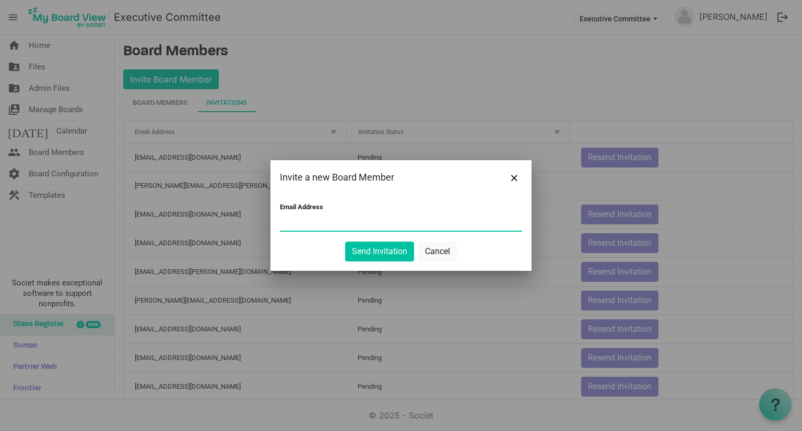
paste input "[EMAIL_ADDRESS][DOMAIN_NAME]"
type input "[EMAIL_ADDRESS][DOMAIN_NAME]"
click at [380, 246] on button "Send Invitation" at bounding box center [379, 252] width 69 height 20
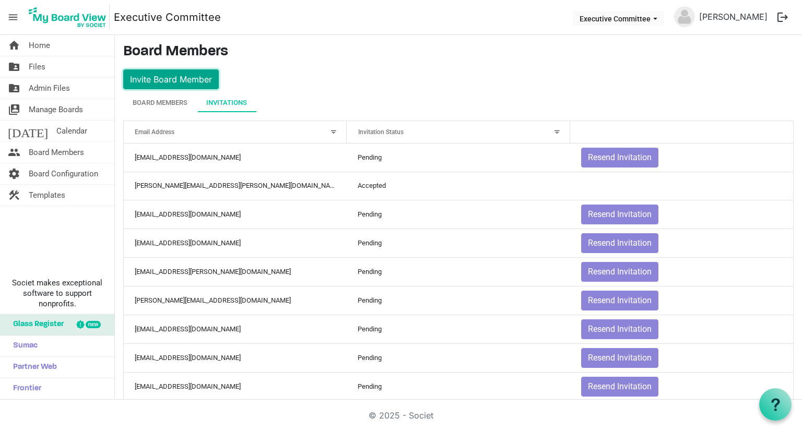
click at [180, 75] on button "Invite Board Member" at bounding box center [171, 79] width 96 height 20
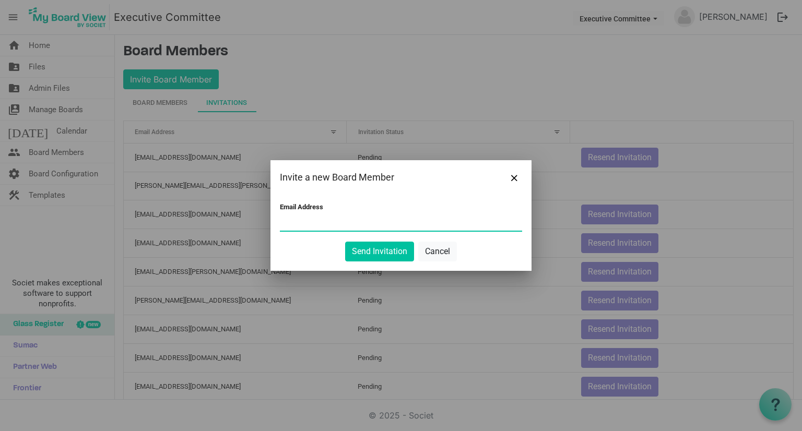
paste input "[EMAIL_ADDRESS][DOMAIN_NAME]"
type input "[EMAIL_ADDRESS][DOMAIN_NAME]"
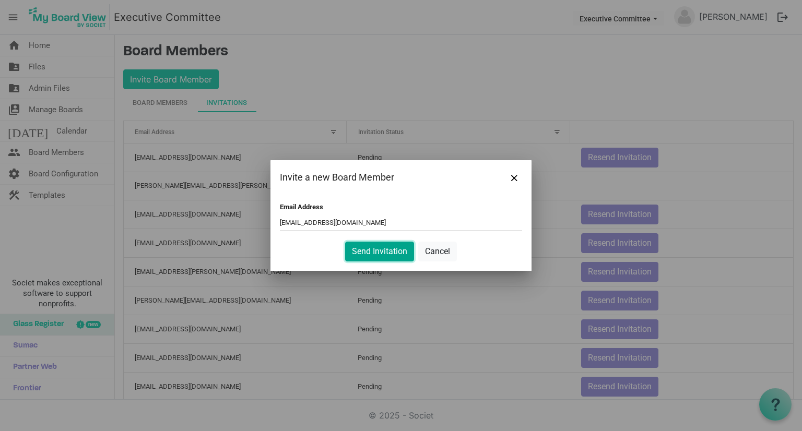
click at [385, 255] on button "Send Invitation" at bounding box center [379, 252] width 69 height 20
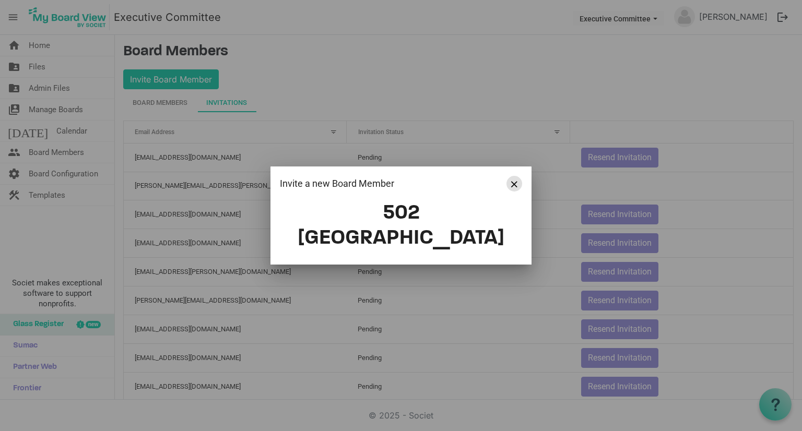
click at [509, 192] on button "Close" at bounding box center [515, 184] width 16 height 16
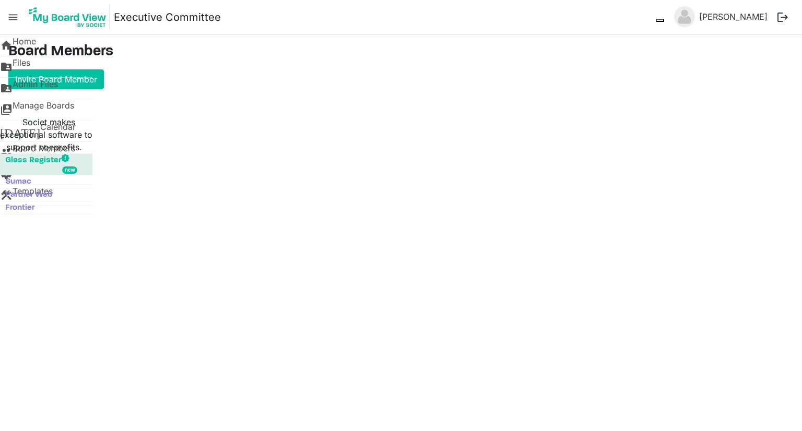
type input "true"
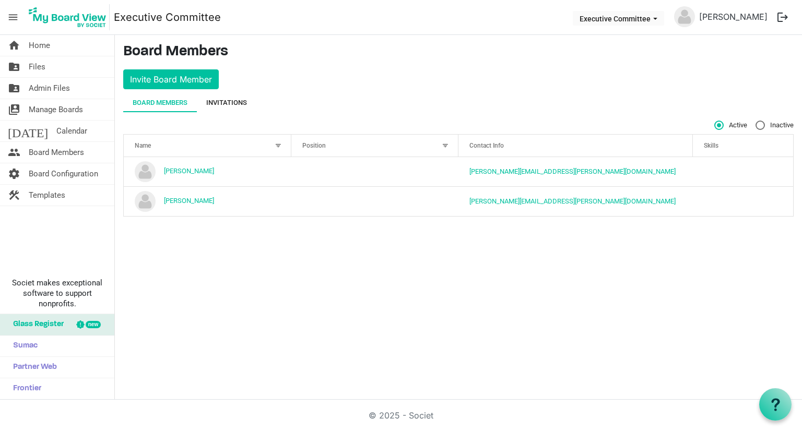
click at [228, 102] on div "Invitations" at bounding box center [226, 103] width 41 height 10
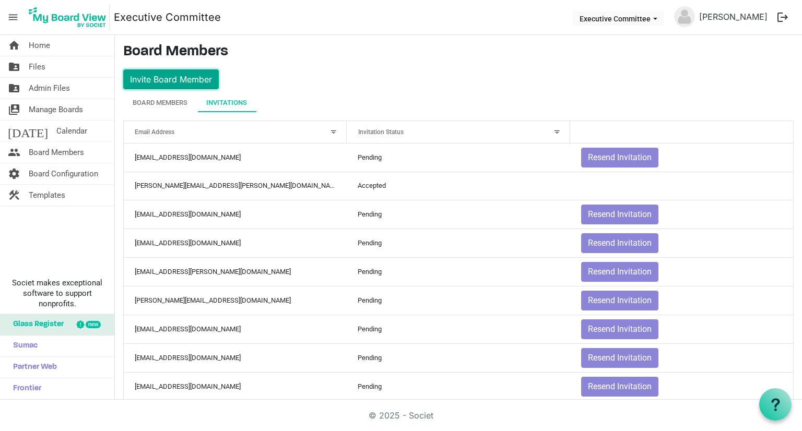
click at [190, 84] on button "Invite Board Member" at bounding box center [171, 79] width 96 height 20
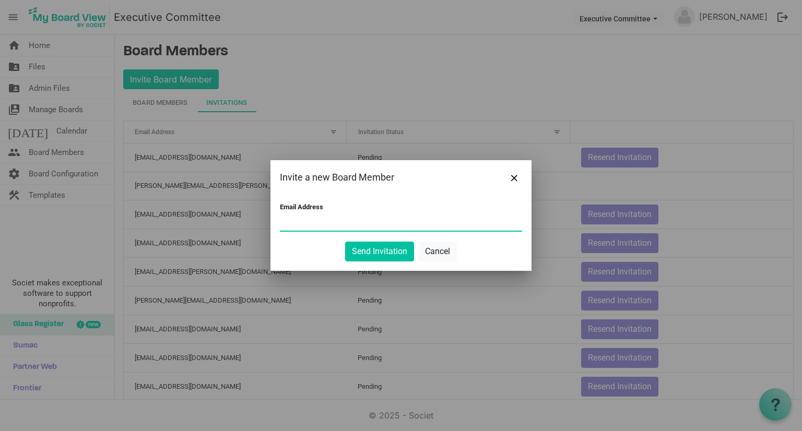
paste input "[PERSON_NAME][EMAIL_ADDRESS][PERSON_NAME][DOMAIN_NAME]"
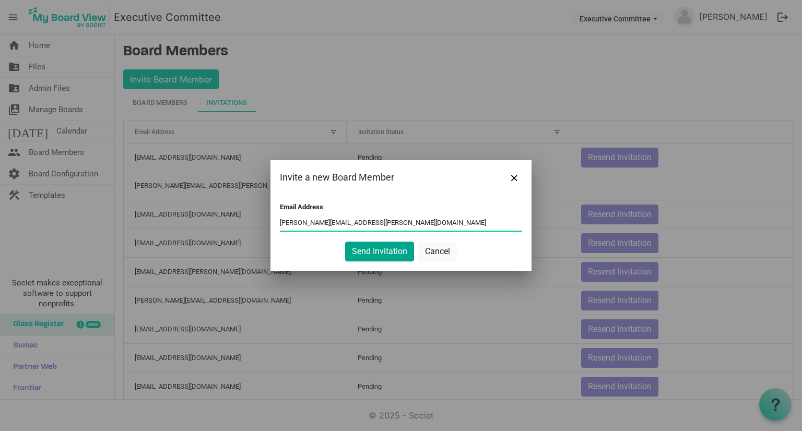
type input "[PERSON_NAME][EMAIL_ADDRESS][PERSON_NAME][DOMAIN_NAME]"
click at [383, 249] on button "Send Invitation" at bounding box center [379, 252] width 69 height 20
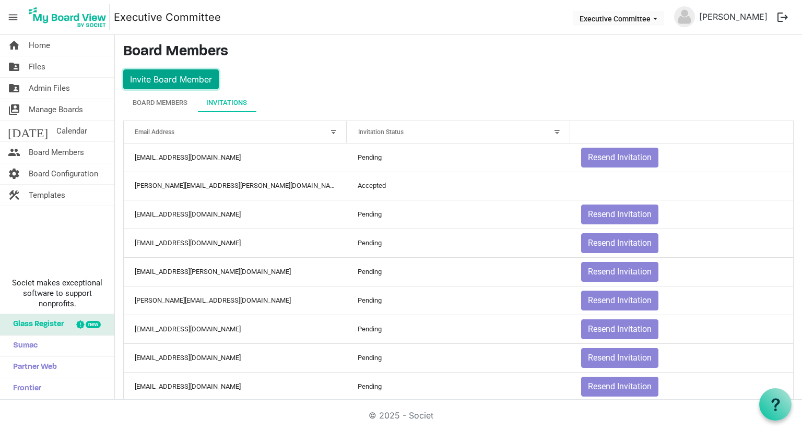
click at [181, 80] on button "Invite Board Member" at bounding box center [171, 79] width 96 height 20
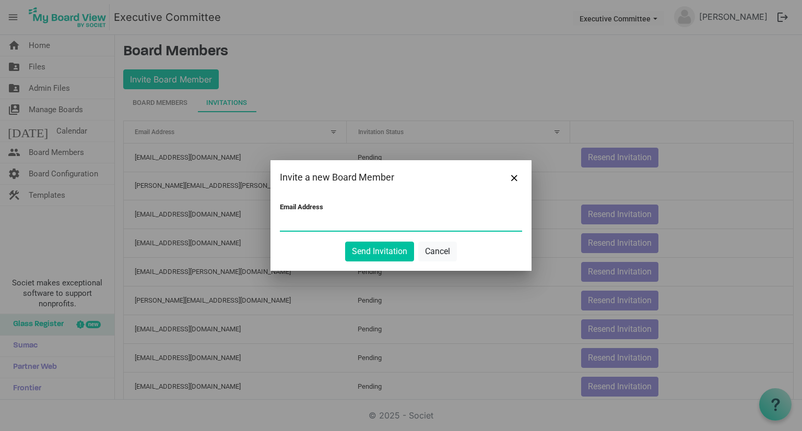
paste input "[EMAIL_ADDRESS][DOMAIN_NAME]"
type input "[EMAIL_ADDRESS][DOMAIN_NAME]"
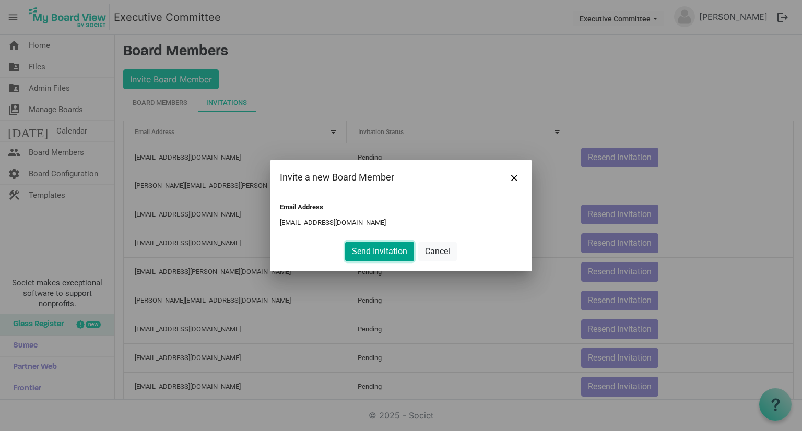
click at [371, 255] on button "Send Invitation" at bounding box center [379, 252] width 69 height 20
